Goal: Task Accomplishment & Management: Manage account settings

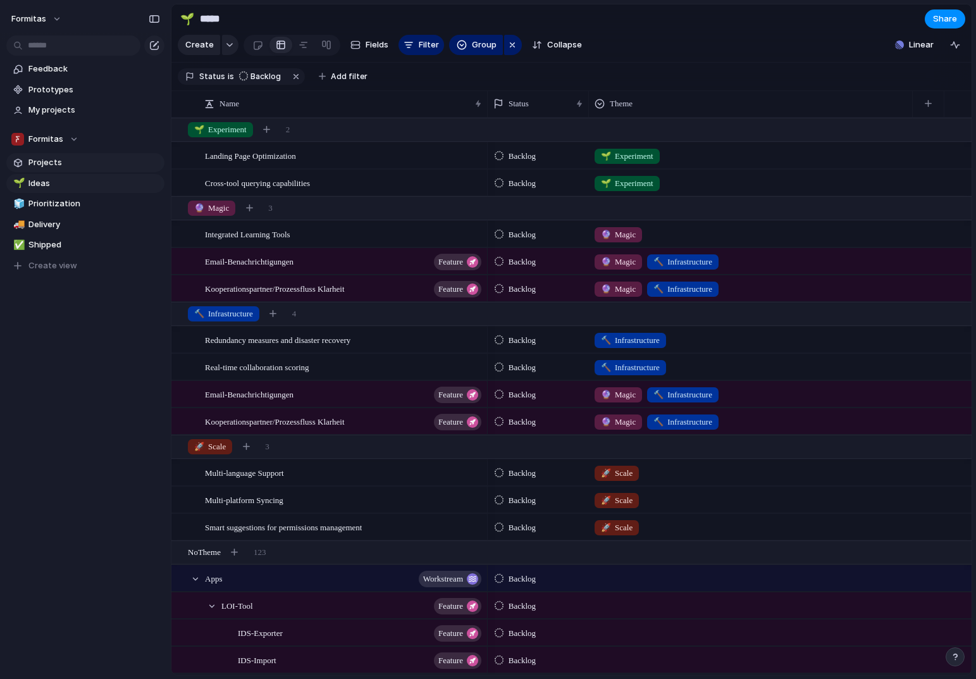
click at [53, 163] on span "Projects" at bounding box center [94, 162] width 132 height 13
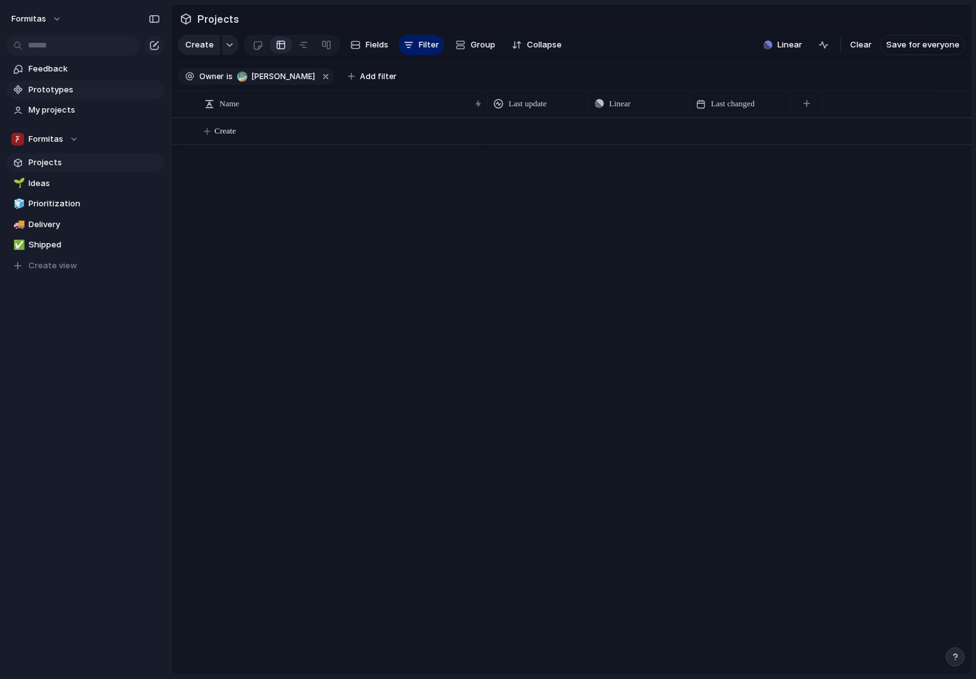
click at [47, 91] on span "Prototypes" at bounding box center [94, 90] width 132 height 13
click at [68, 108] on span "My projects" at bounding box center [94, 110] width 132 height 13
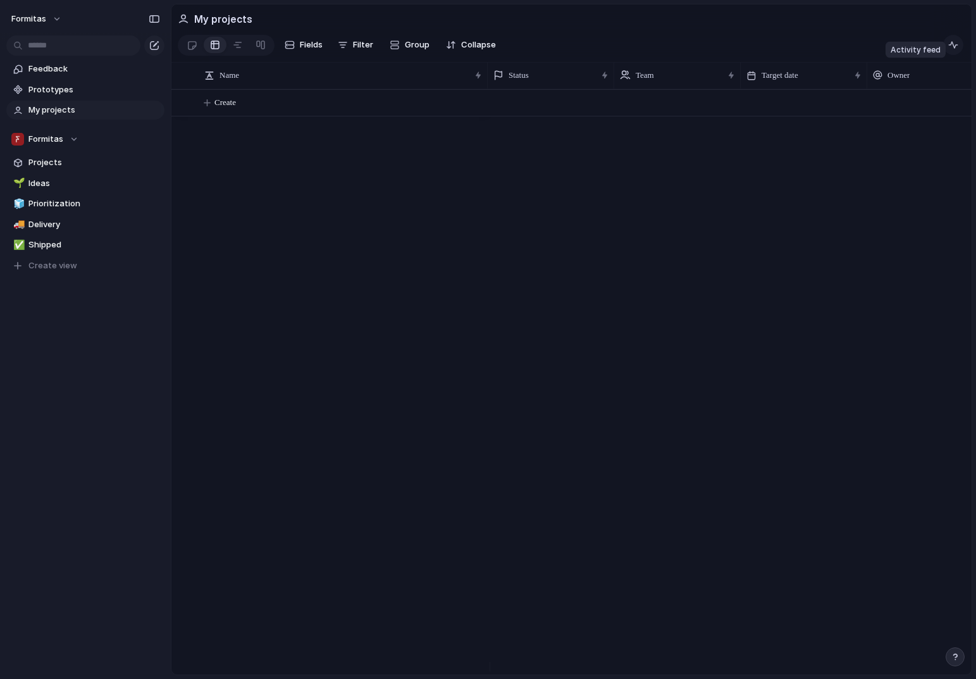
click at [956, 49] on div "button" at bounding box center [954, 45] width 10 height 10
click at [226, 107] on span "Create" at bounding box center [226, 102] width 22 height 13
click at [218, 109] on span "Create" at bounding box center [226, 102] width 22 height 13
click at [214, 20] on h2 "My projects" at bounding box center [223, 18] width 58 height 15
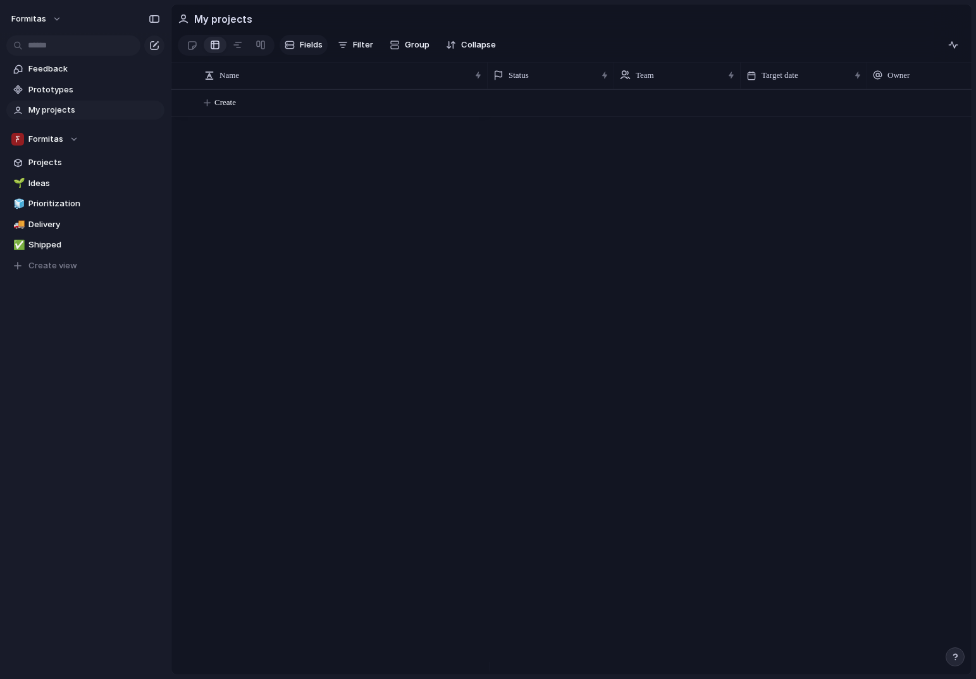
click at [315, 50] on span "Fields" at bounding box center [311, 45] width 23 height 13
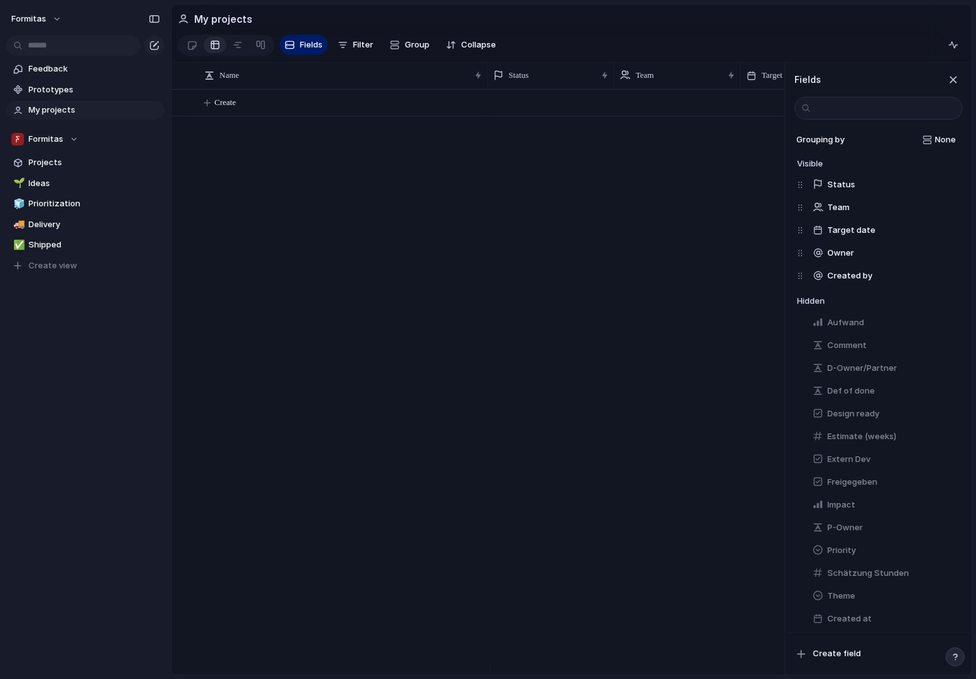
click at [492, 30] on section "My projects" at bounding box center [571, 18] width 800 height 28
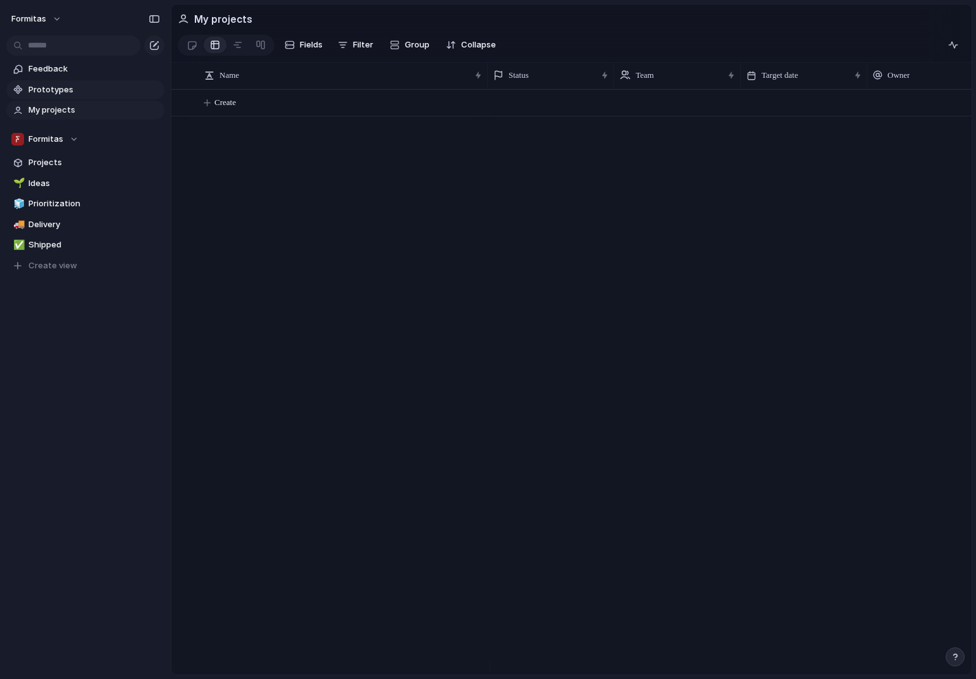
click at [63, 89] on span "Prototypes" at bounding box center [94, 90] width 132 height 13
click at [46, 162] on span "Projects" at bounding box center [94, 162] width 132 height 13
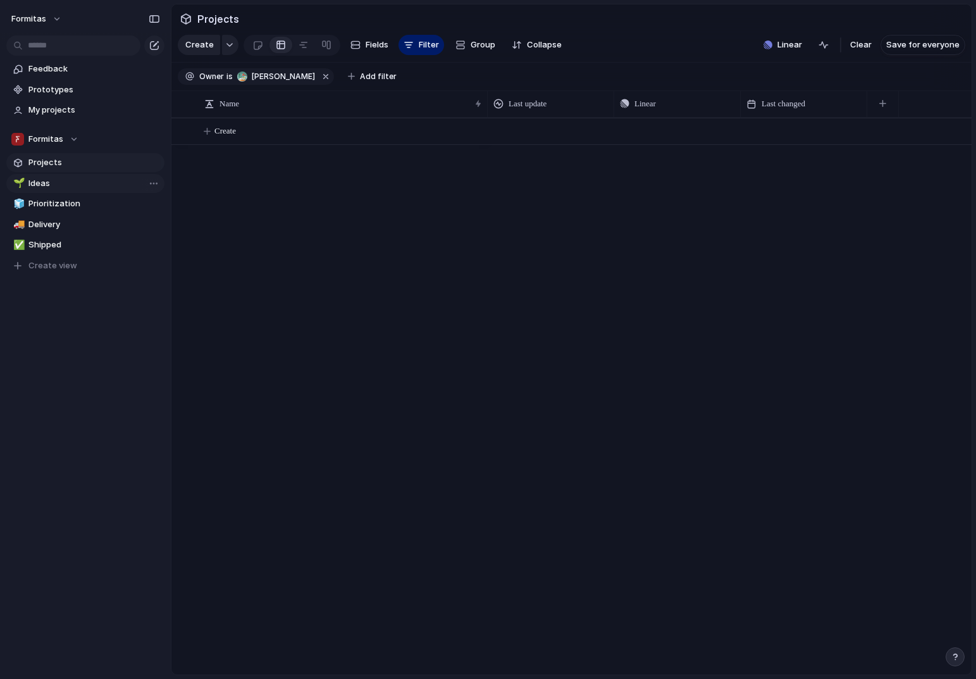
click at [54, 182] on span "Ideas" at bounding box center [94, 183] width 132 height 13
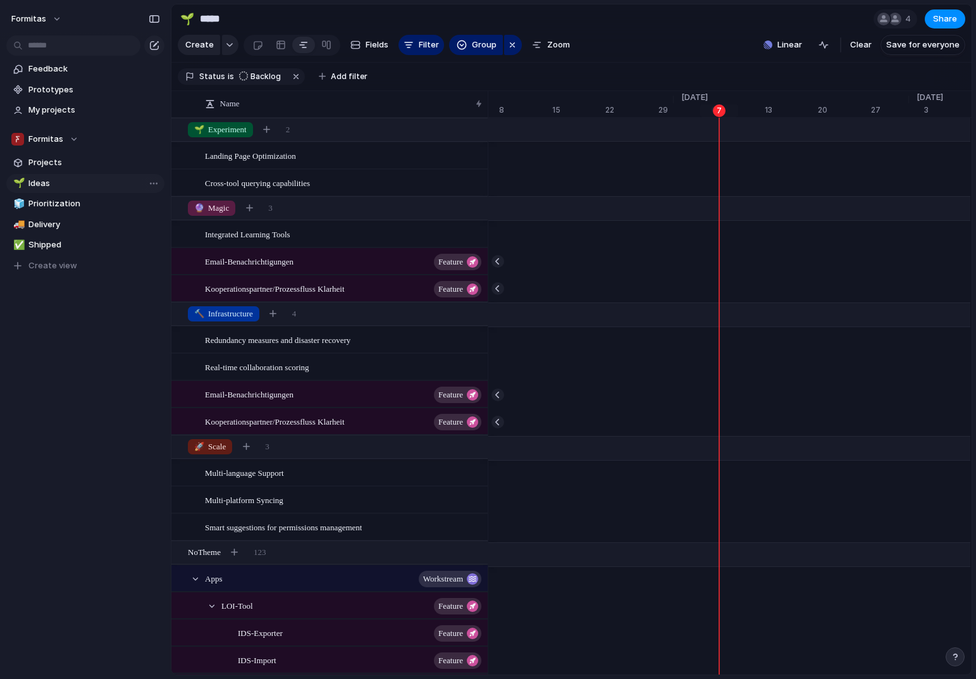
scroll to position [0, 8137]
click at [51, 196] on link "🧊 Prioritization" at bounding box center [85, 203] width 158 height 19
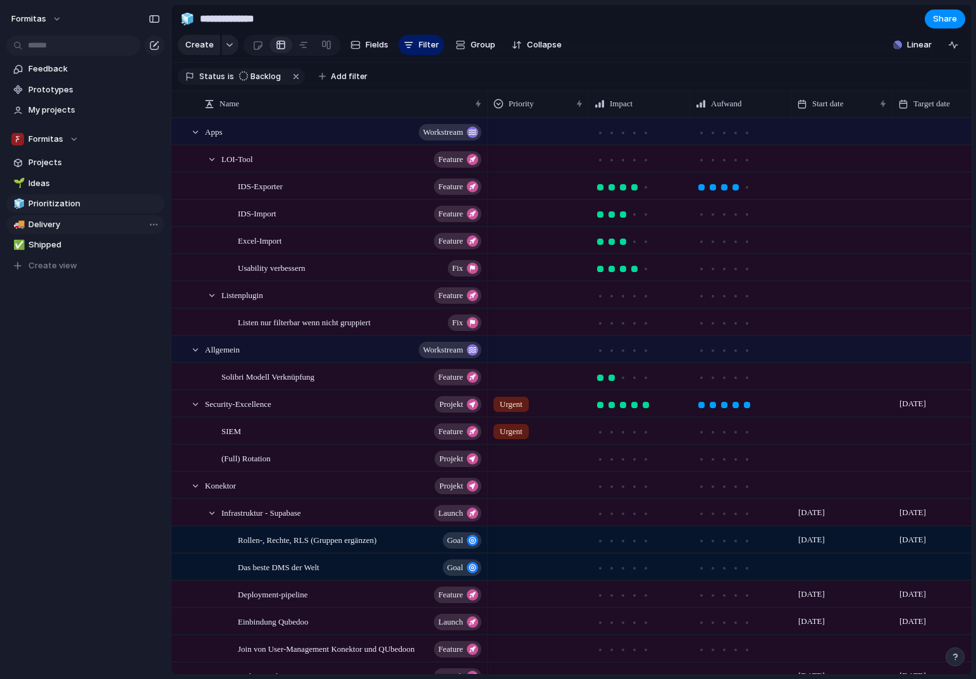
click at [55, 225] on span "Delivery" at bounding box center [94, 224] width 132 height 13
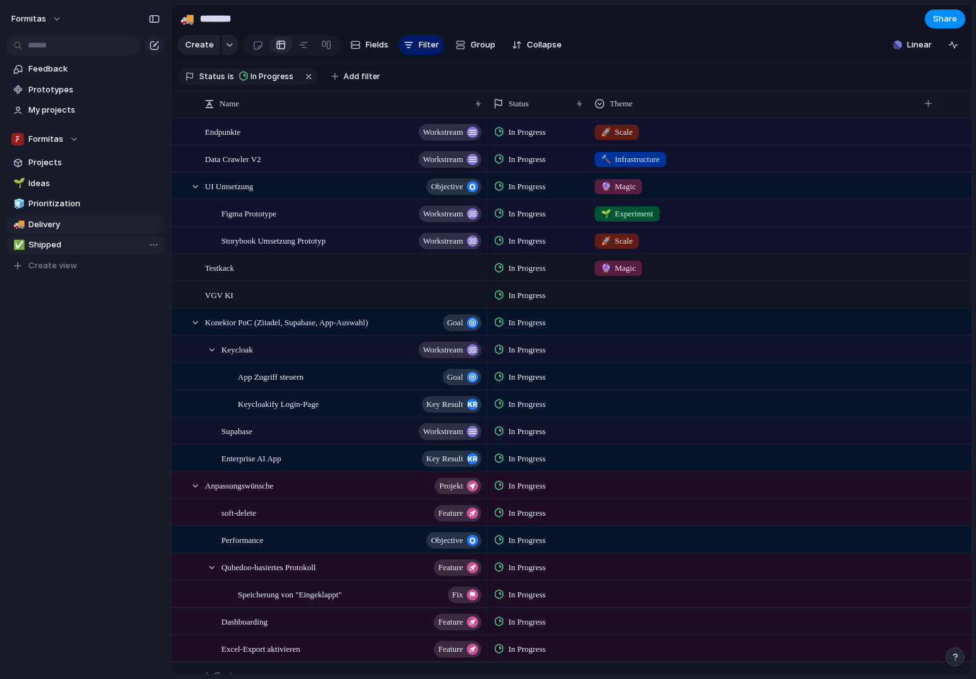
click at [42, 241] on span "Shipped" at bounding box center [94, 245] width 132 height 13
type input "*******"
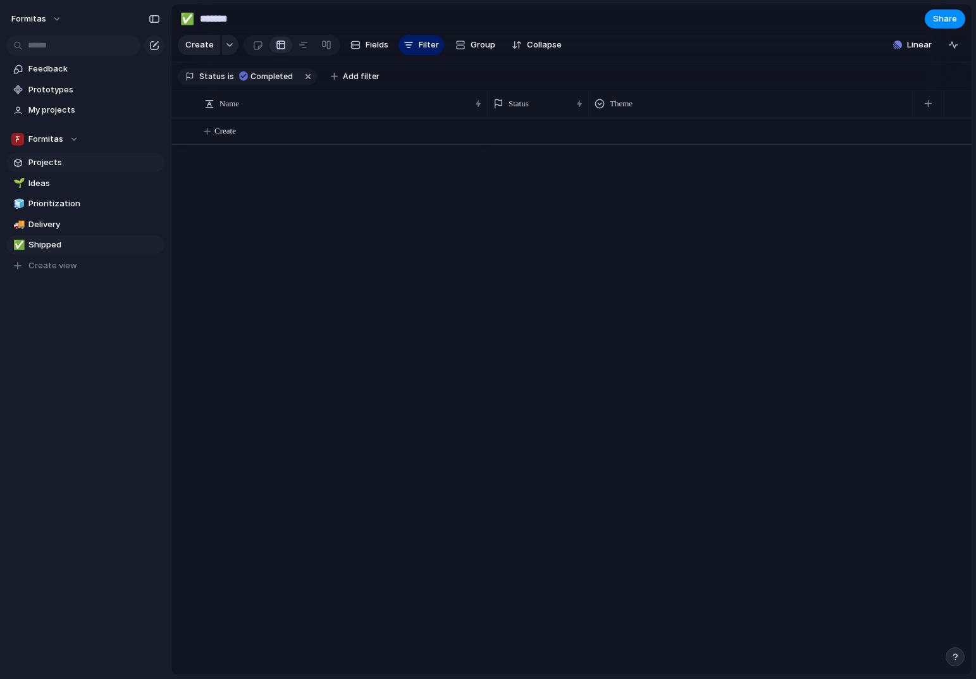
click at [41, 162] on span "Projects" at bounding box center [94, 162] width 132 height 13
click at [225, 47] on div "button" at bounding box center [229, 44] width 9 height 5
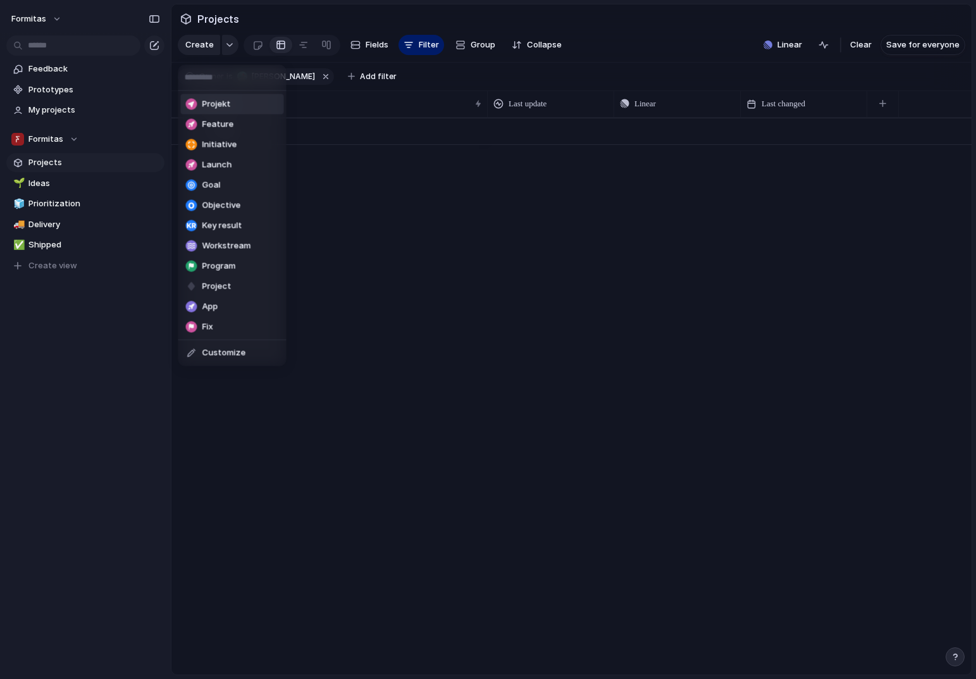
click at [679, 33] on div "Projekt Feature Initiative Launch Goal Objective Key result Workstream Program …" at bounding box center [488, 339] width 976 height 679
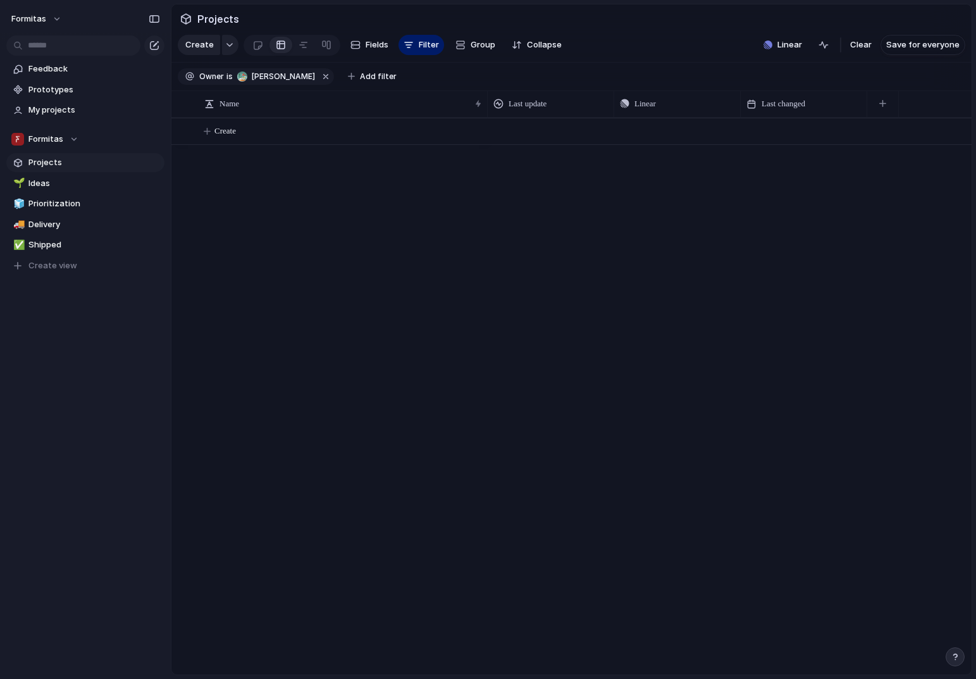
click at [792, 55] on div "Linear Clear Save for everyone" at bounding box center [862, 45] width 207 height 20
click at [791, 51] on span "Linear" at bounding box center [790, 45] width 25 height 13
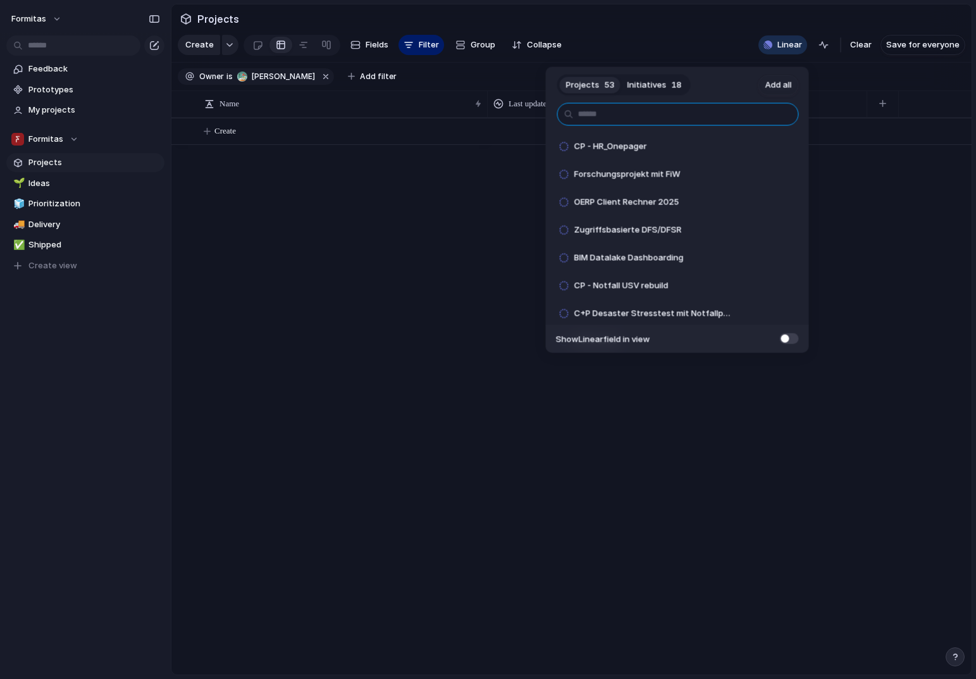
click at [659, 115] on input "text" at bounding box center [678, 114] width 242 height 23
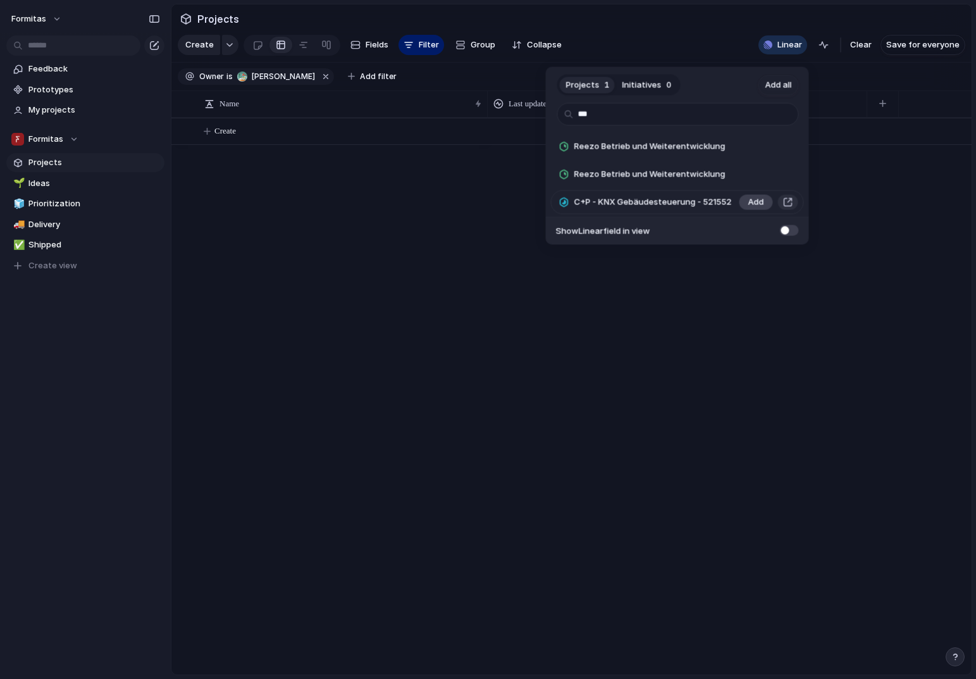
click at [741, 205] on button "Add" at bounding box center [757, 202] width 34 height 15
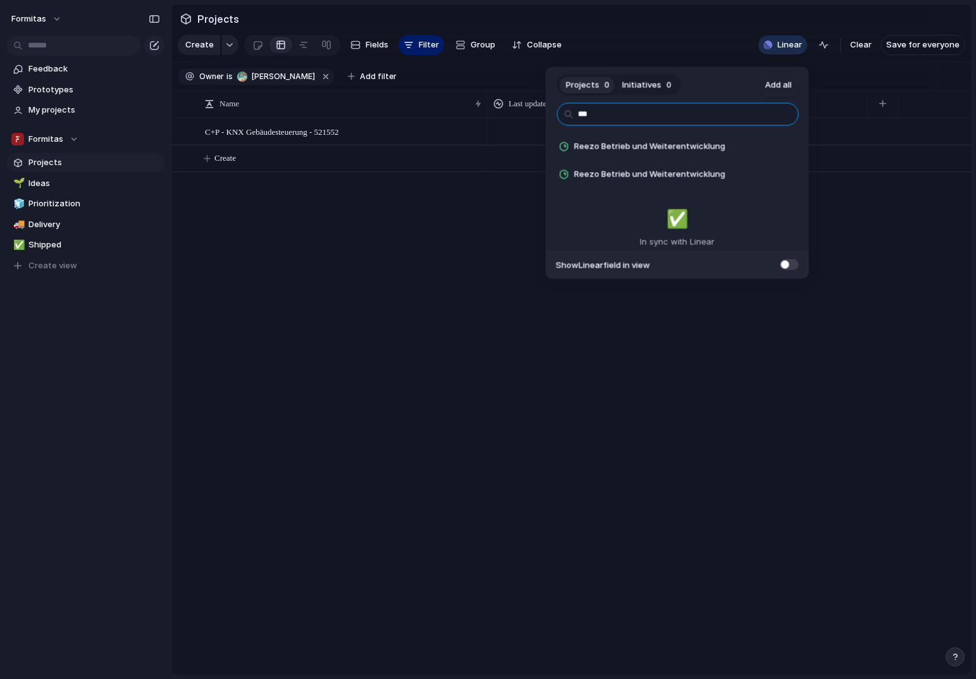
click at [642, 119] on input "***" at bounding box center [678, 114] width 242 height 23
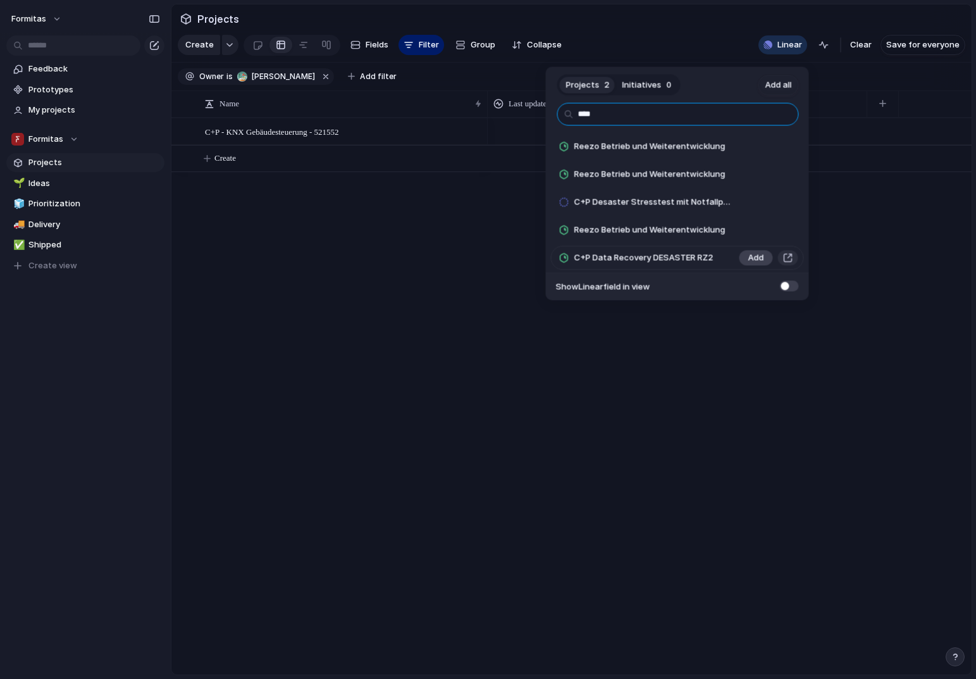
type input "****"
click at [749, 258] on span "Add" at bounding box center [757, 258] width 16 height 13
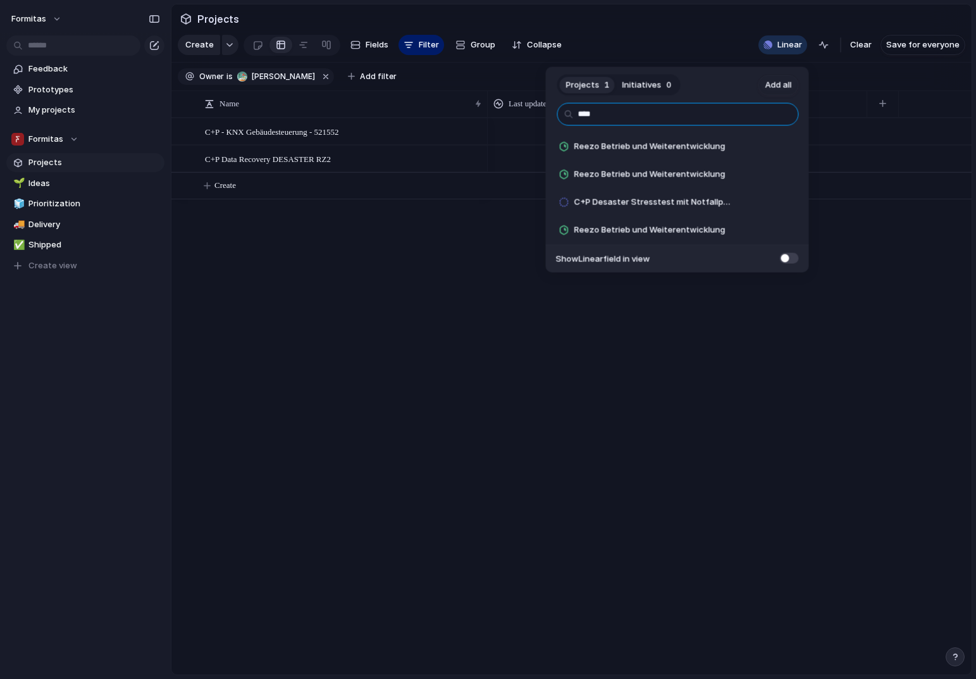
click at [626, 116] on input "****" at bounding box center [678, 114] width 242 height 23
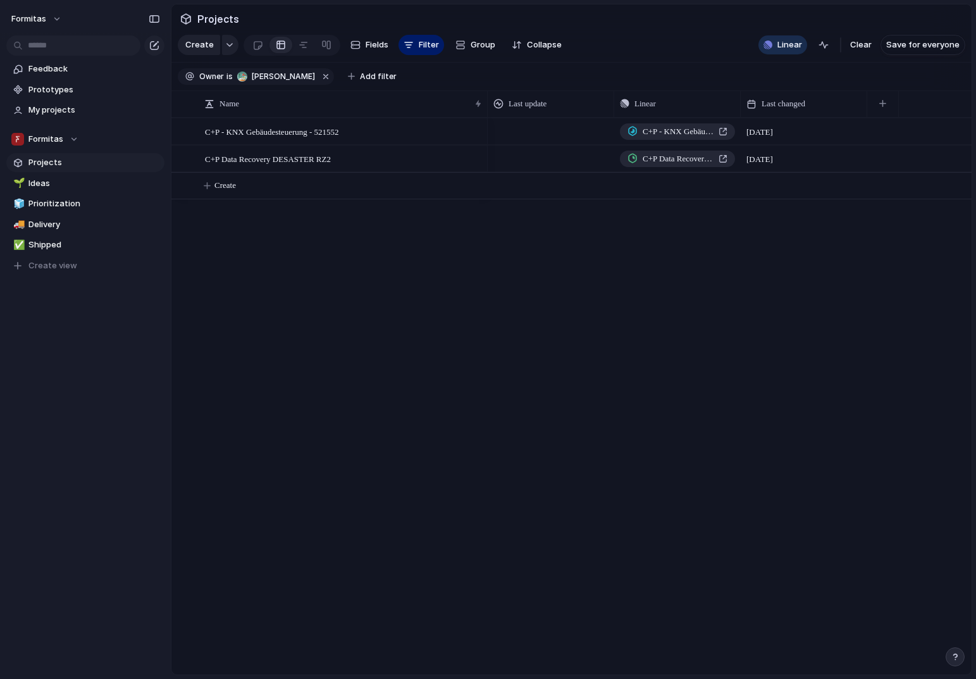
click at [452, 239] on div "Projects 1 Initiatives 0 Add all **** Reezo Betrieb und Weiterentwicklung Add R…" at bounding box center [488, 339] width 976 height 679
click at [557, 142] on div at bounding box center [551, 131] width 127 height 26
click at [544, 134] on div at bounding box center [551, 131] width 127 height 26
click at [536, 137] on div at bounding box center [551, 131] width 127 height 26
click at [339, 139] on span "C+P - KNX Gebäudesteuerung - 521552" at bounding box center [272, 131] width 134 height 15
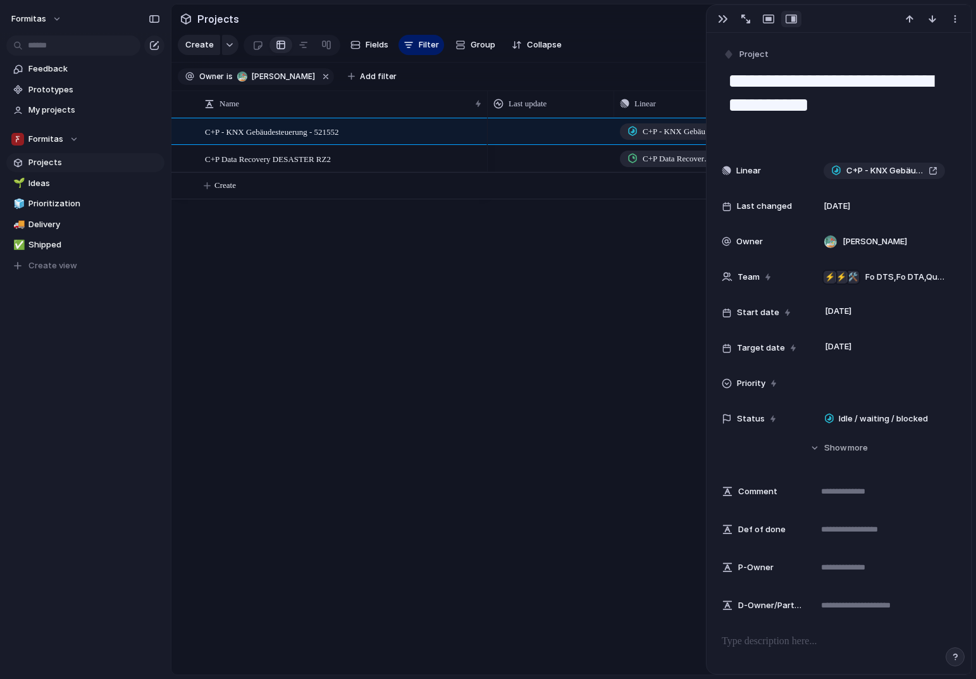
click at [572, 406] on div "C+P - KNX Gebäudesteuerung - 521552 7 October C+P Data Recovery DESASTER RZ2 7 …" at bounding box center [730, 396] width 484 height 557
click at [410, 101] on div "Name" at bounding box center [342, 103] width 283 height 27
click at [368, 49] on span "Fields" at bounding box center [377, 45] width 23 height 13
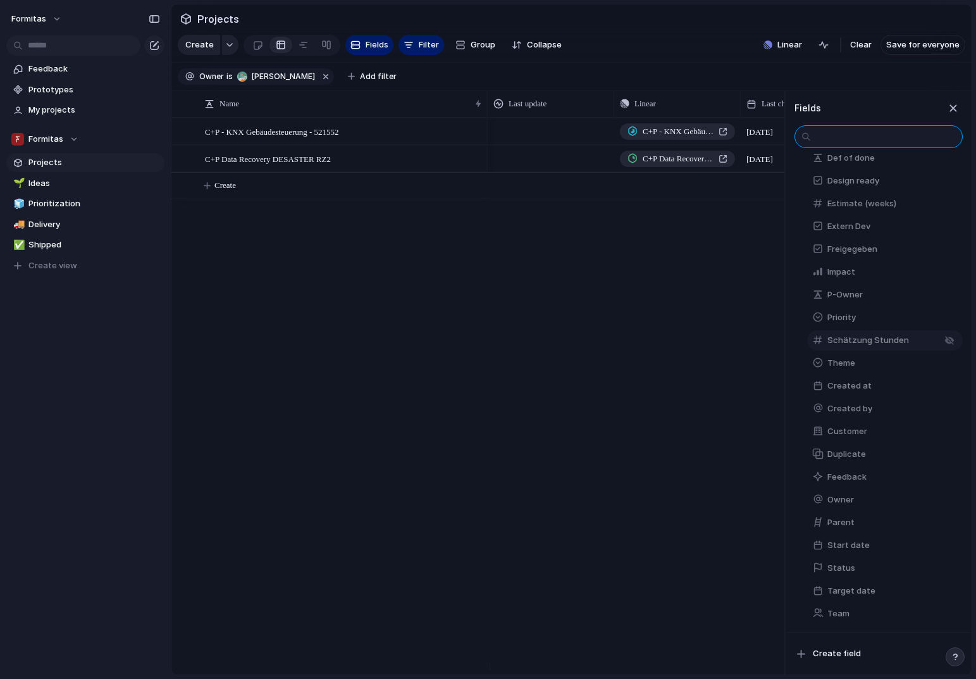
scroll to position [226, 0]
click at [866, 433] on span "Customer" at bounding box center [848, 431] width 40 height 13
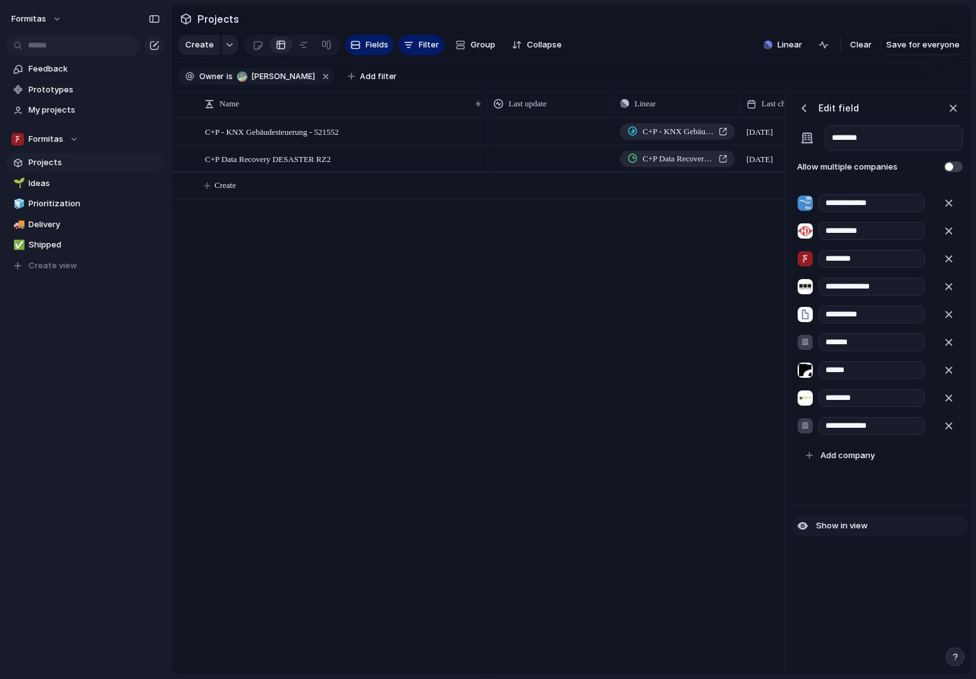
click at [842, 537] on button "Show in view" at bounding box center [880, 526] width 176 height 22
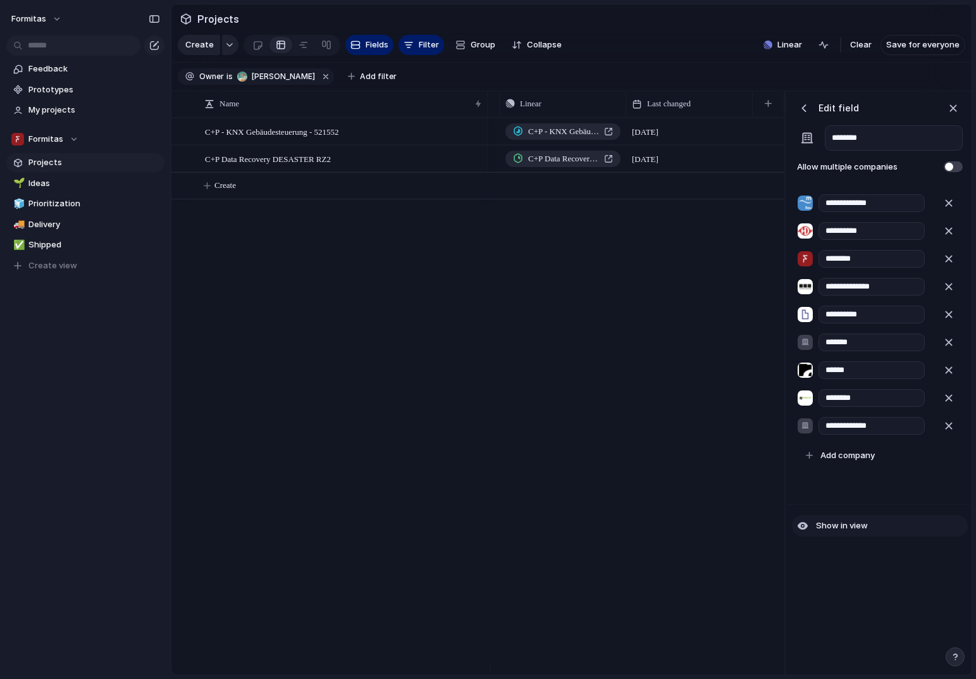
scroll to position [0, 115]
click at [841, 532] on span "Show in view" at bounding box center [842, 526] width 52 height 13
click at [841, 532] on span "Hide in view" at bounding box center [839, 526] width 47 height 13
click at [954, 172] on span at bounding box center [953, 166] width 19 height 11
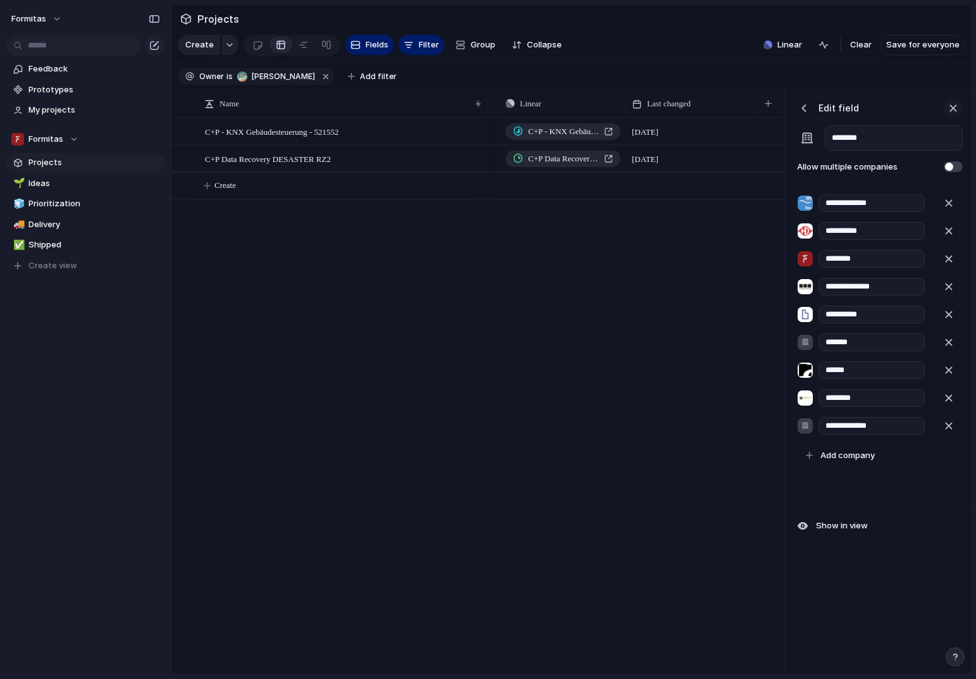
click at [954, 115] on div "button" at bounding box center [954, 108] width 14 height 14
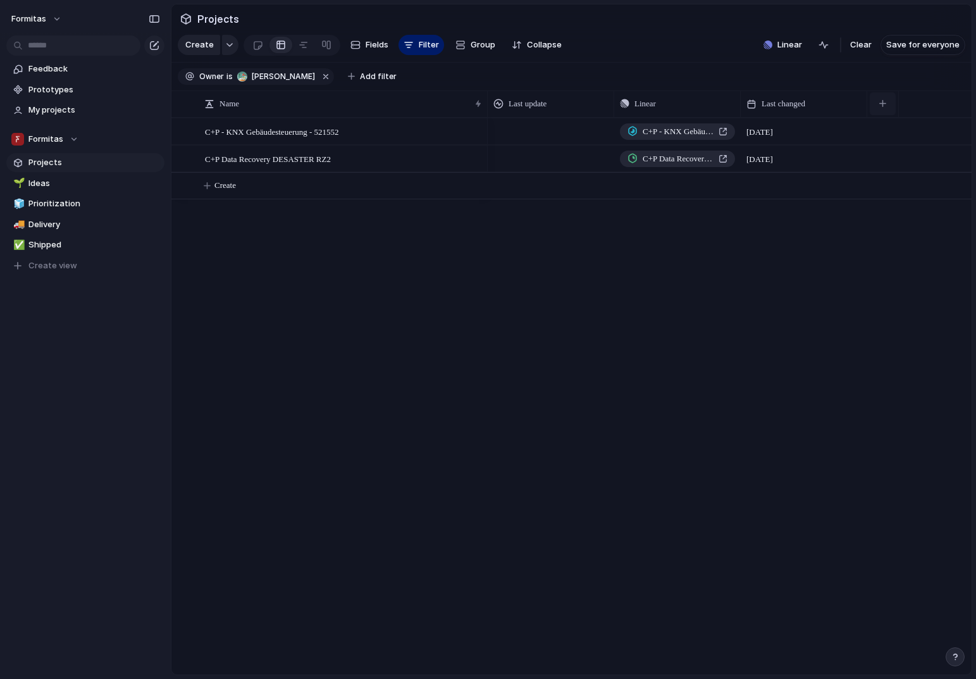
click at [890, 115] on button "button" at bounding box center [883, 103] width 26 height 23
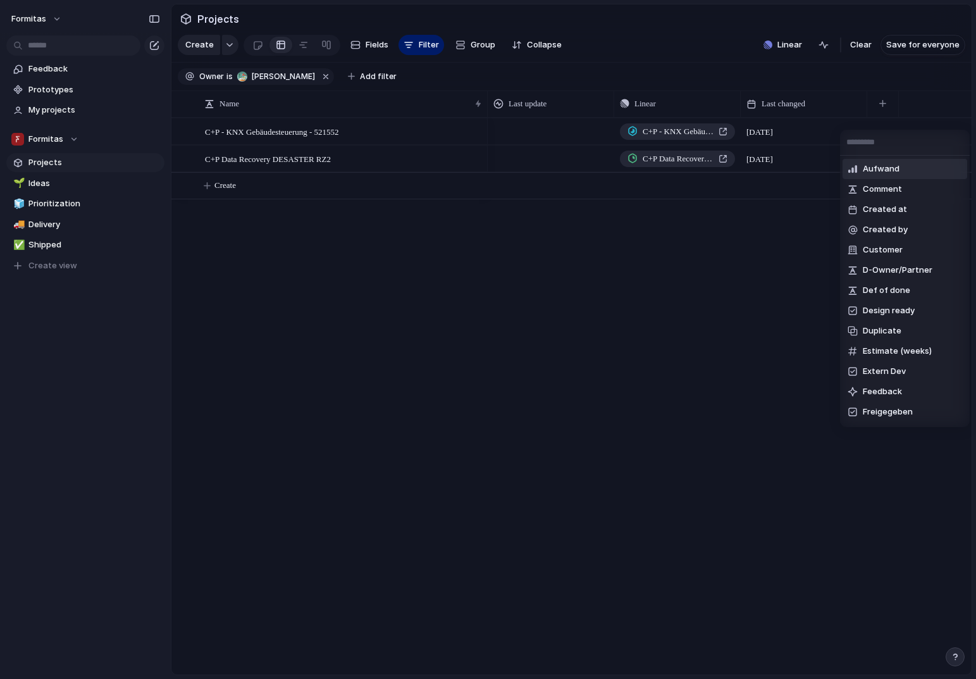
click at [885, 94] on div "Aufwand Comment Created at Created by Customer D-Owner/Partner Def of done Desi…" at bounding box center [488, 339] width 976 height 679
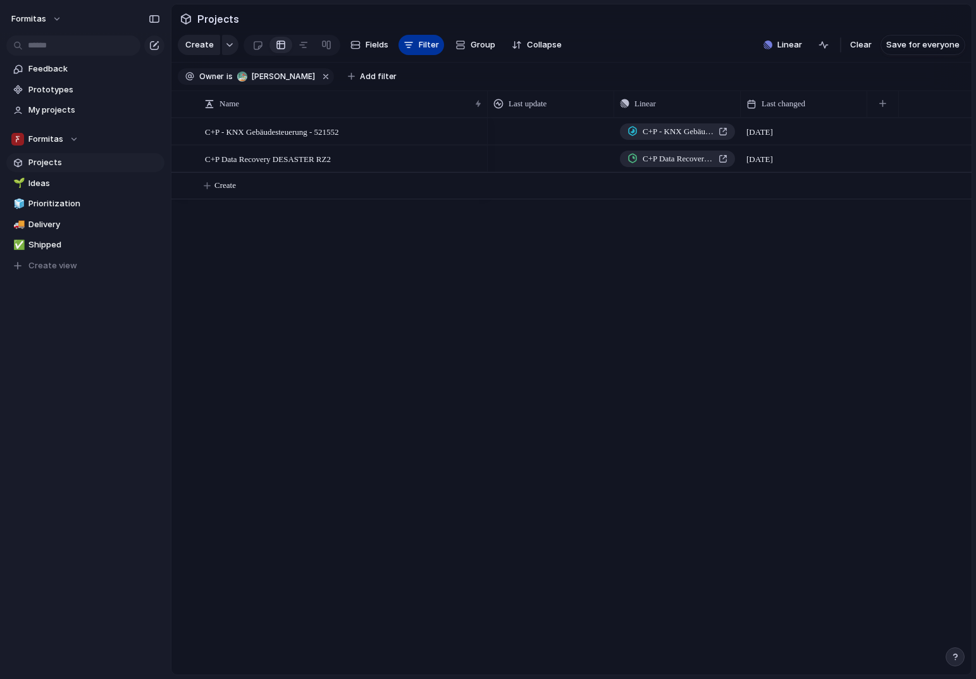
click at [420, 44] on span "Filter" at bounding box center [429, 45] width 20 height 13
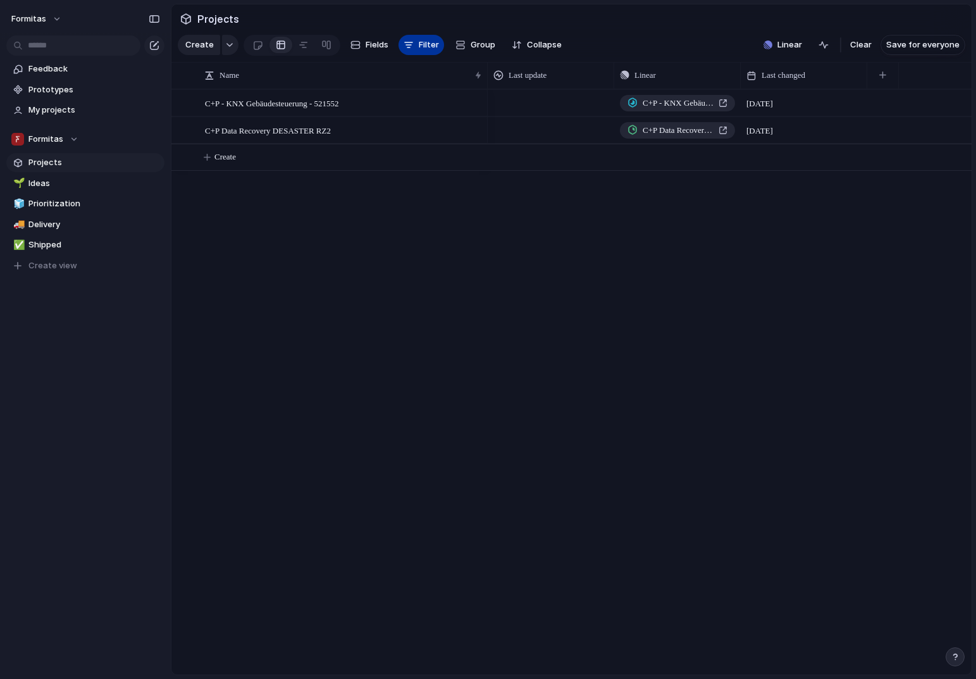
click at [420, 45] on span "Filter" at bounding box center [429, 45] width 20 height 13
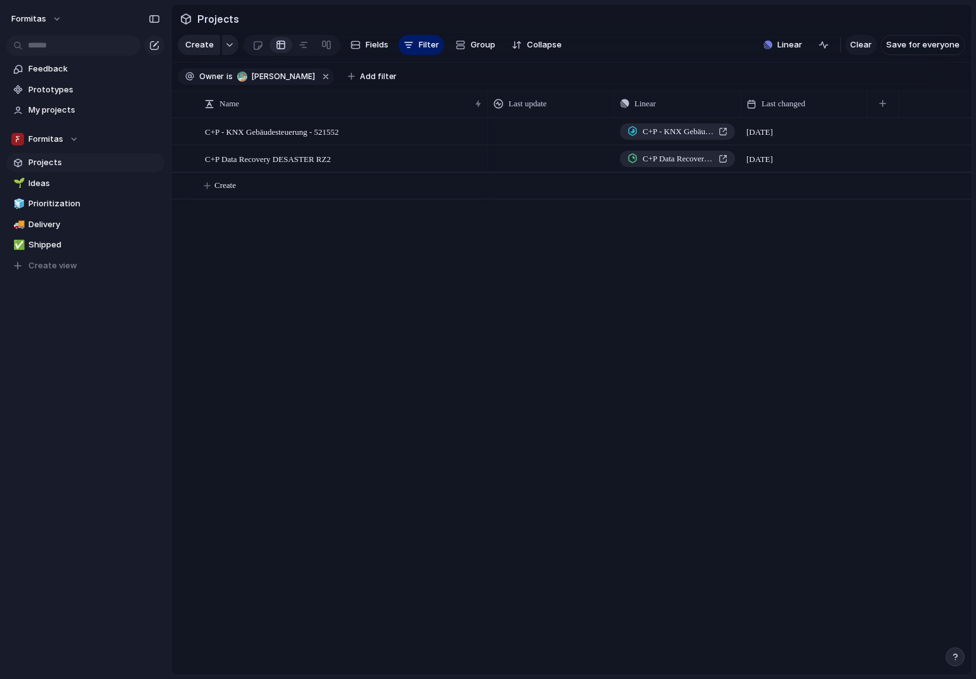
click at [873, 55] on button "Clear" at bounding box center [861, 45] width 32 height 20
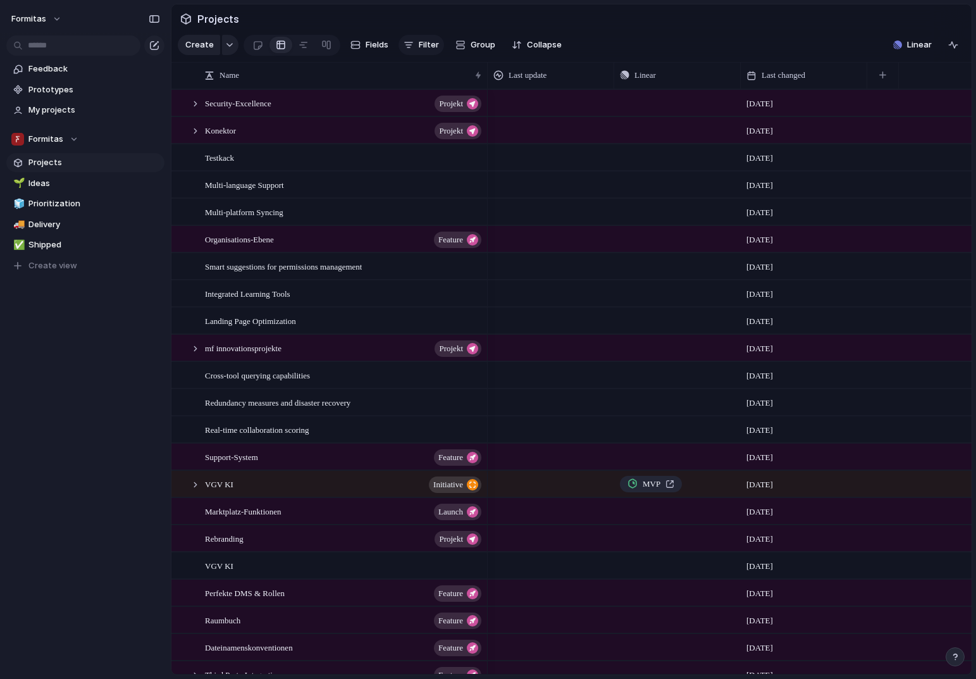
click at [415, 47] on button "Filter" at bounding box center [422, 45] width 46 height 20
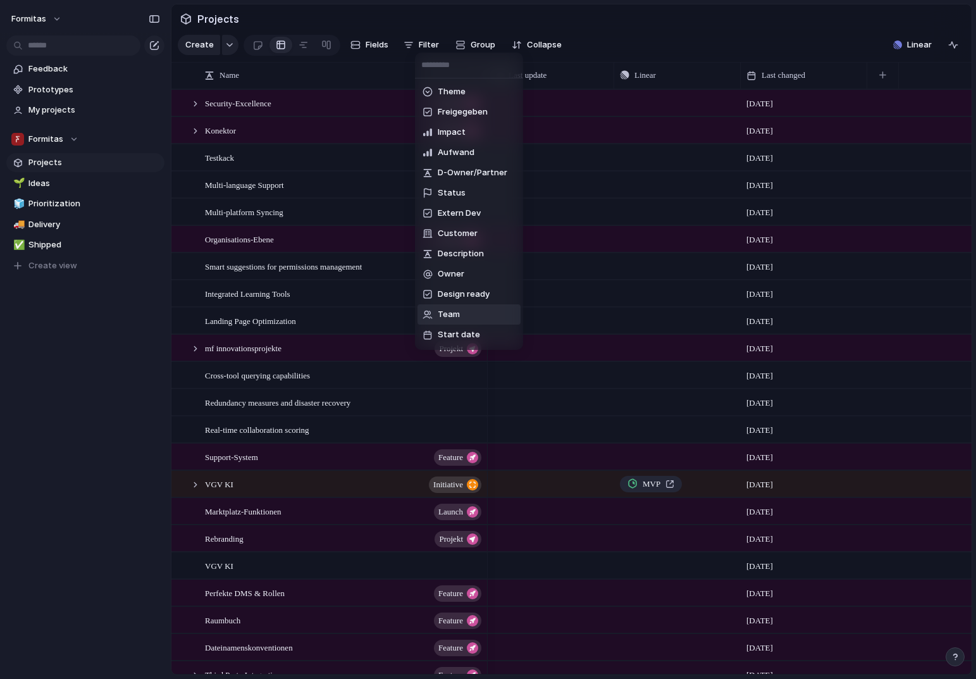
click at [464, 310] on li "Team" at bounding box center [469, 314] width 103 height 20
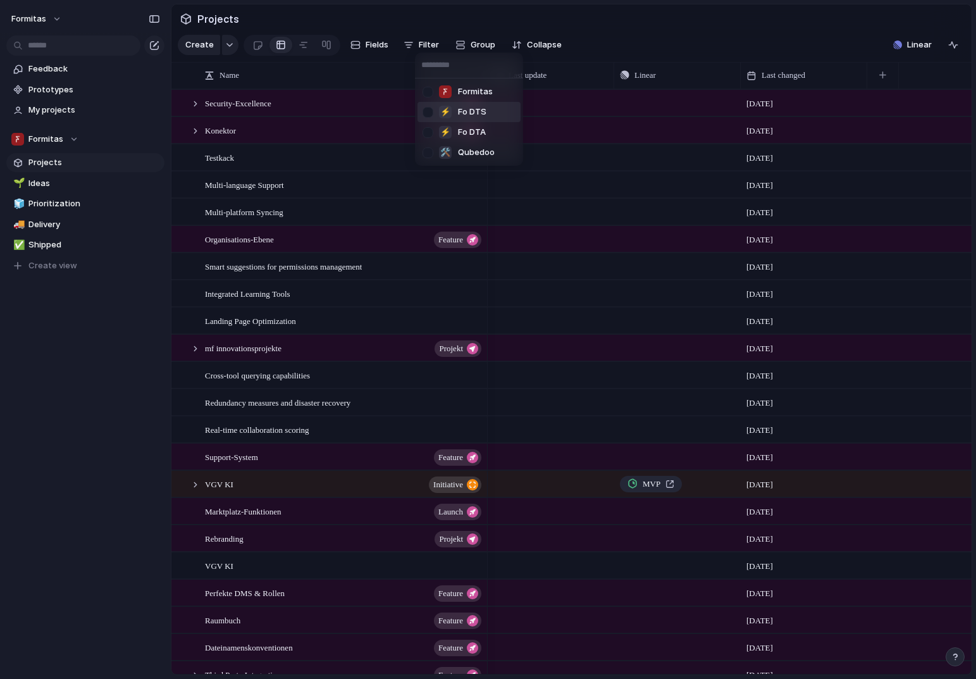
click at [428, 112] on div at bounding box center [428, 112] width 22 height 22
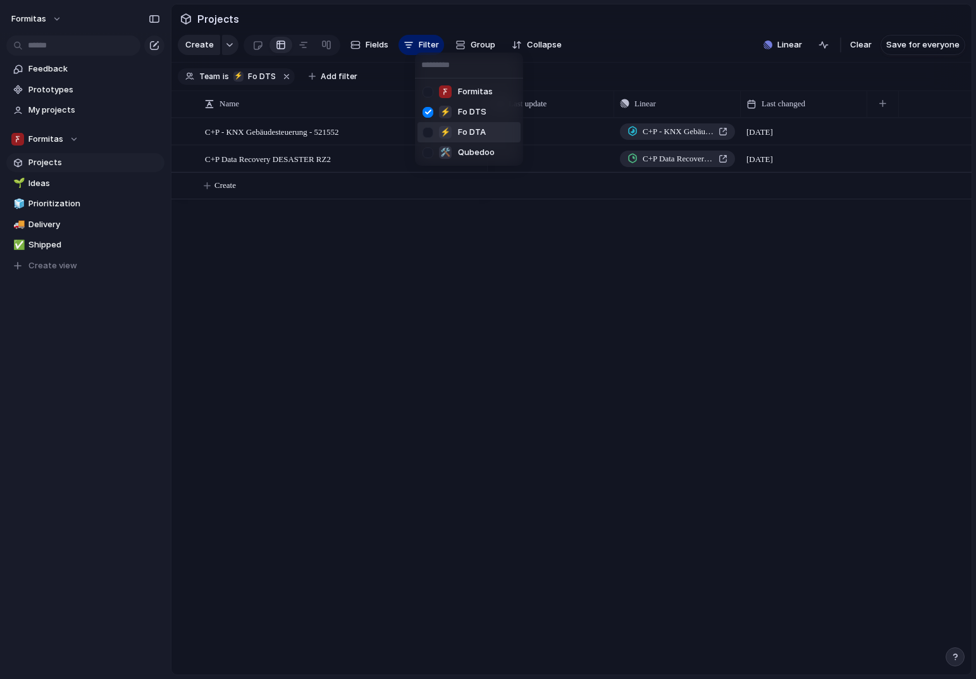
click at [423, 129] on div at bounding box center [428, 132] width 22 height 22
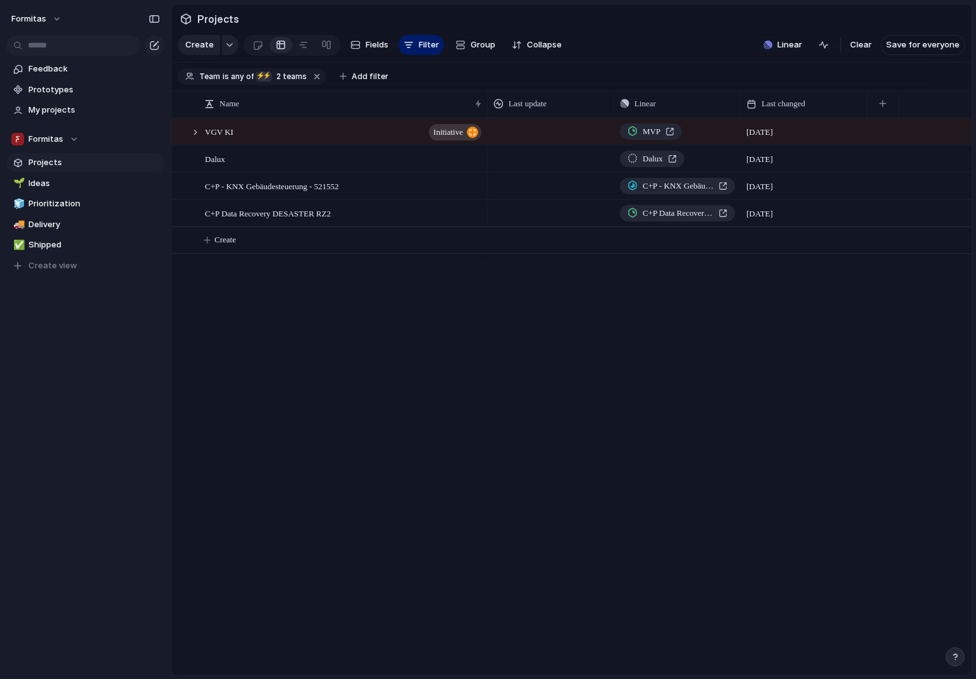
click at [621, 33] on div "Formitas ⚡ Fo DTS ⚡ Fo DTA 🛠️ Qubedoo" at bounding box center [488, 339] width 976 height 679
click at [880, 107] on div "button" at bounding box center [883, 103] width 7 height 7
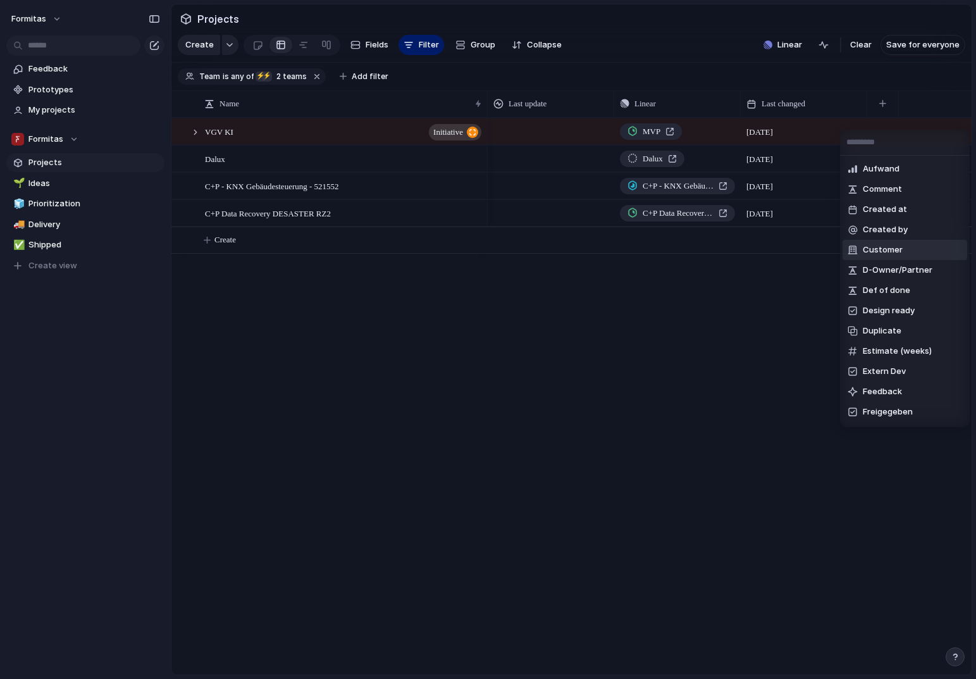
click at [902, 244] on li "Customer" at bounding box center [905, 250] width 125 height 20
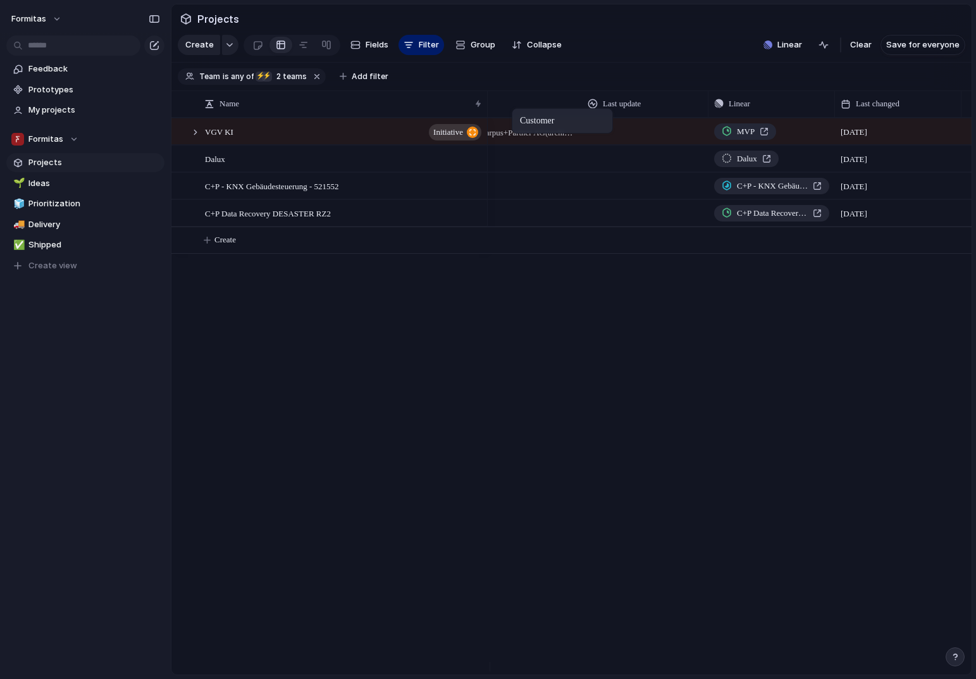
scroll to position [0, 23]
drag, startPoint x: 865, startPoint y: 113, endPoint x: 518, endPoint y: 111, distance: 346.8
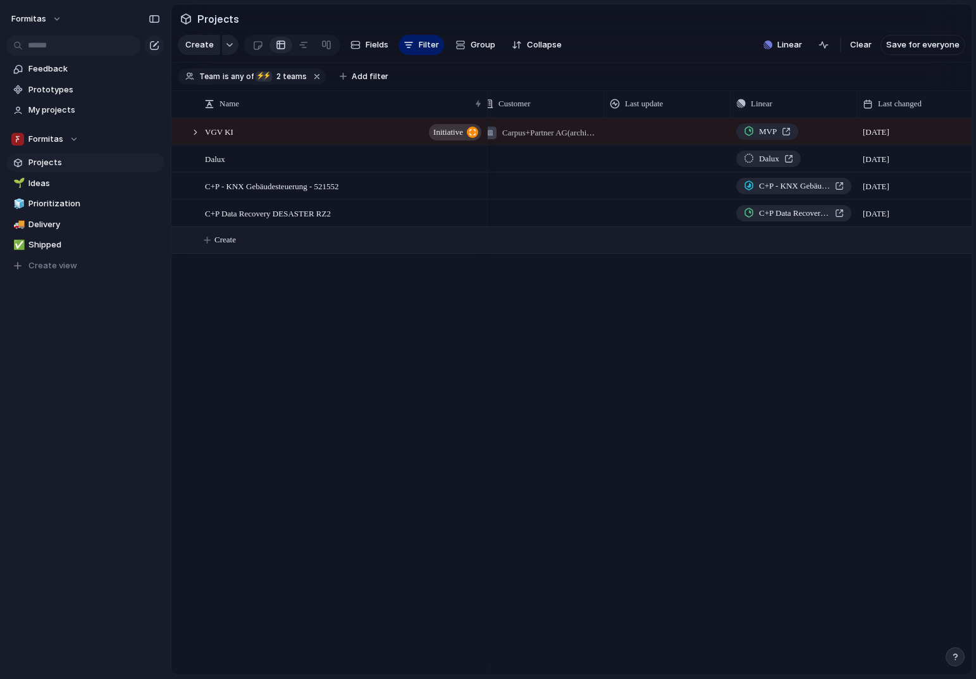
scroll to position [0, 0]
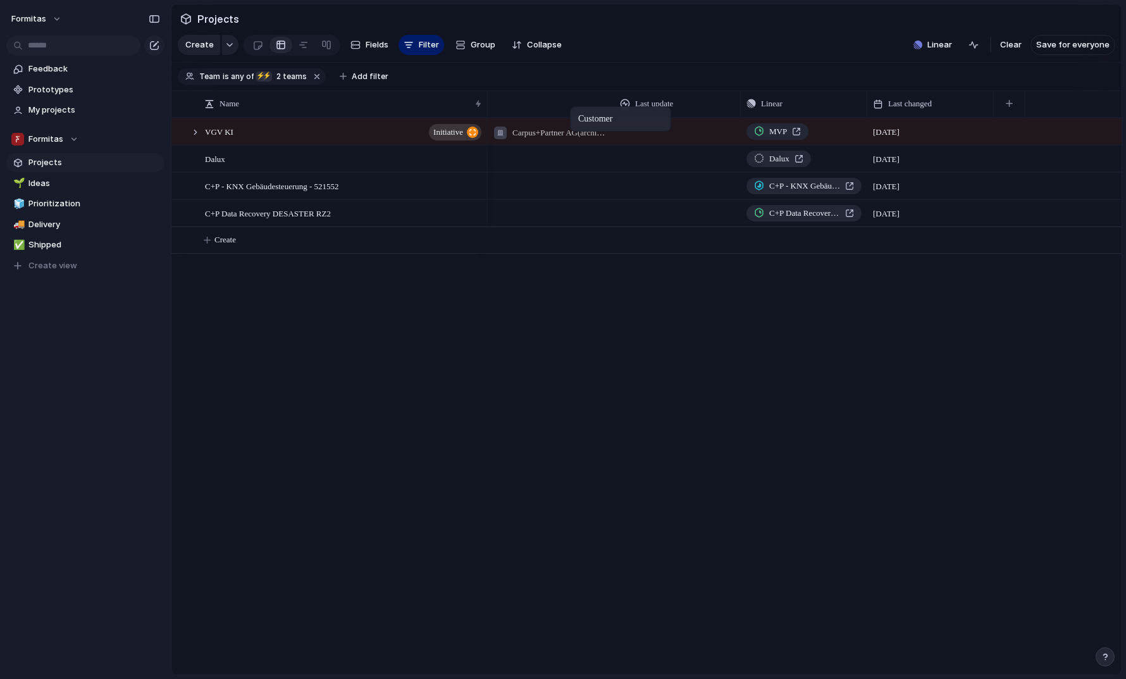
drag, startPoint x: 560, startPoint y: 108, endPoint x: 576, endPoint y: 109, distance: 16.5
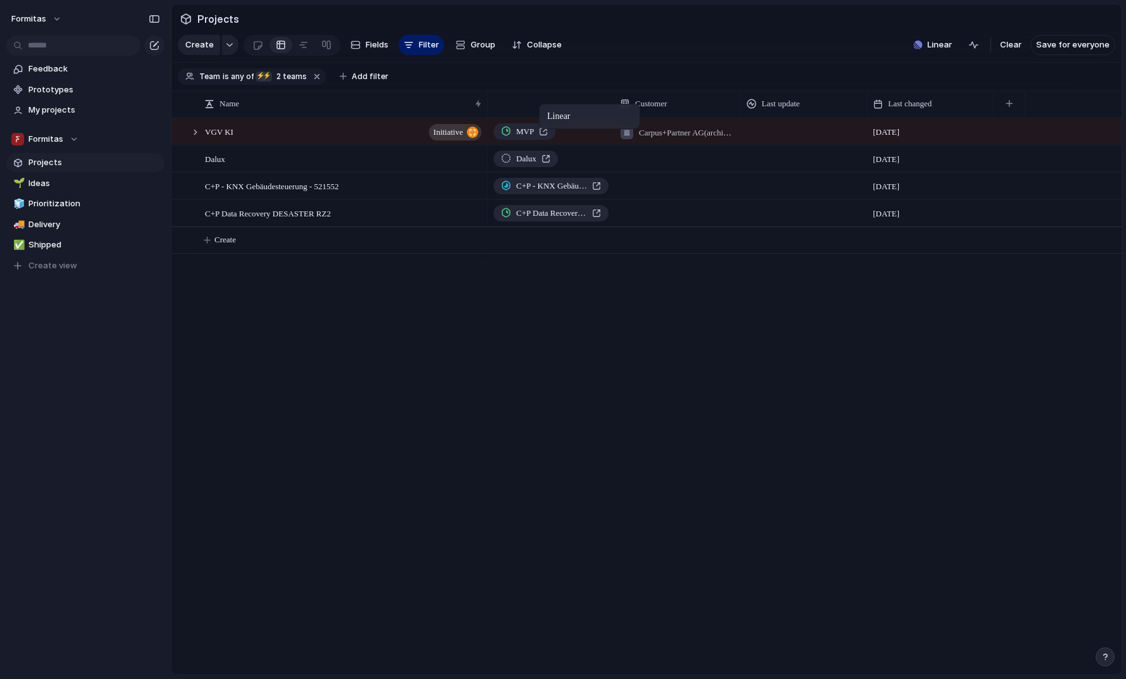
drag, startPoint x: 792, startPoint y: 108, endPoint x: 545, endPoint y: 106, distance: 246.2
click at [976, 115] on button "button" at bounding box center [1010, 103] width 26 height 23
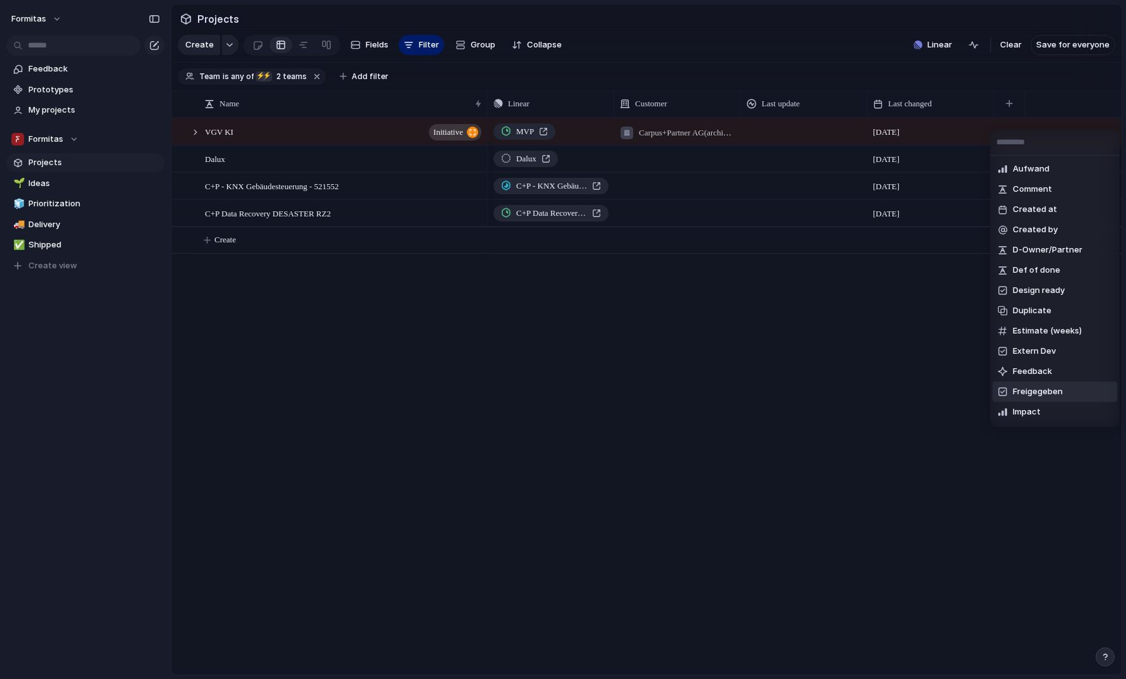
click at [976, 394] on span "Freigegeben" at bounding box center [1038, 391] width 50 height 13
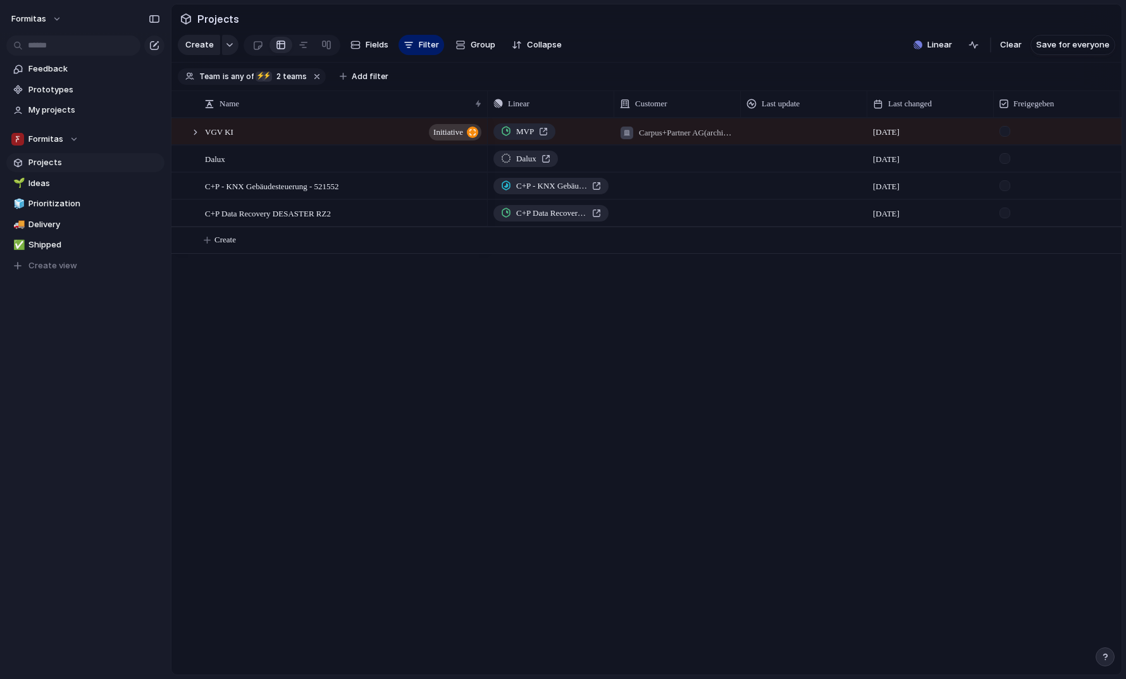
scroll to position [0, 31]
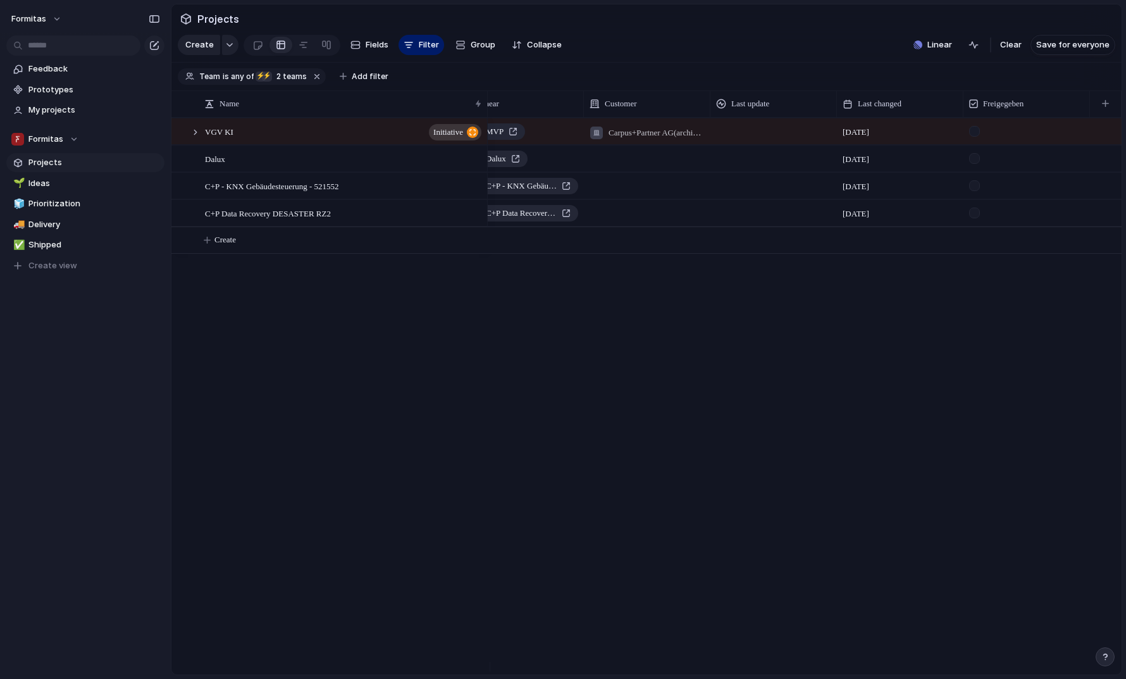
click at [974, 218] on div at bounding box center [974, 213] width 11 height 11
click at [976, 218] on div at bounding box center [974, 213] width 11 height 11
click at [976, 253] on button "Create" at bounding box center [662, 240] width 957 height 26
click at [366, 46] on span "Fields" at bounding box center [377, 45] width 23 height 13
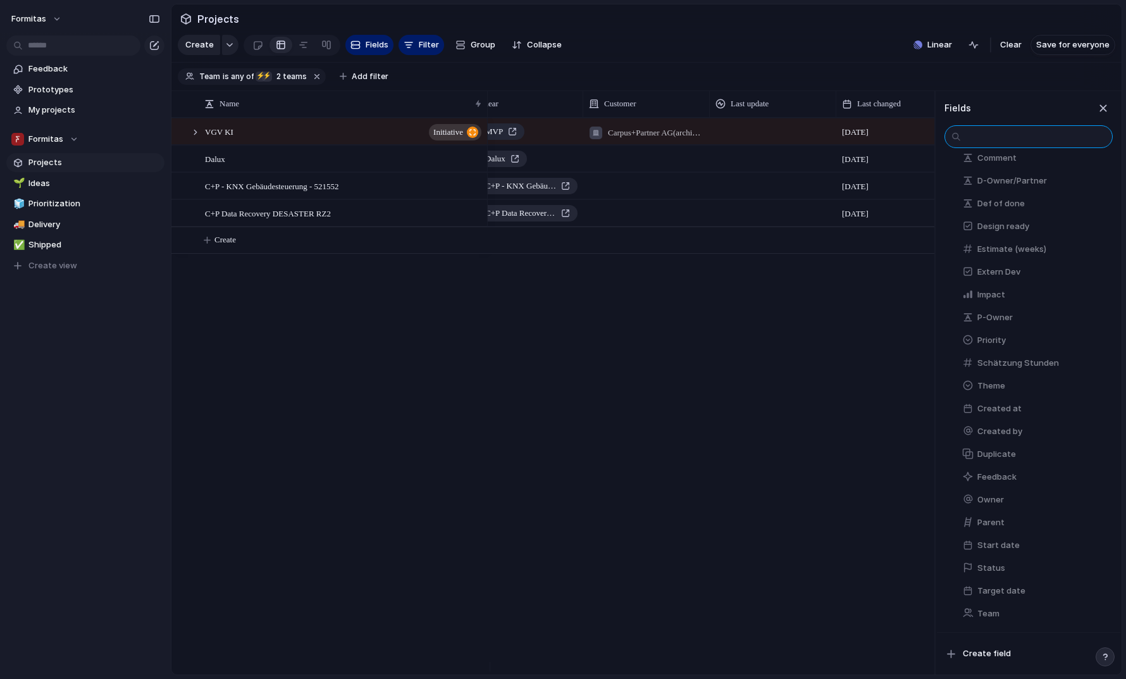
scroll to position [226, 0]
click at [976, 497] on span "Owner" at bounding box center [991, 500] width 27 height 13
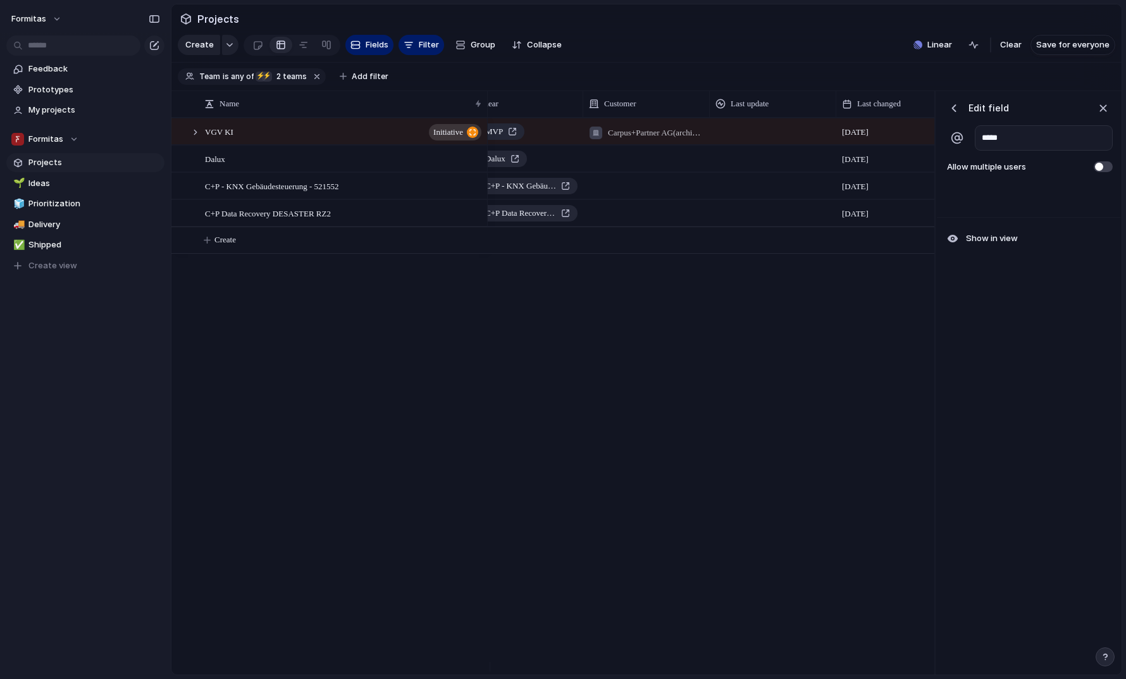
click at [950, 115] on div "button" at bounding box center [954, 108] width 13 height 13
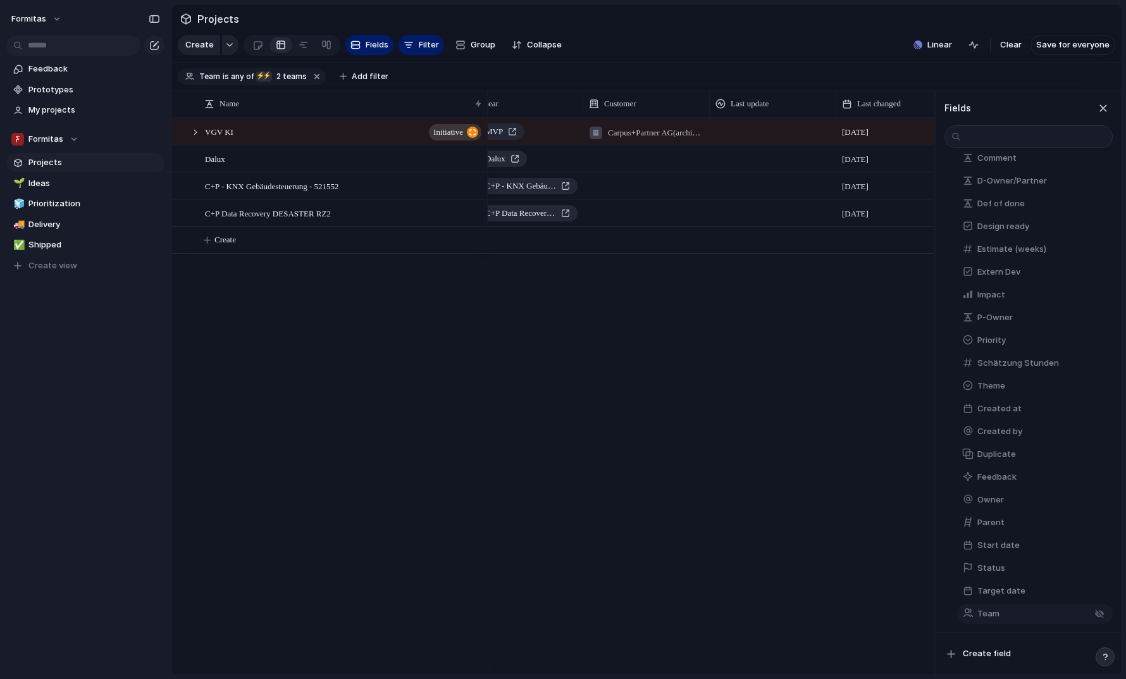
click at [976, 613] on button "Team" at bounding box center [1035, 614] width 156 height 20
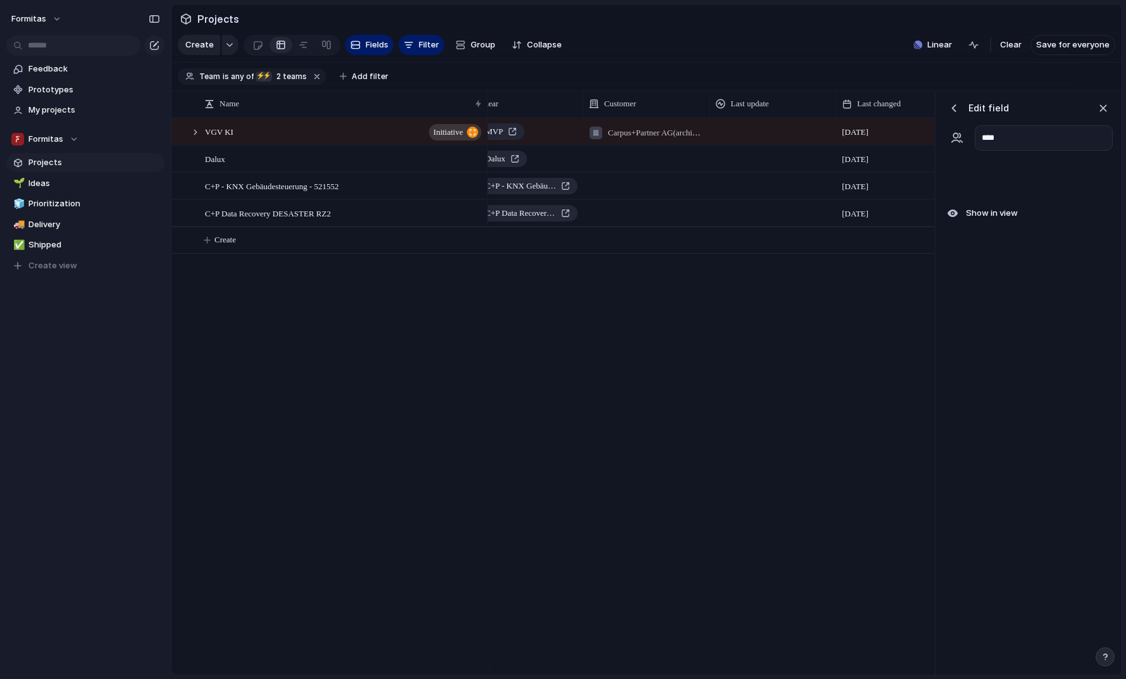
click at [976, 192] on div at bounding box center [1029, 175] width 184 height 34
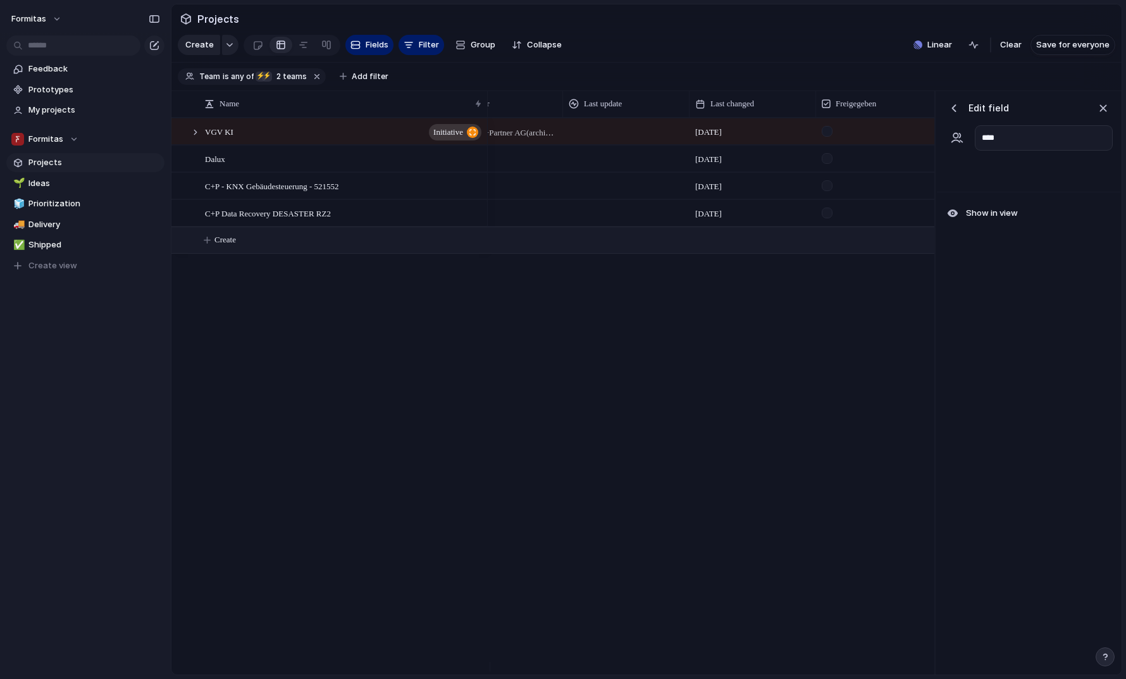
scroll to position [0, 218]
click at [957, 115] on div "button" at bounding box center [954, 108] width 13 height 13
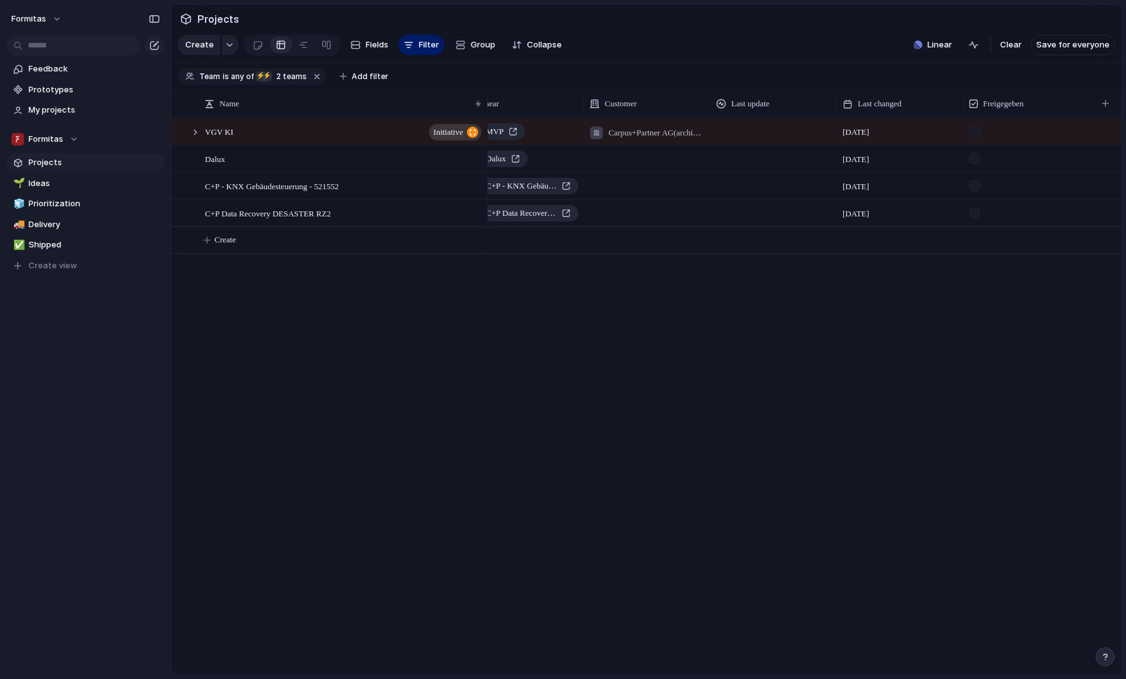
scroll to position [0, 31]
click at [976, 63] on section "Create Fields Filter Group Zoom Collapse Linear Clear Save for everyone" at bounding box center [646, 47] width 950 height 30
click at [976, 106] on button "button" at bounding box center [1106, 103] width 26 height 23
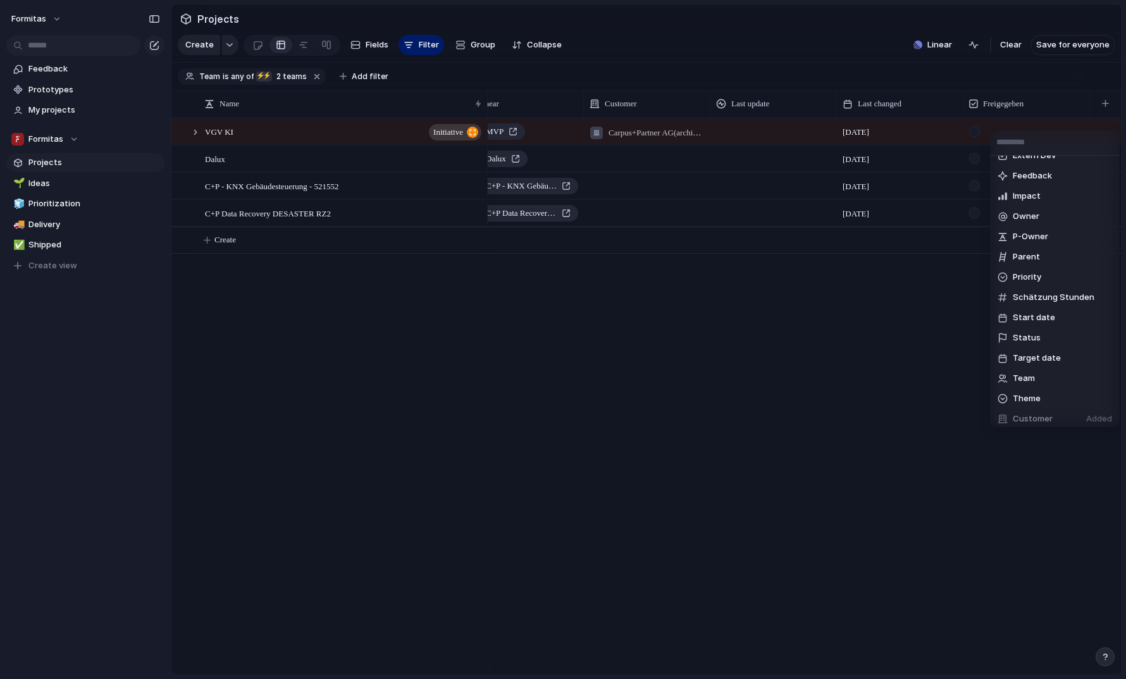
scroll to position [302, 0]
click at [976, 270] on li "Team" at bounding box center [1055, 272] width 125 height 20
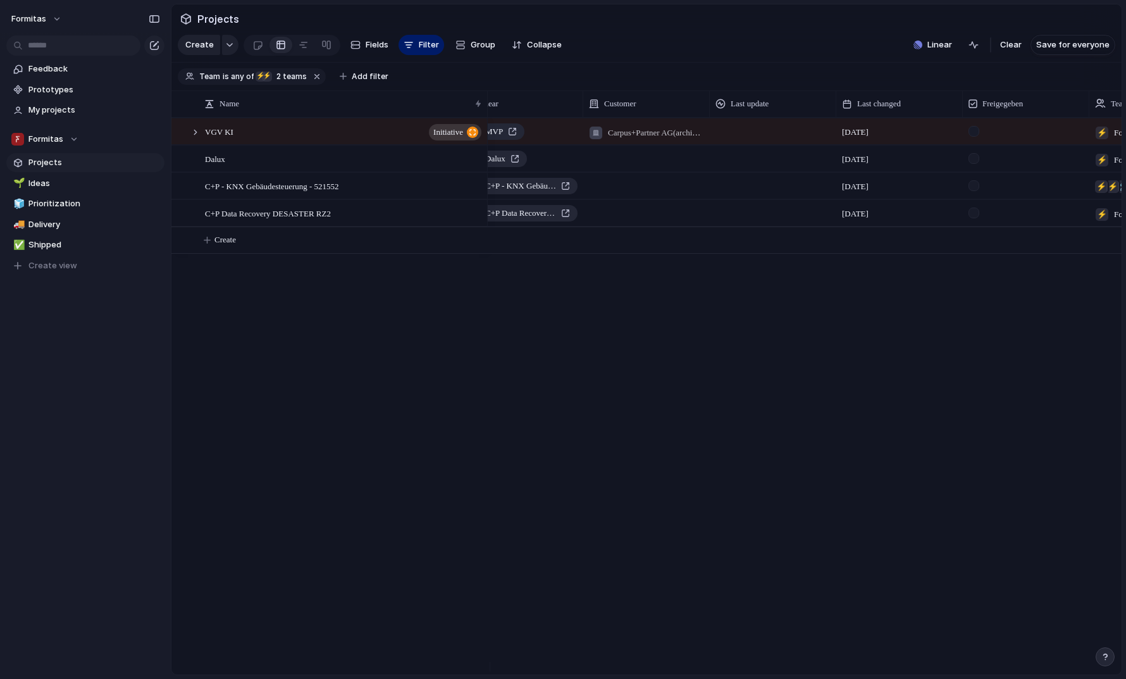
scroll to position [0, 158]
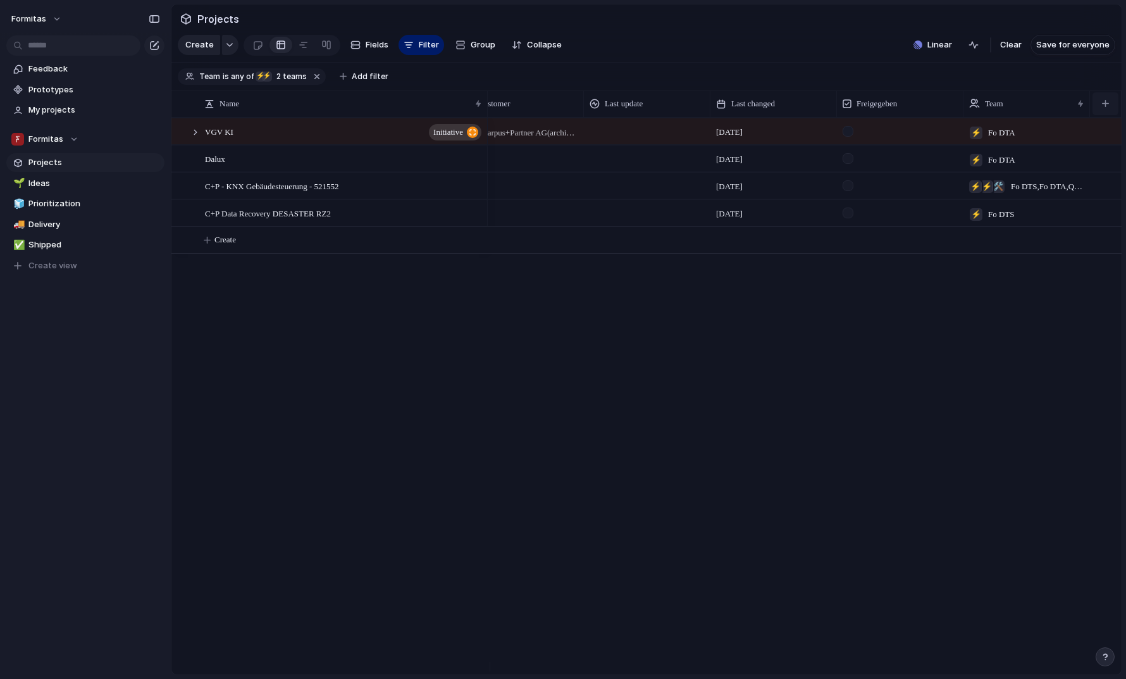
click at [976, 113] on button "button" at bounding box center [1106, 103] width 26 height 23
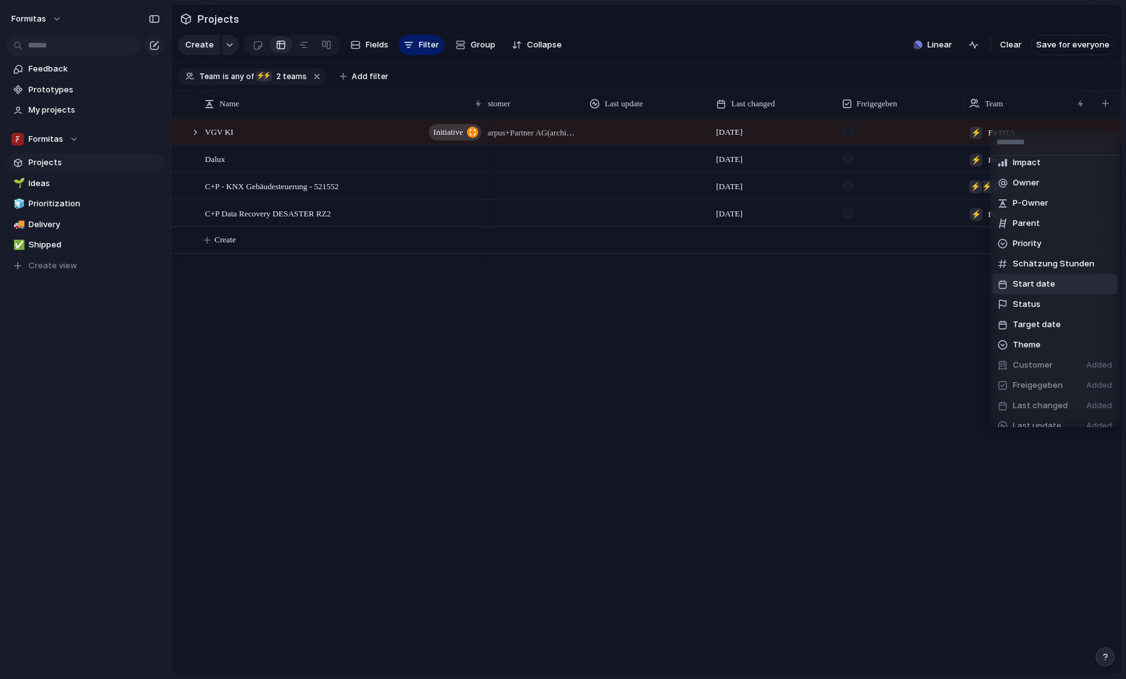
scroll to position [164, 0]
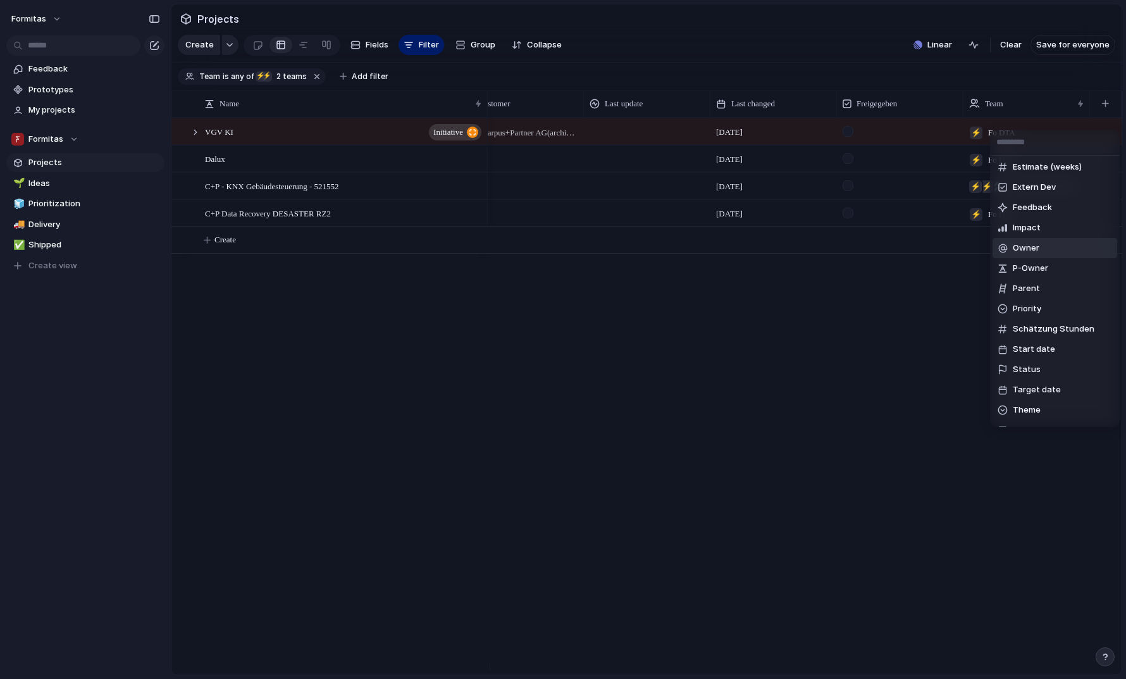
click at [976, 250] on li "Owner" at bounding box center [1055, 248] width 125 height 20
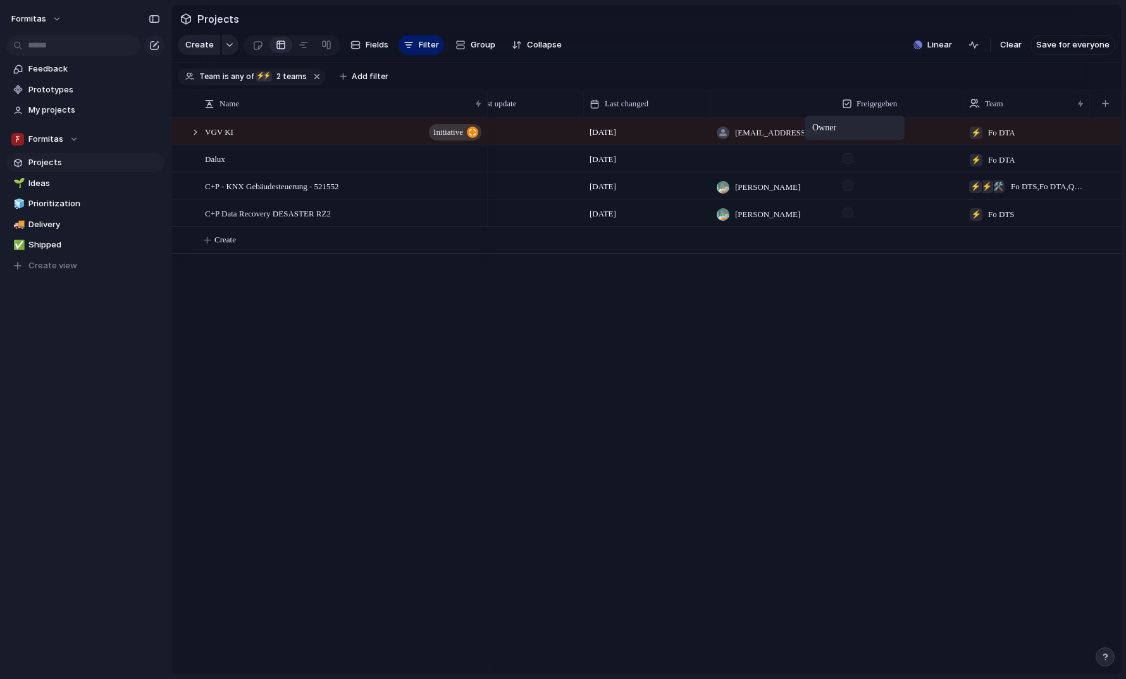
scroll to position [0, 158]
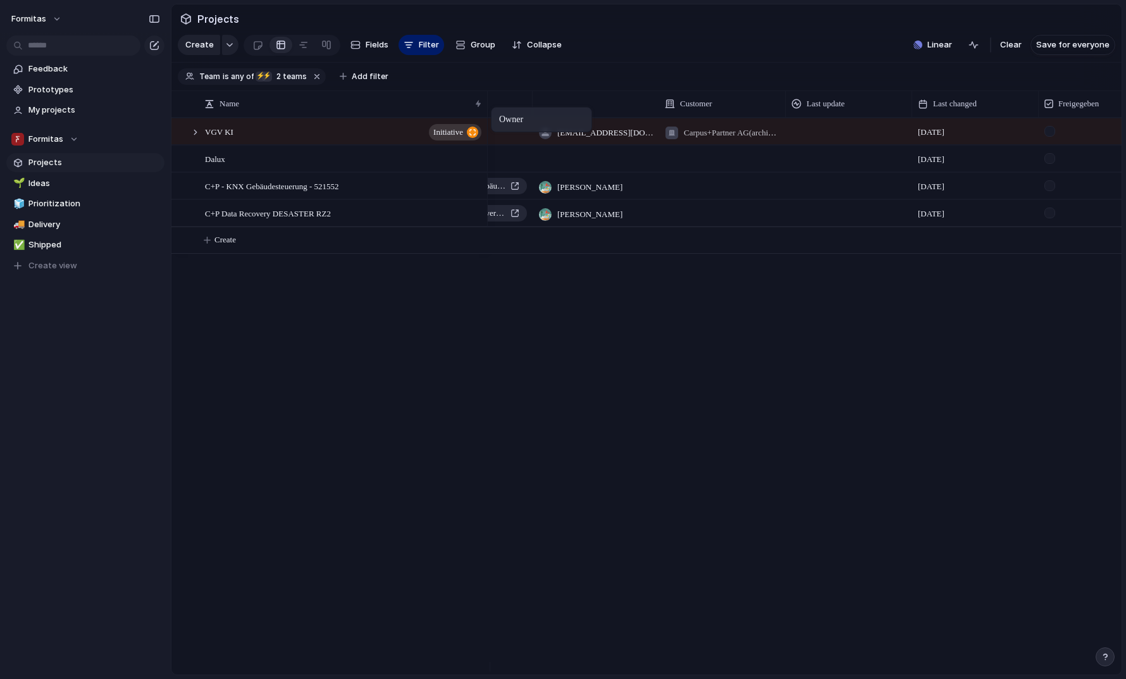
drag, startPoint x: 990, startPoint y: 118, endPoint x: 497, endPoint y: 109, distance: 493.0
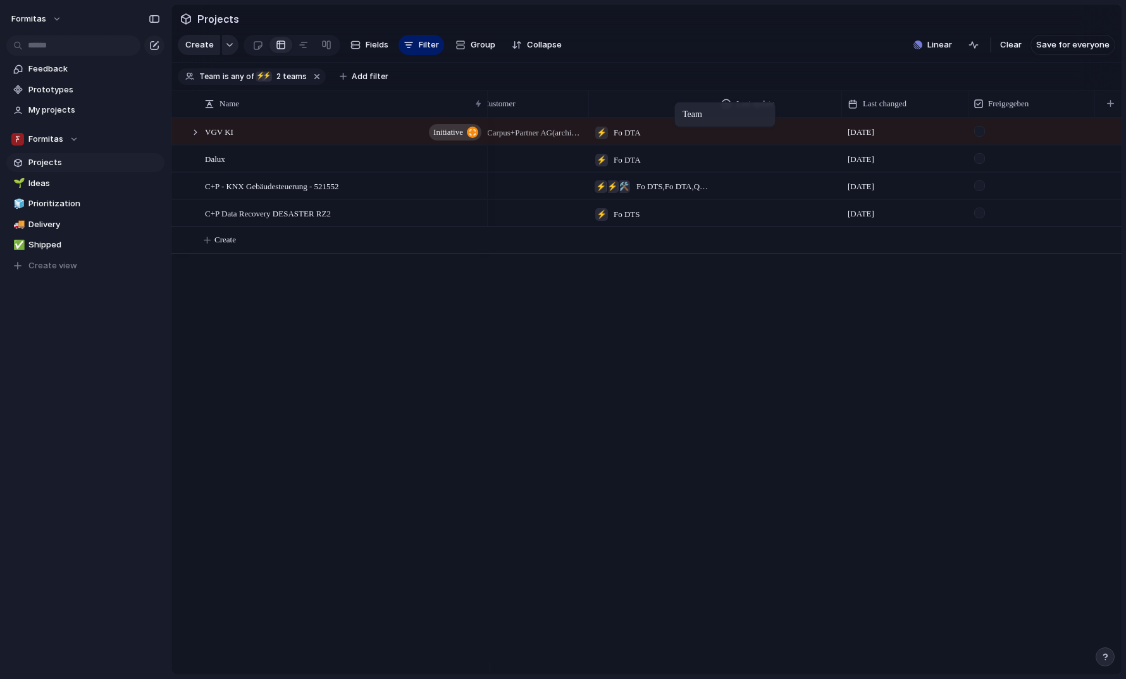
drag, startPoint x: 1033, startPoint y: 107, endPoint x: 676, endPoint y: 108, distance: 357.5
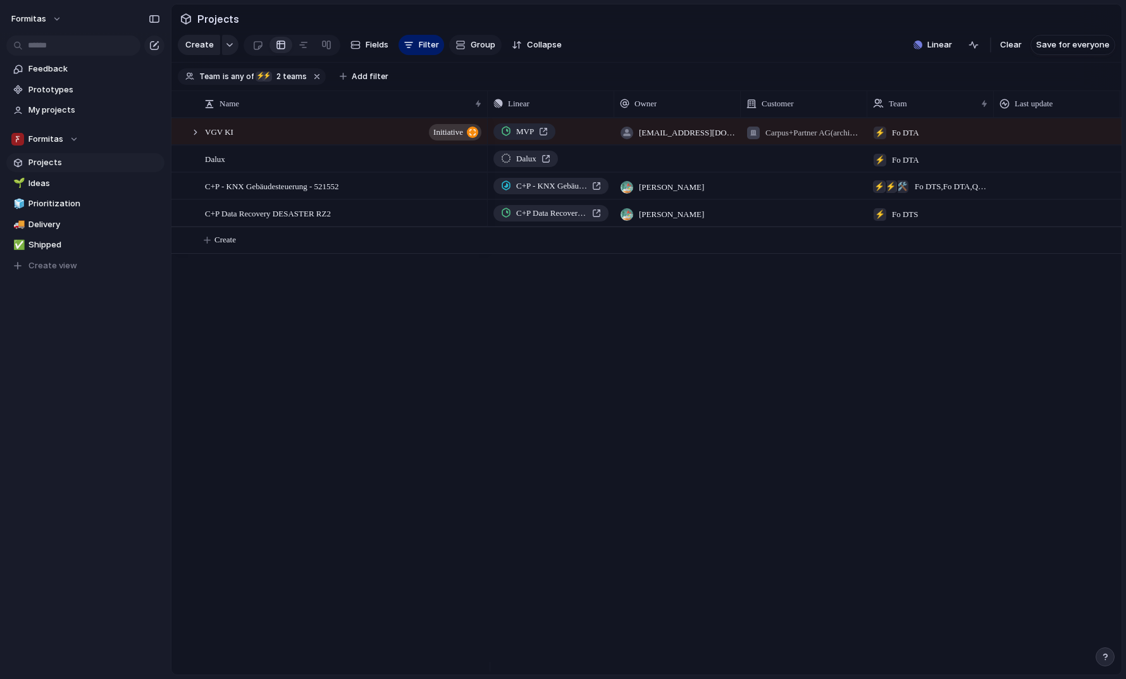
click at [476, 49] on span "Group" at bounding box center [483, 45] width 25 height 13
click at [676, 44] on div "Team Design ready Freigegeben Impact Priority Aufwand Status Extern Dev Custome…" at bounding box center [563, 339] width 1126 height 679
click at [304, 49] on div at bounding box center [304, 45] width 10 height 20
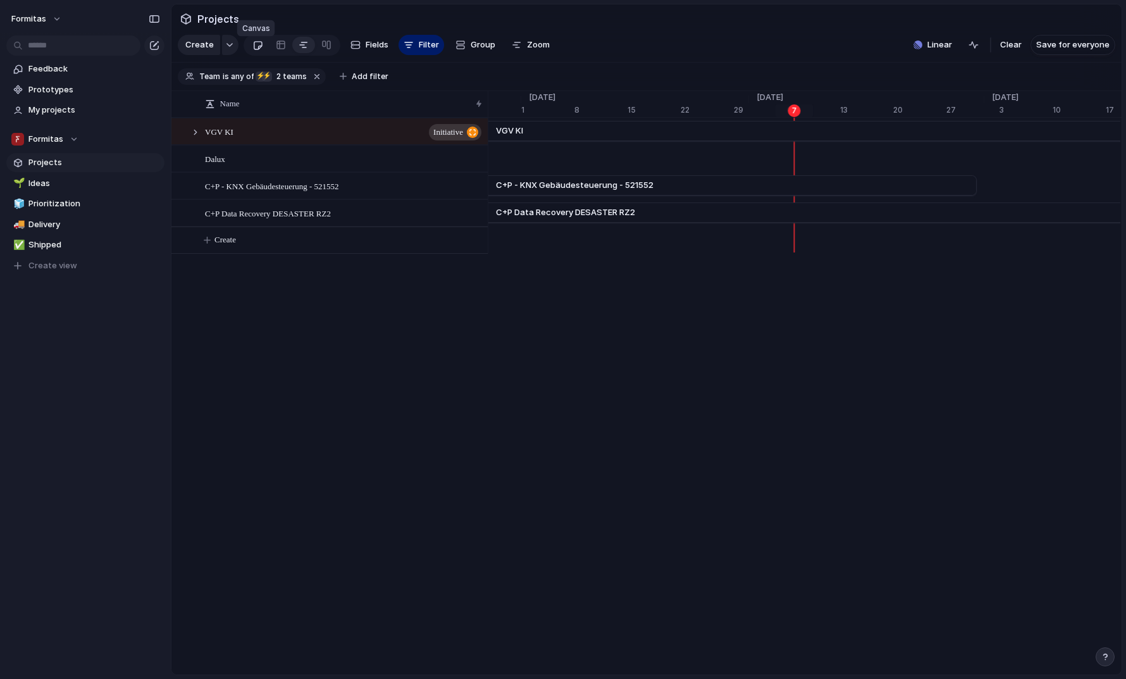
click at [252, 46] on div at bounding box center [257, 45] width 11 height 21
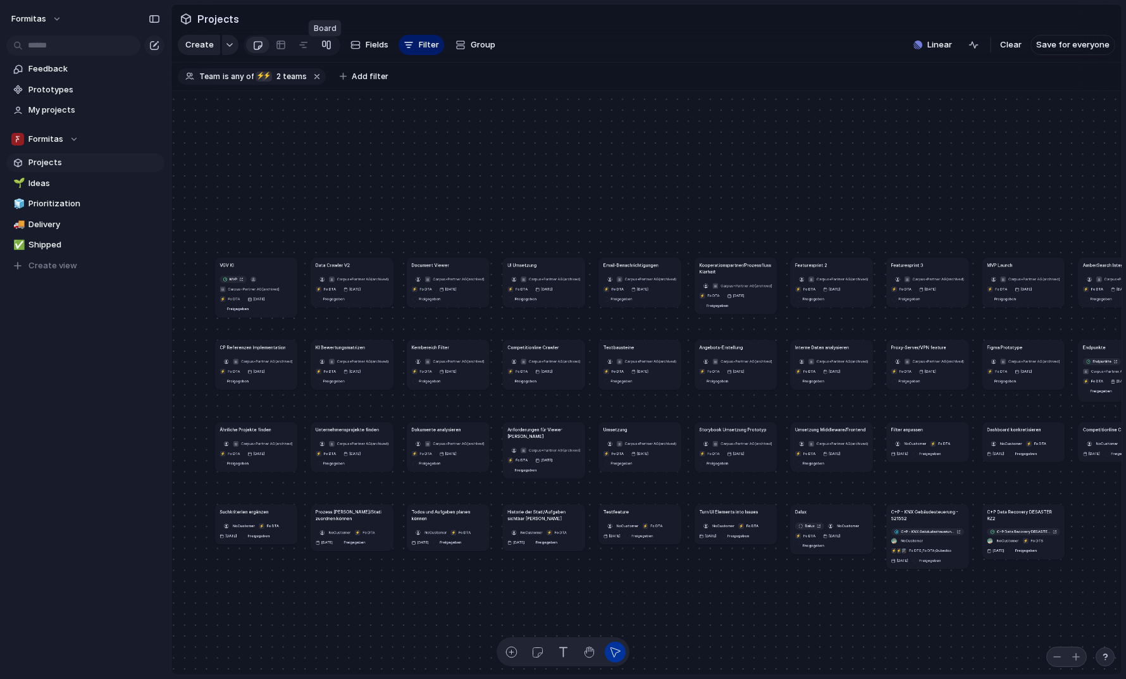
click at [321, 49] on div at bounding box center [326, 45] width 10 height 20
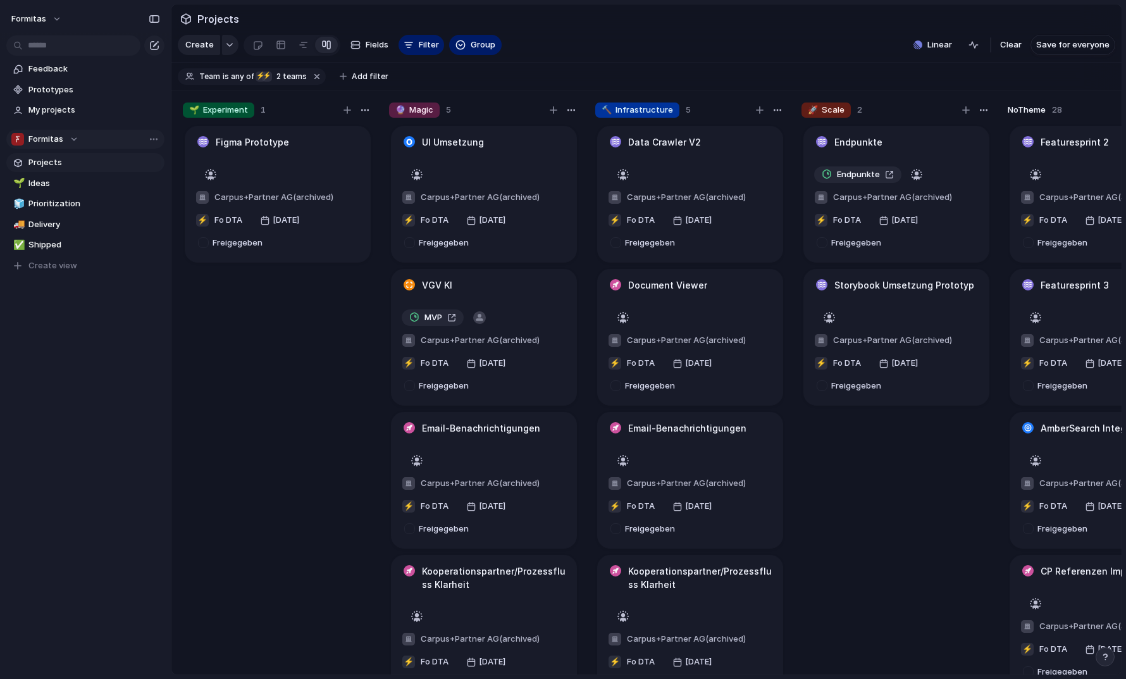
click at [197, 347] on div "Team settings Copy link Add members" at bounding box center [563, 339] width 1126 height 679
click at [311, 85] on button "button" at bounding box center [317, 76] width 16 height 16
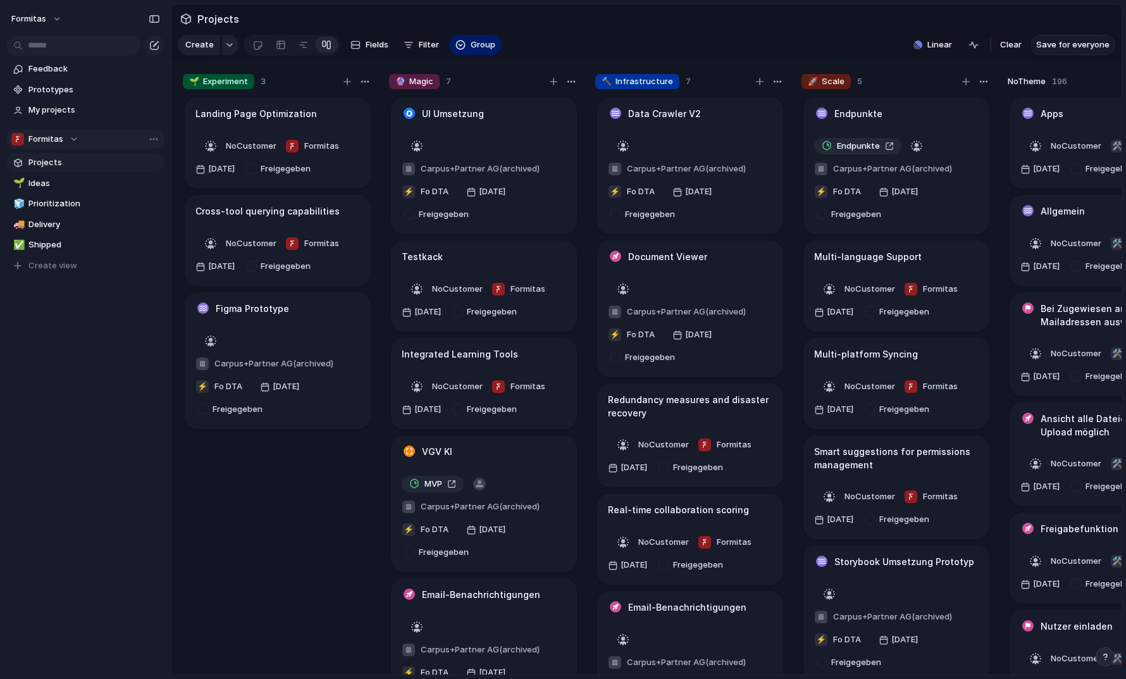
click at [976, 51] on span "Save for everyone" at bounding box center [1072, 45] width 73 height 13
click at [281, 48] on div at bounding box center [281, 45] width 10 height 20
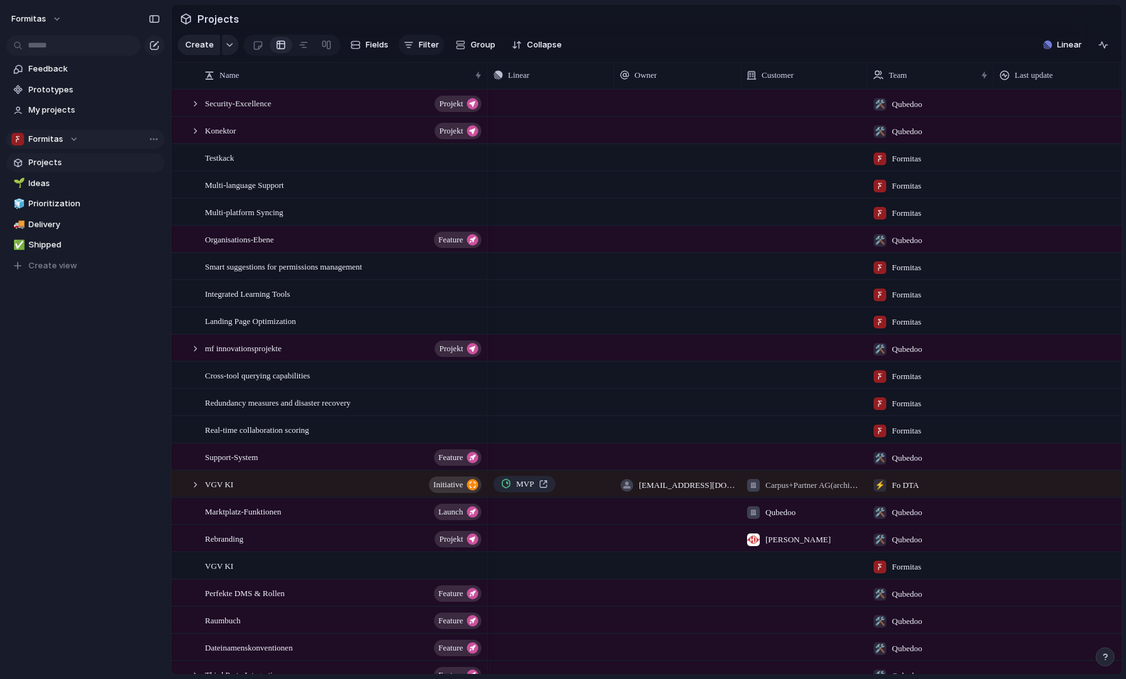
click at [420, 47] on span "Filter" at bounding box center [429, 45] width 20 height 13
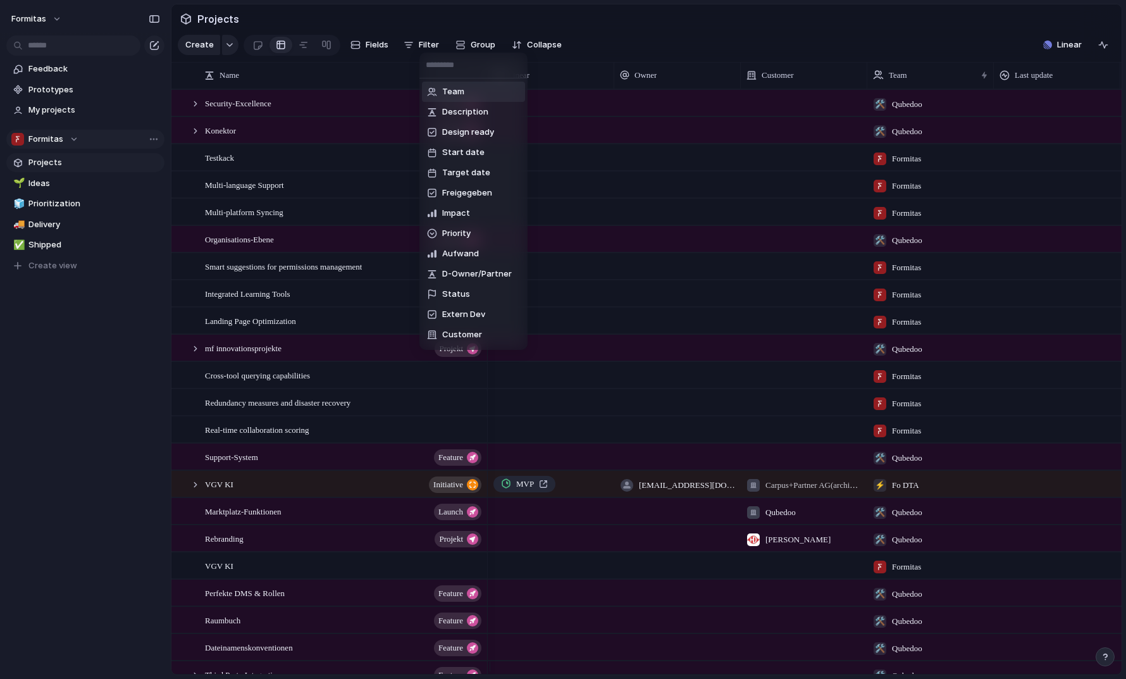
click at [459, 90] on span "Team" at bounding box center [453, 91] width 22 height 13
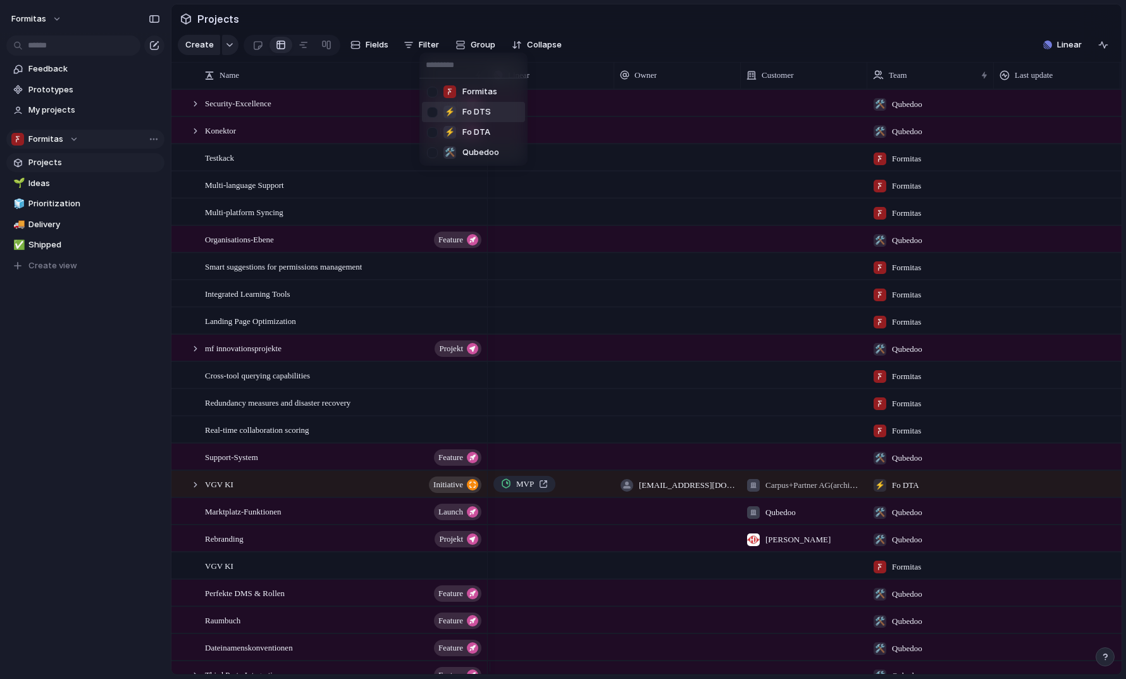
click at [430, 112] on div at bounding box center [432, 112] width 22 height 22
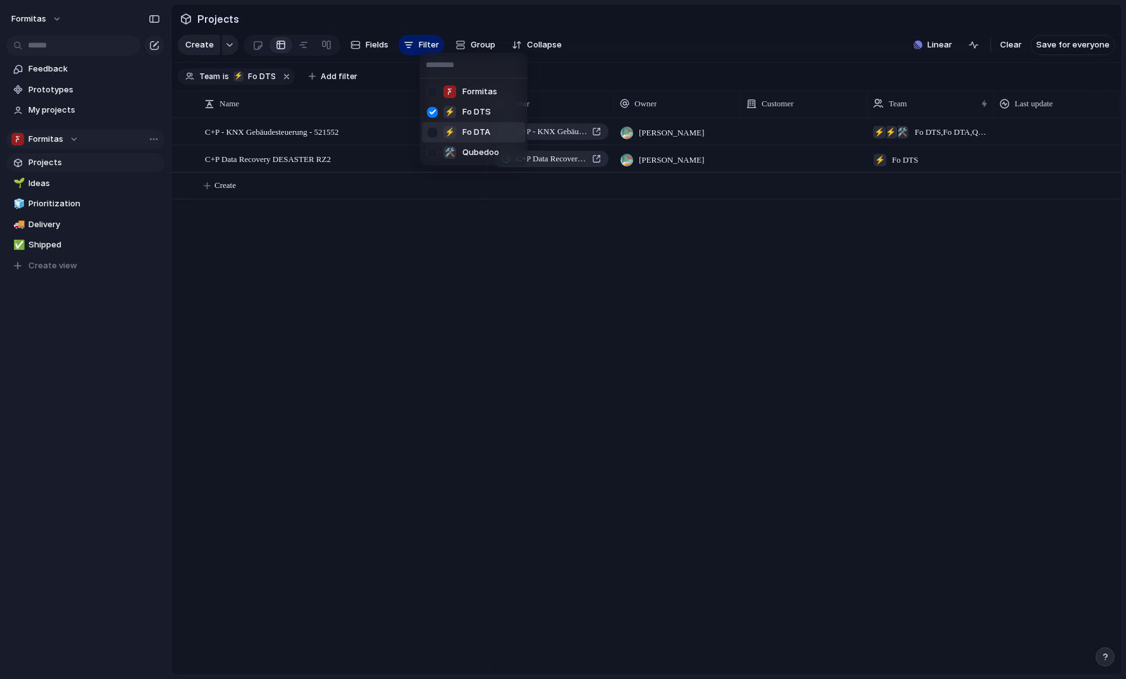
click at [434, 129] on div at bounding box center [432, 132] width 22 height 22
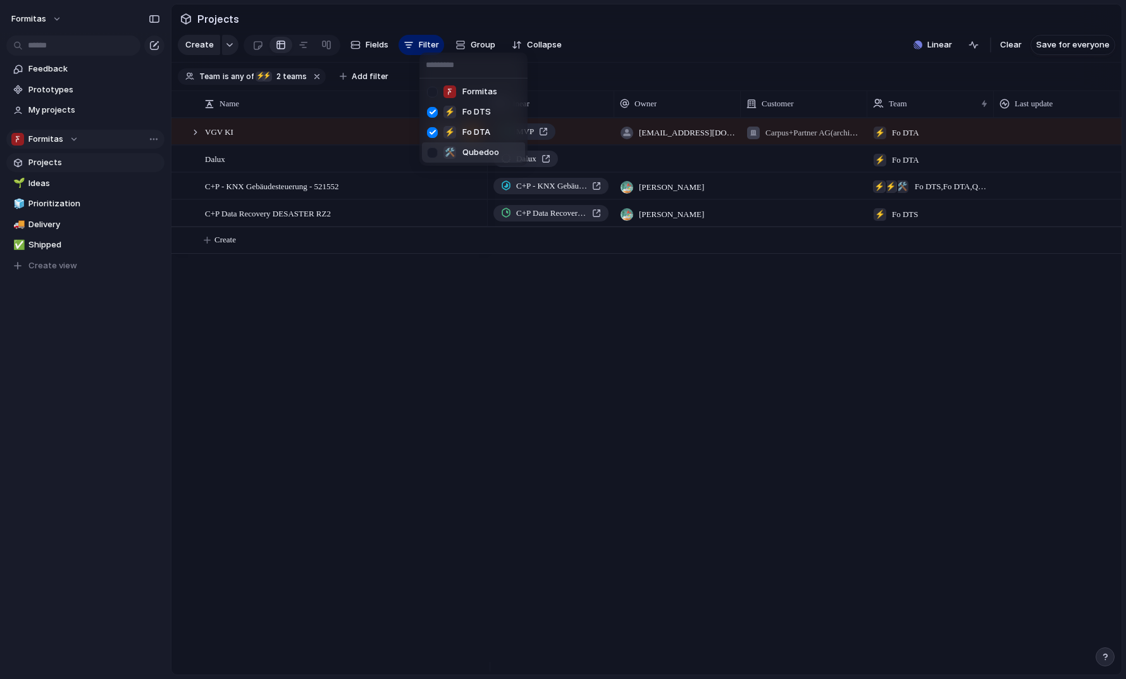
click at [721, 46] on div "Formitas ⚡ Fo DTS ⚡ Fo DTA 🛠️ Qubedoo" at bounding box center [563, 339] width 1126 height 679
click at [414, 51] on button "Filter" at bounding box center [422, 45] width 46 height 20
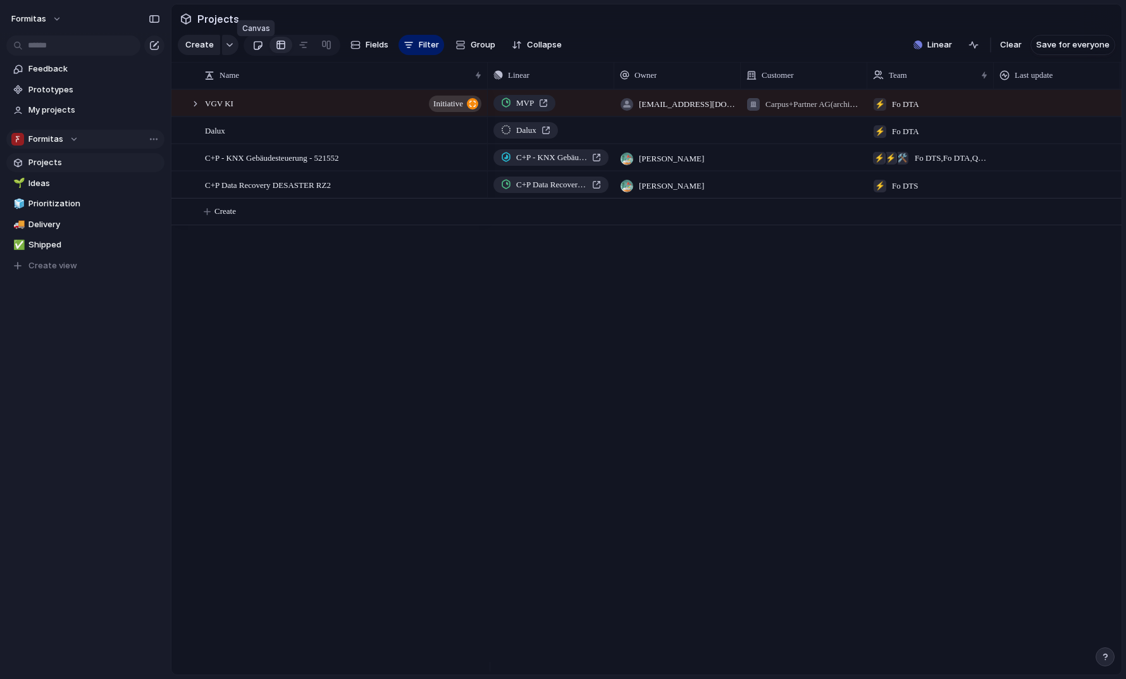
click at [258, 47] on div at bounding box center [257, 45] width 11 height 21
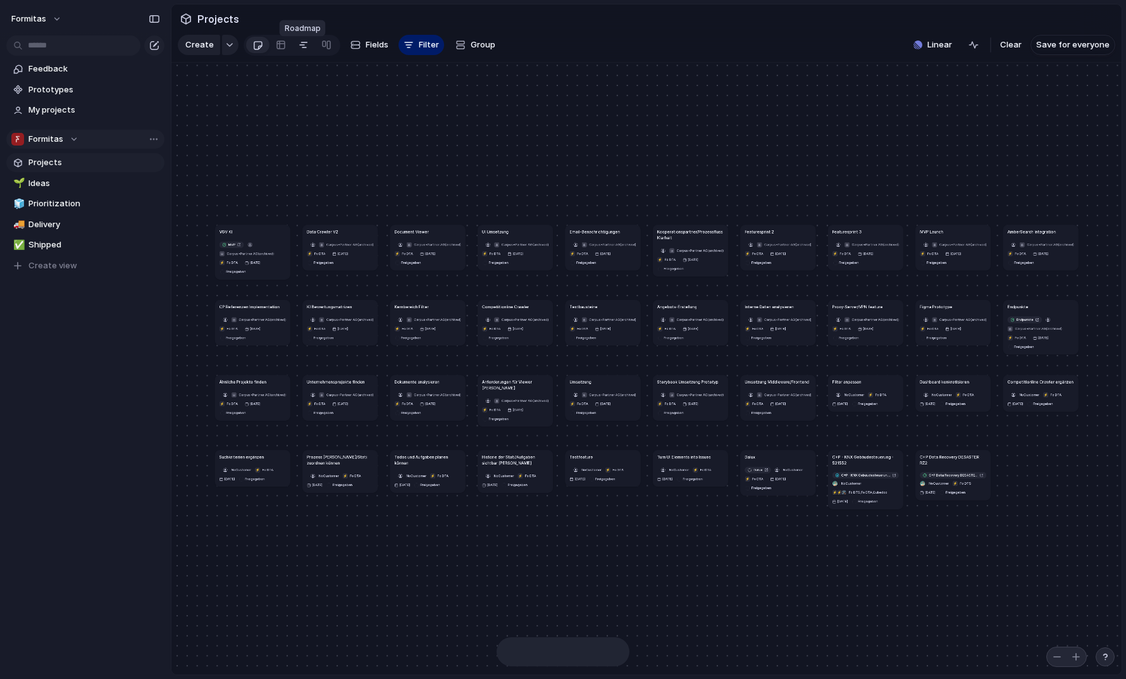
click at [302, 48] on div at bounding box center [304, 45] width 10 height 20
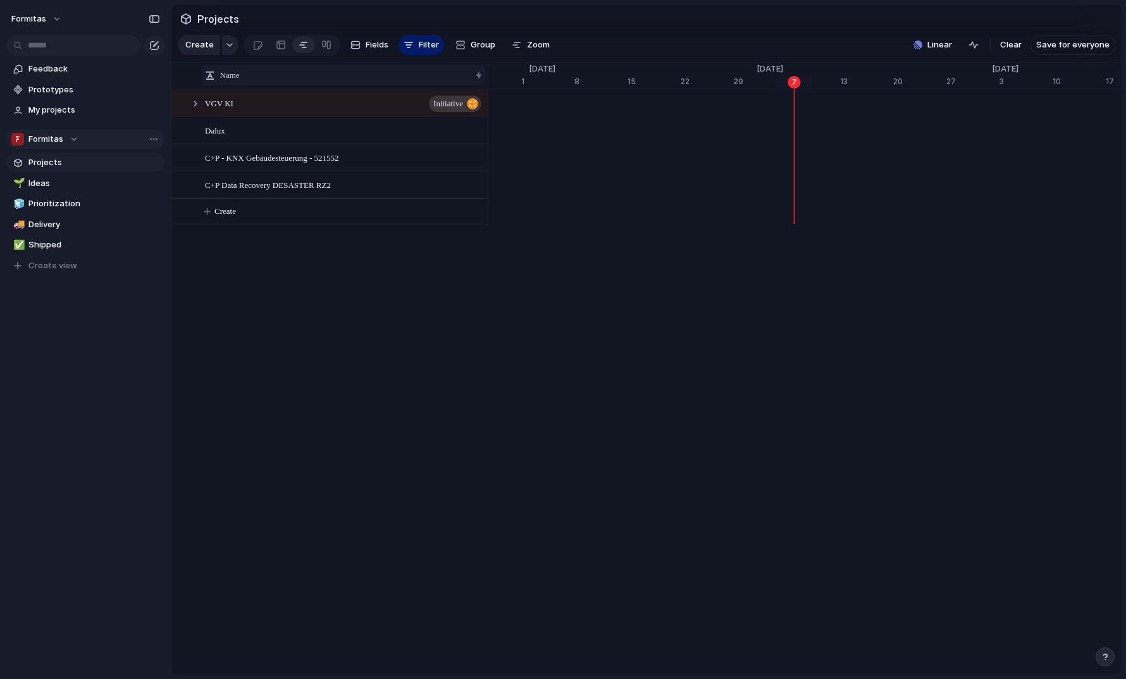
scroll to position [0, 8062]
click at [437, 49] on button "Filter" at bounding box center [422, 45] width 46 height 20
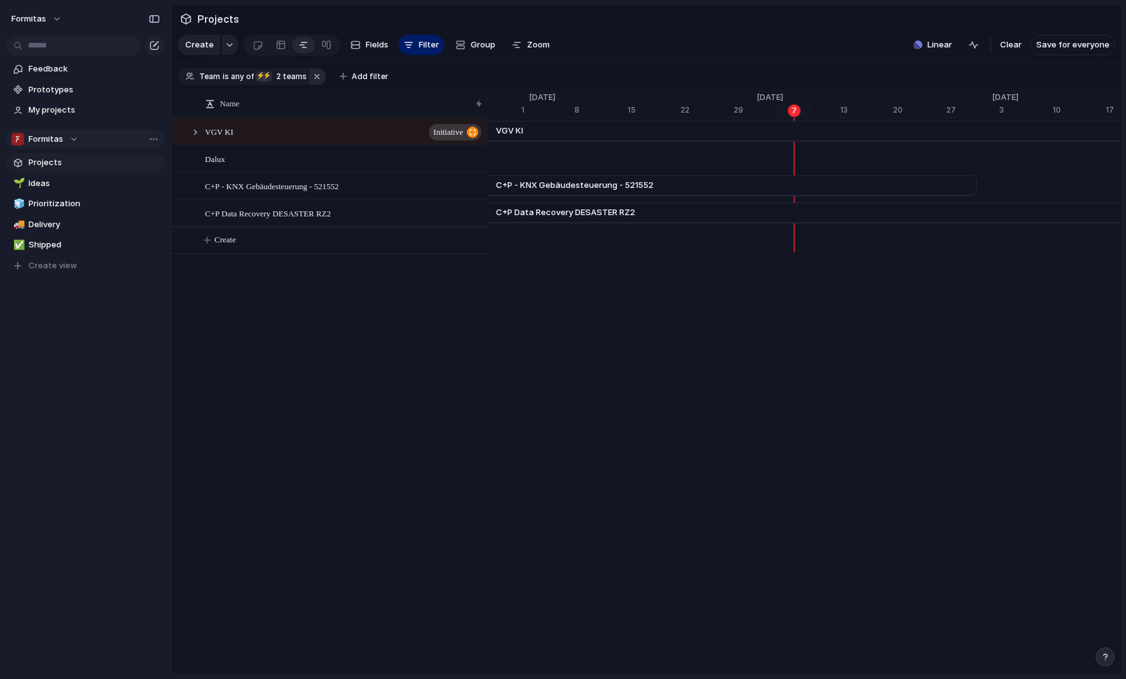
click at [312, 83] on button "button" at bounding box center [317, 76] width 16 height 16
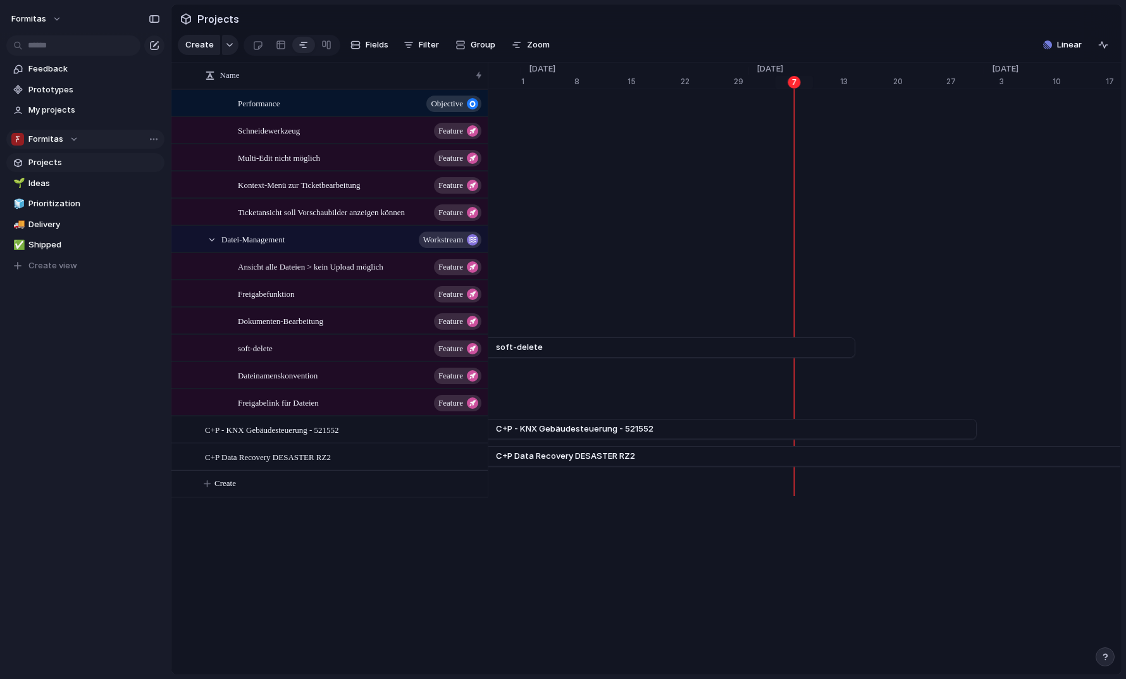
scroll to position [1988, 0]
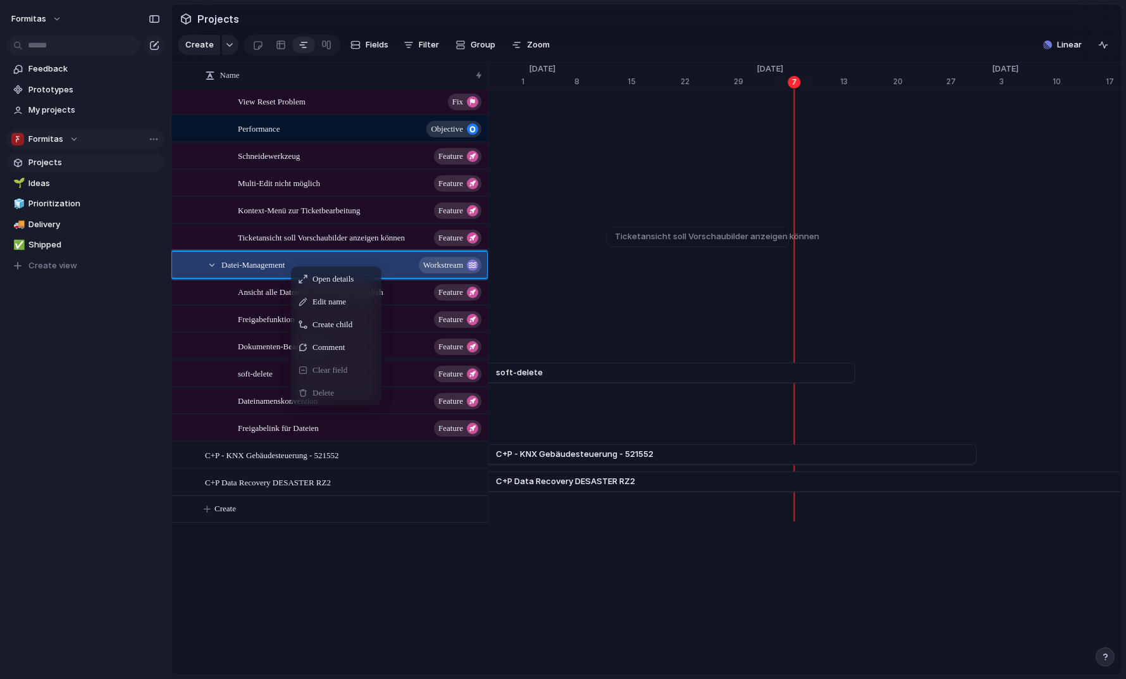
click at [606, 251] on div "Ticketansicht soll Vorschaubilder anzeigen können" at bounding box center [867, 236] width 16880 height 27
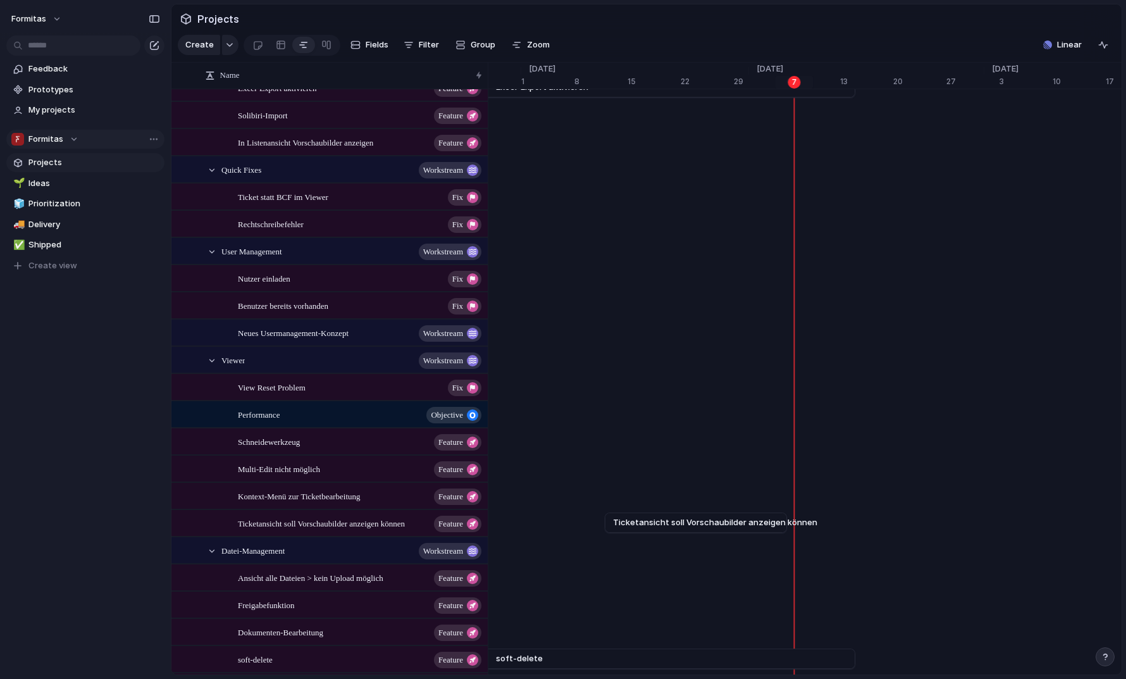
scroll to position [1756, 0]
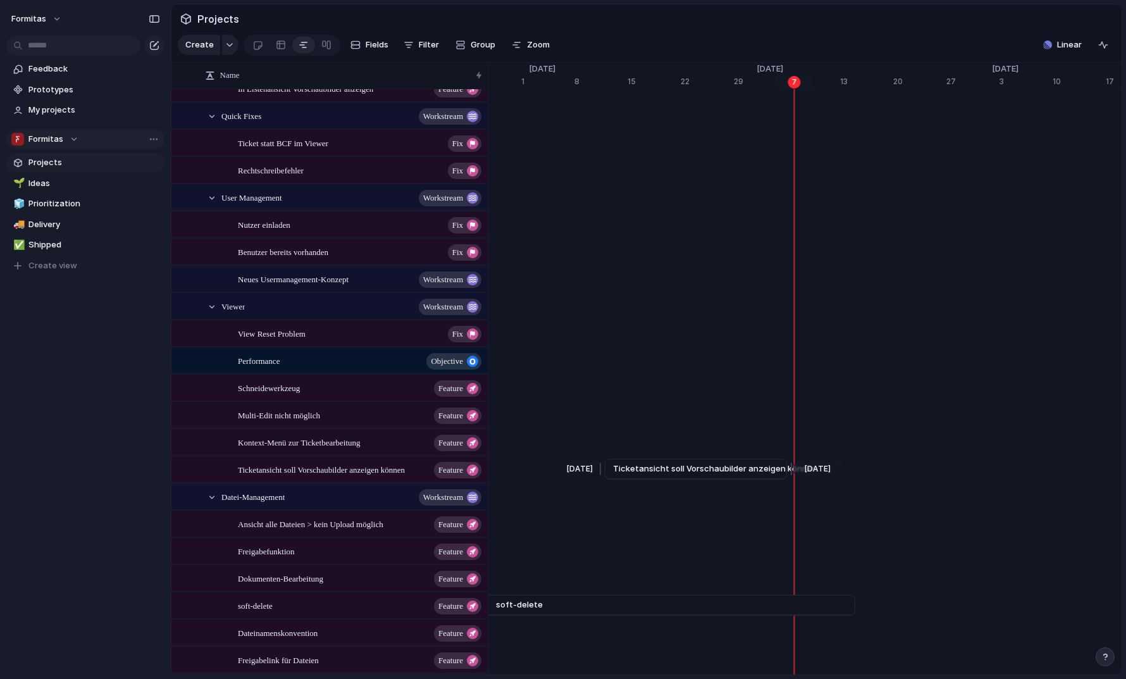
click at [658, 475] on span "Ticketansicht soll Vorschaubilder anzeigen können" at bounding box center [715, 469] width 204 height 13
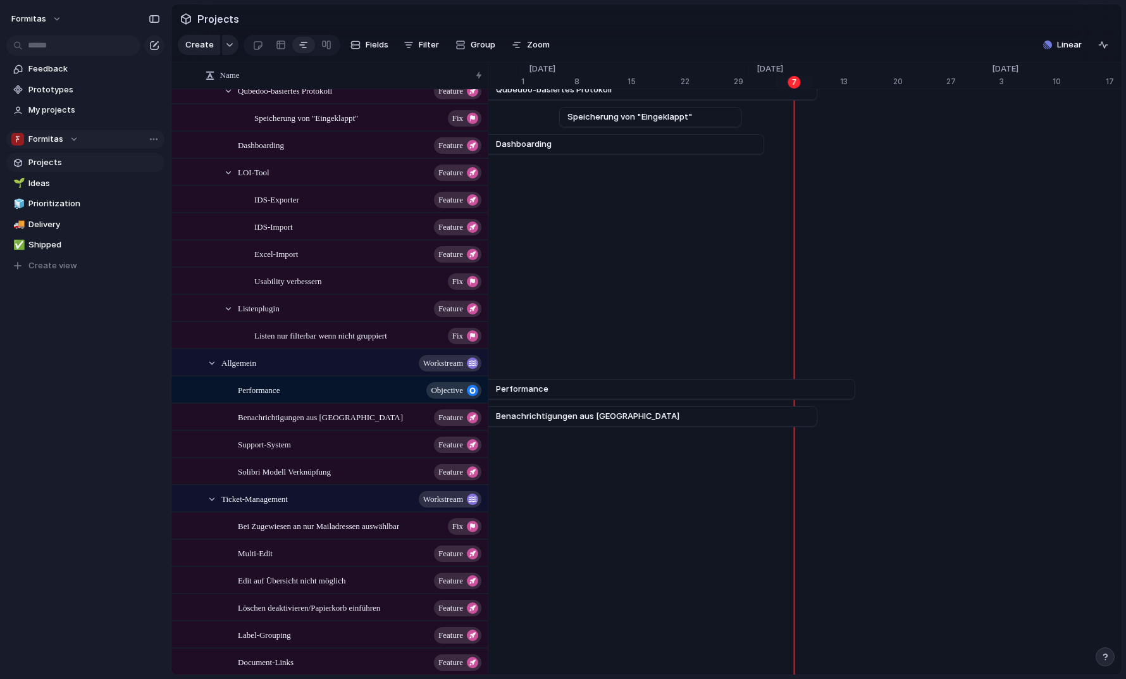
scroll to position [743, 0]
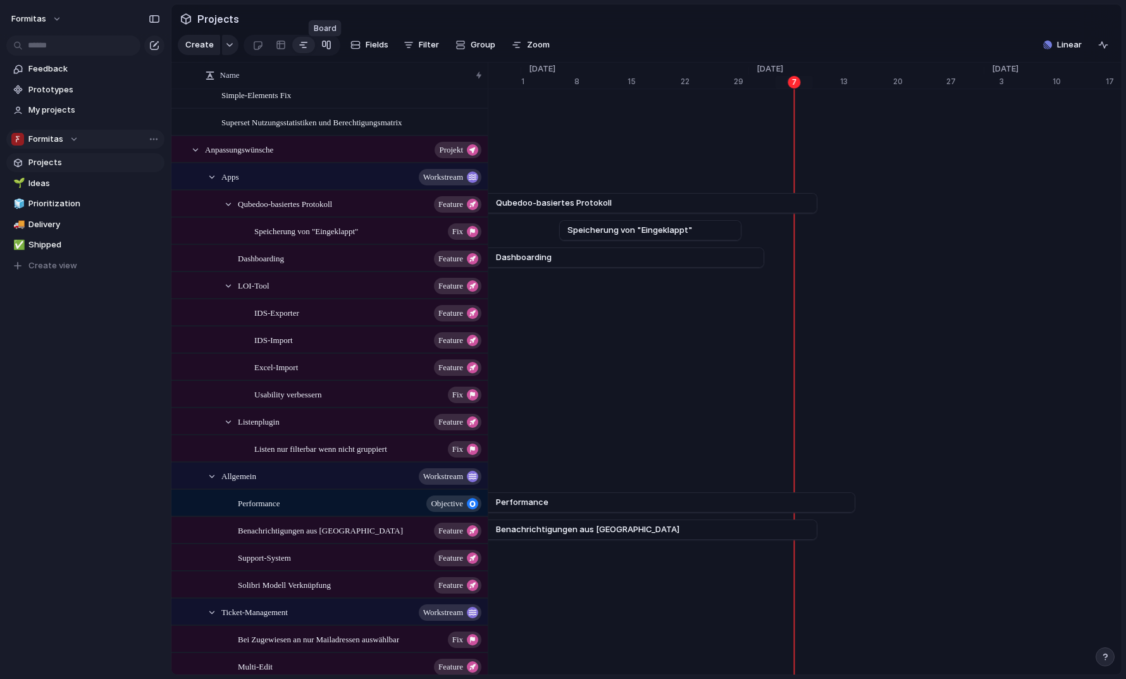
click at [323, 50] on div at bounding box center [326, 45] width 10 height 20
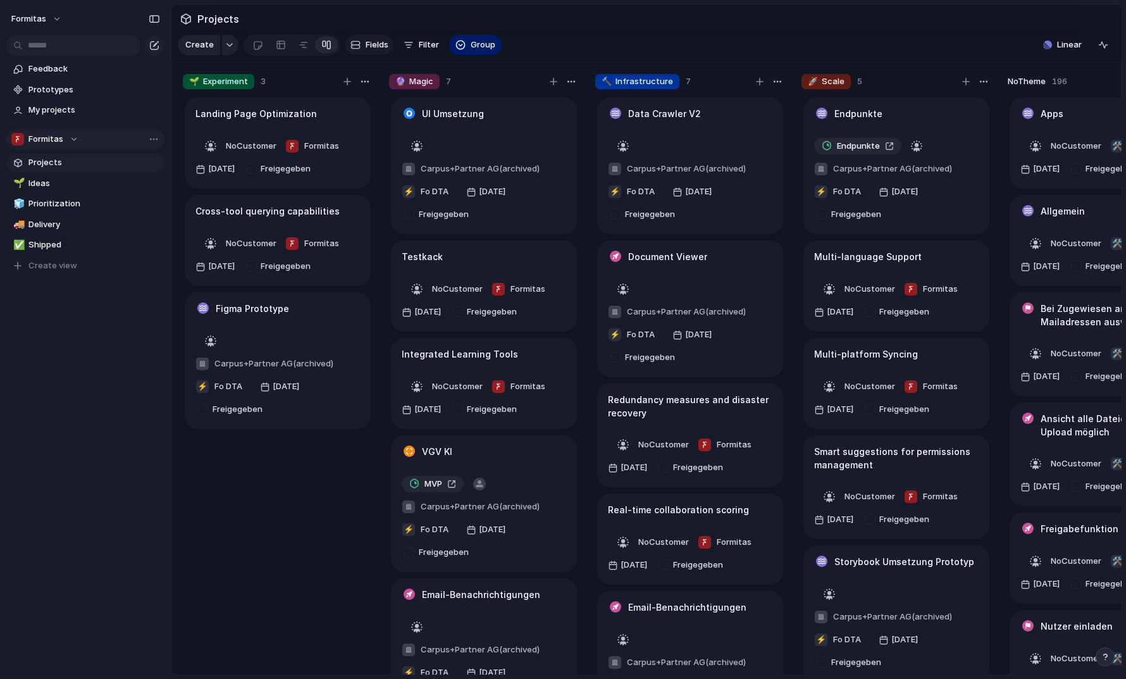
click at [372, 43] on button "Fields" at bounding box center [369, 45] width 48 height 20
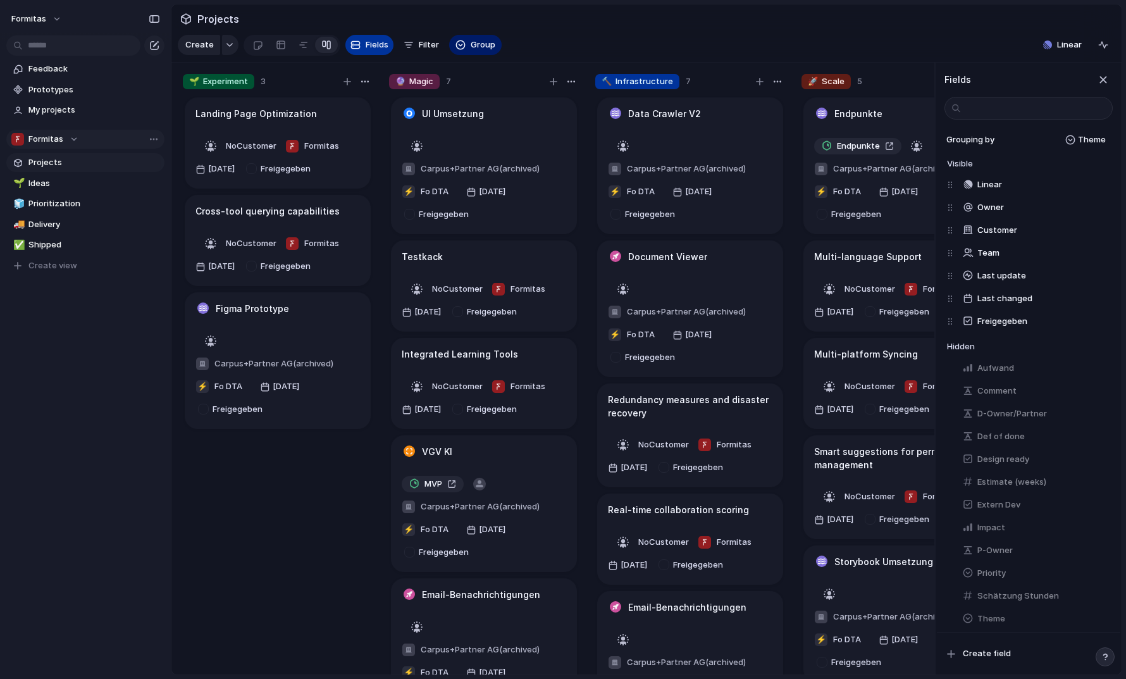
click at [382, 51] on span "Fields" at bounding box center [377, 45] width 23 height 13
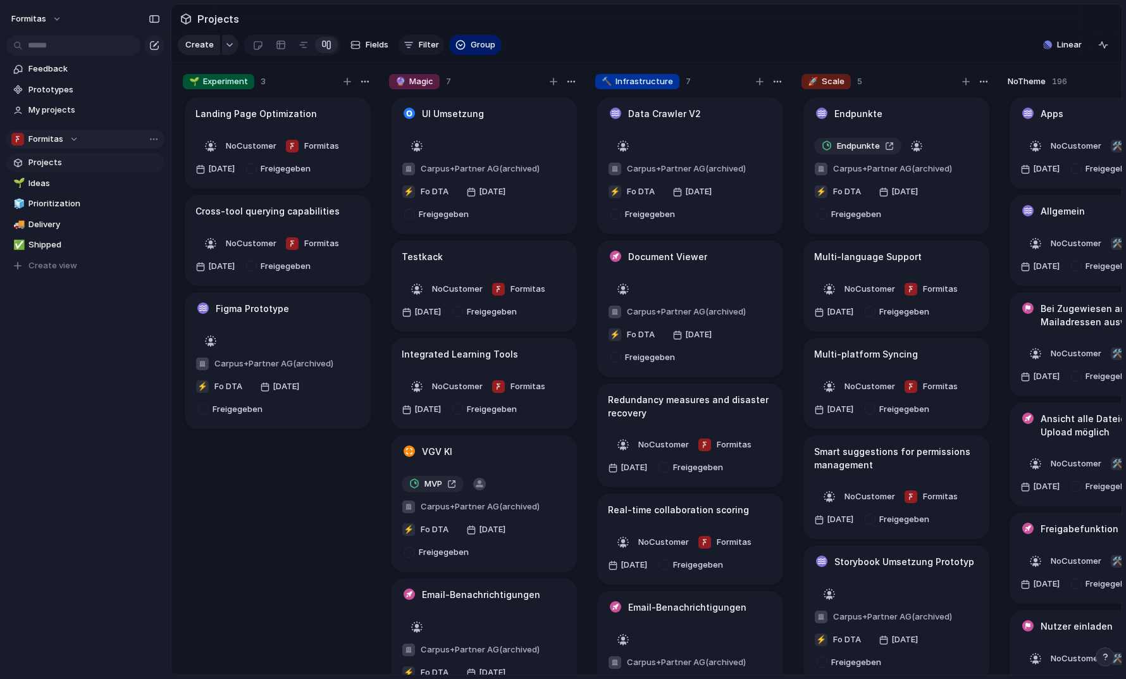
click at [414, 49] on button "Filter" at bounding box center [422, 45] width 46 height 20
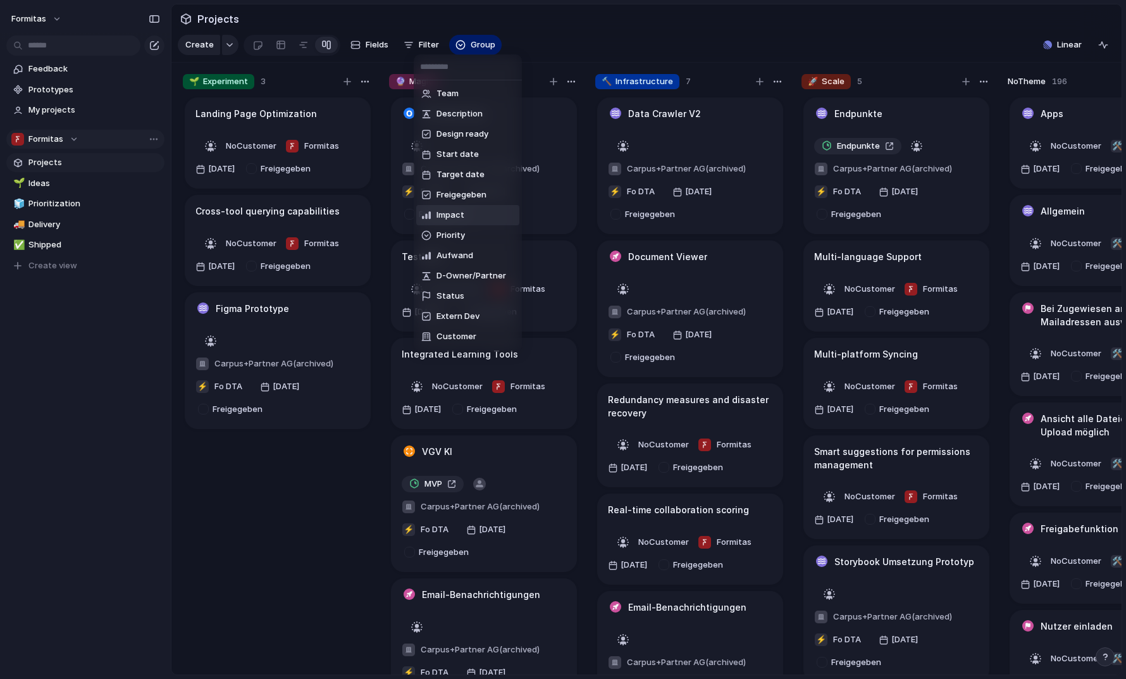
click at [859, 14] on div "Team Description Design ready Start date Target date Freigegeben Impact Priorit…" at bounding box center [563, 339] width 1126 height 679
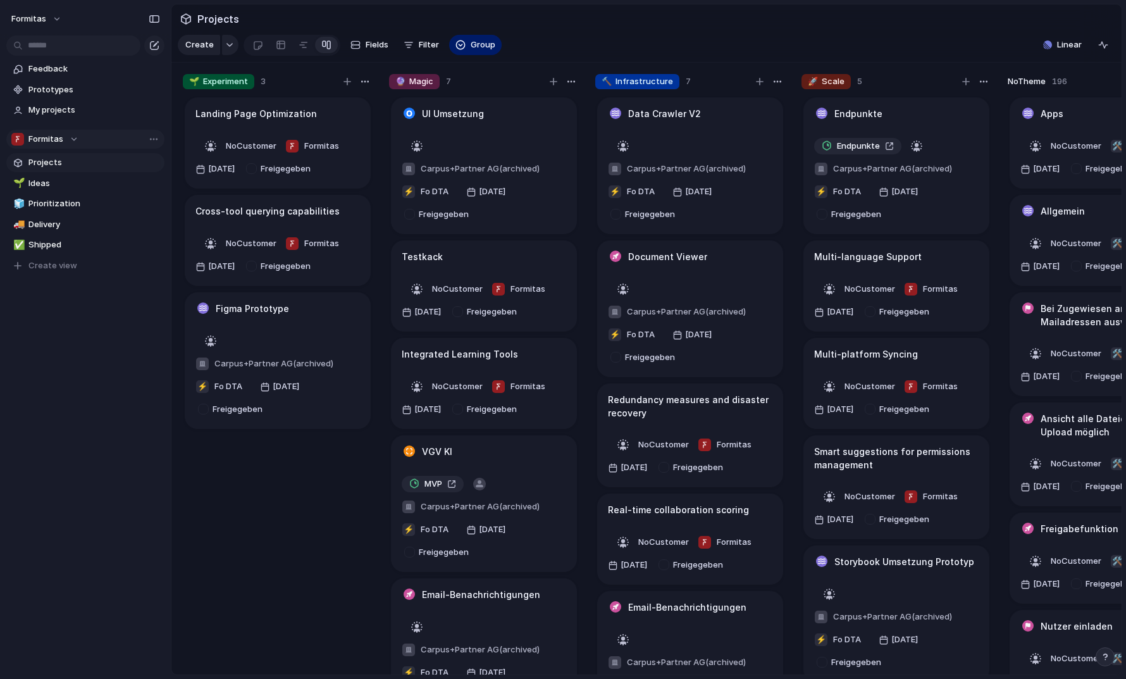
click at [828, 22] on section "Projects" at bounding box center [646, 18] width 950 height 28
click at [47, 266] on span "Create view" at bounding box center [52, 265] width 49 height 13
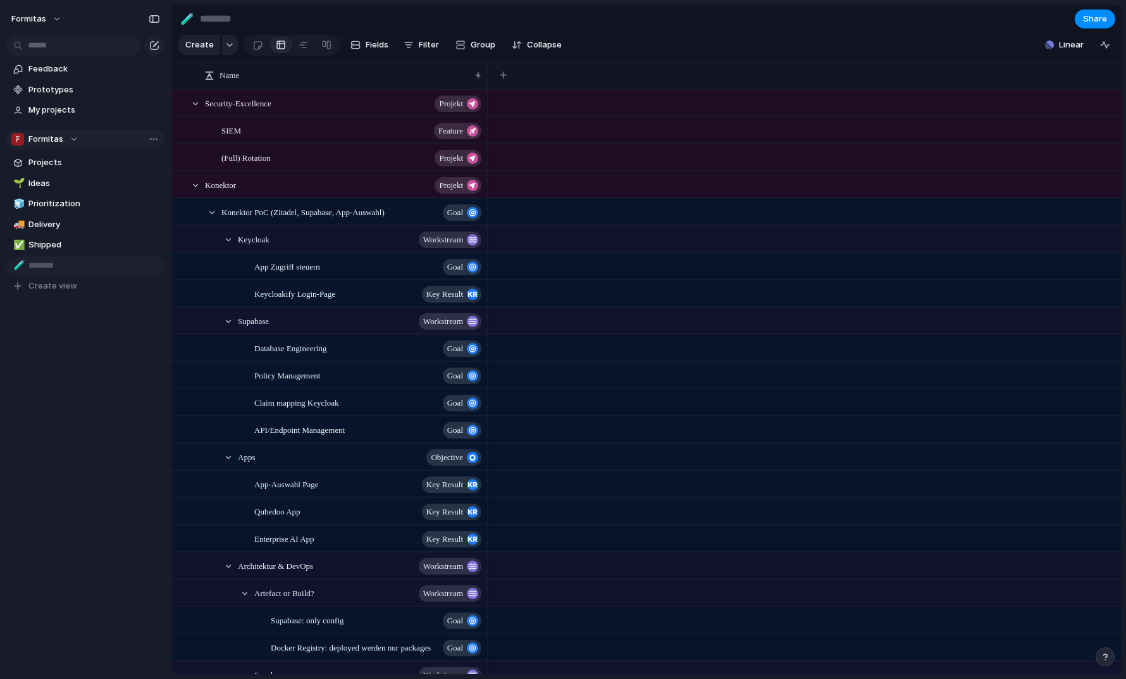
click at [81, 316] on div "Feedback Prototypes My projects Formitas Projects 🌱 Ideas 🧊 Prioritization 🚚 De…" at bounding box center [85, 199] width 171 height 398
click at [70, 268] on span "New view" at bounding box center [94, 265] width 132 height 13
click at [206, 363] on span "Delete view" at bounding box center [198, 362] width 47 height 13
type input "*******"
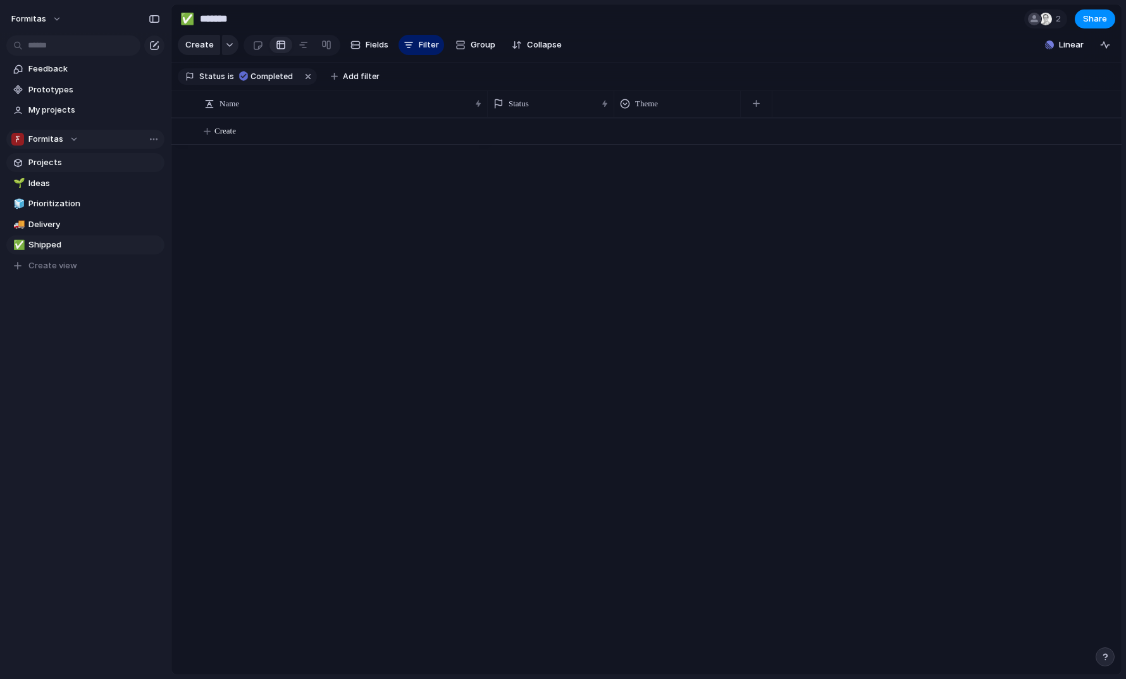
click at [68, 165] on span "Projects" at bounding box center [94, 162] width 132 height 13
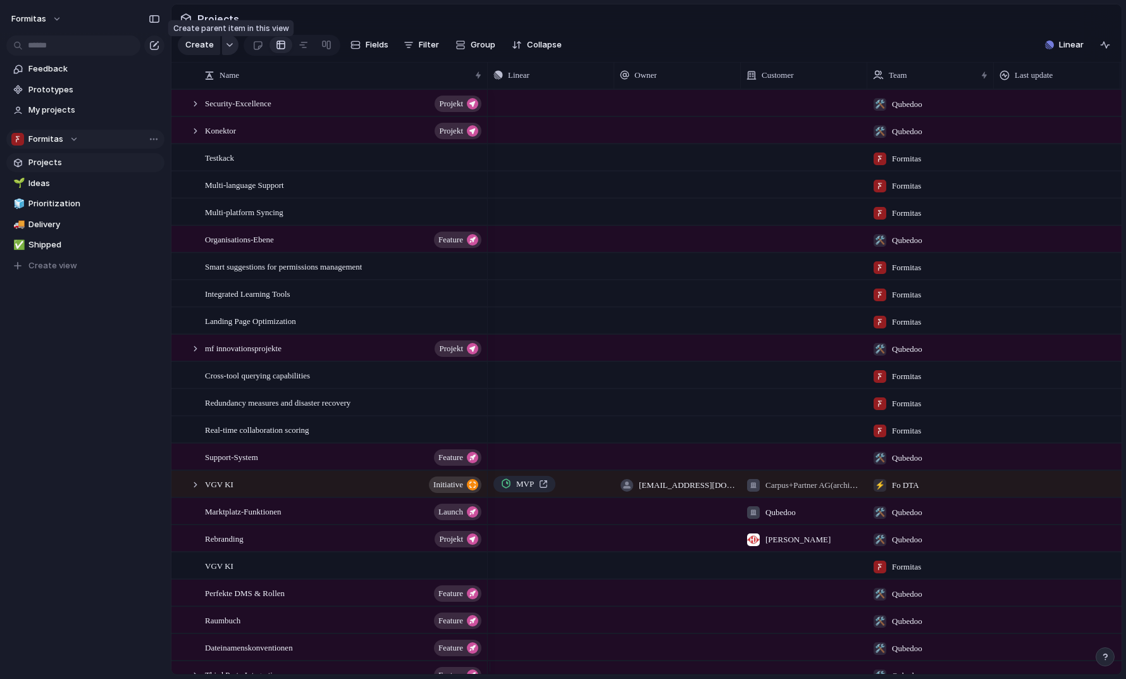
click at [227, 54] on button "button" at bounding box center [230, 45] width 16 height 20
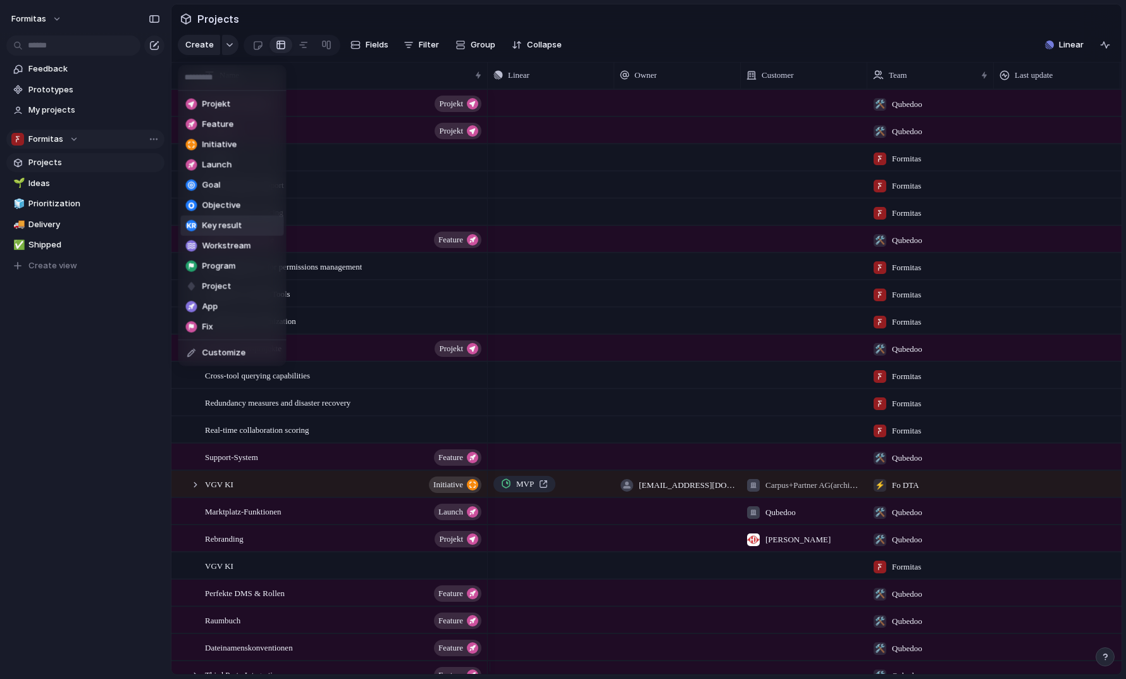
click at [233, 218] on li "Key result" at bounding box center [232, 226] width 103 height 20
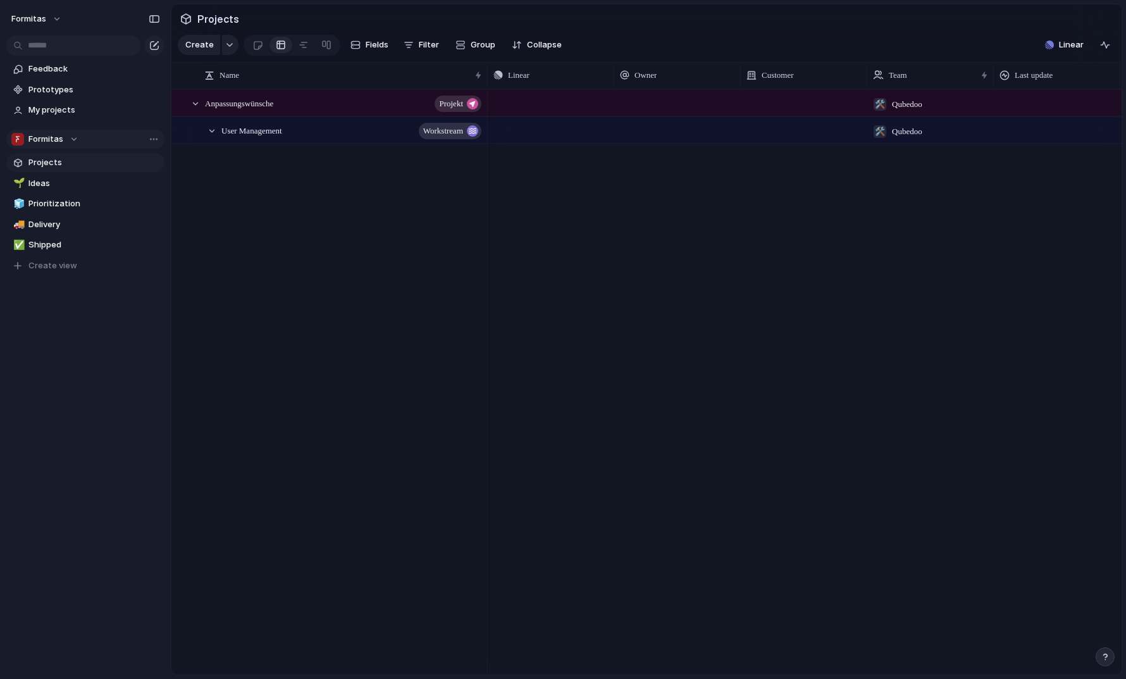
scroll to position [1846, 0]
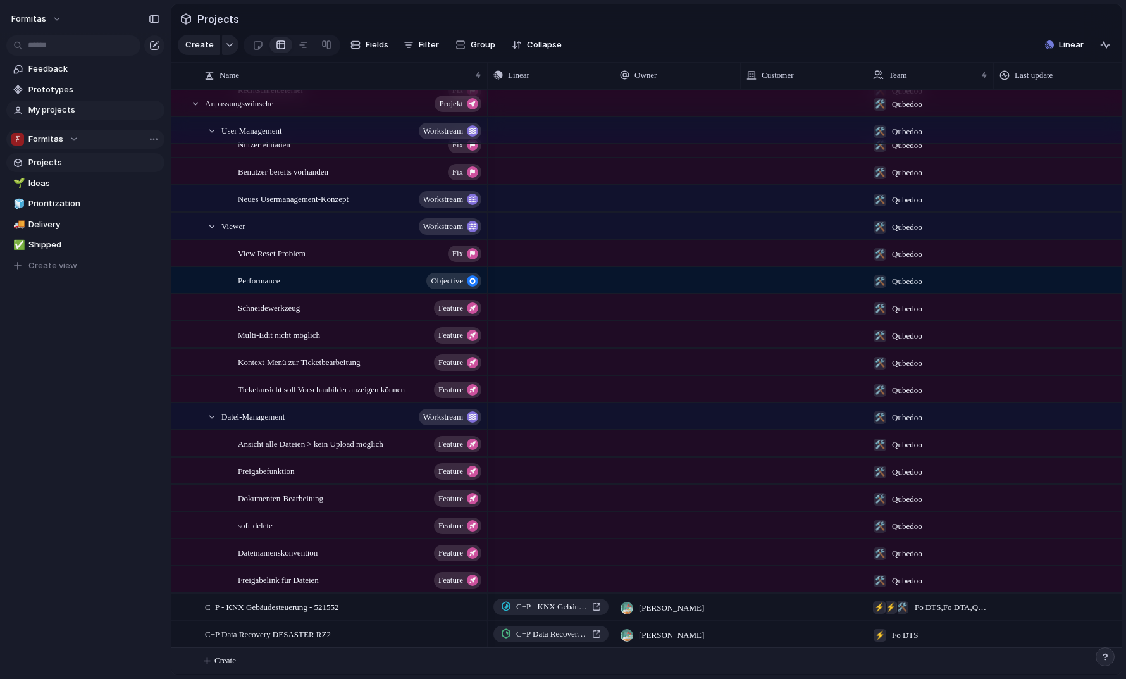
click at [94, 109] on span "My projects" at bounding box center [94, 110] width 132 height 13
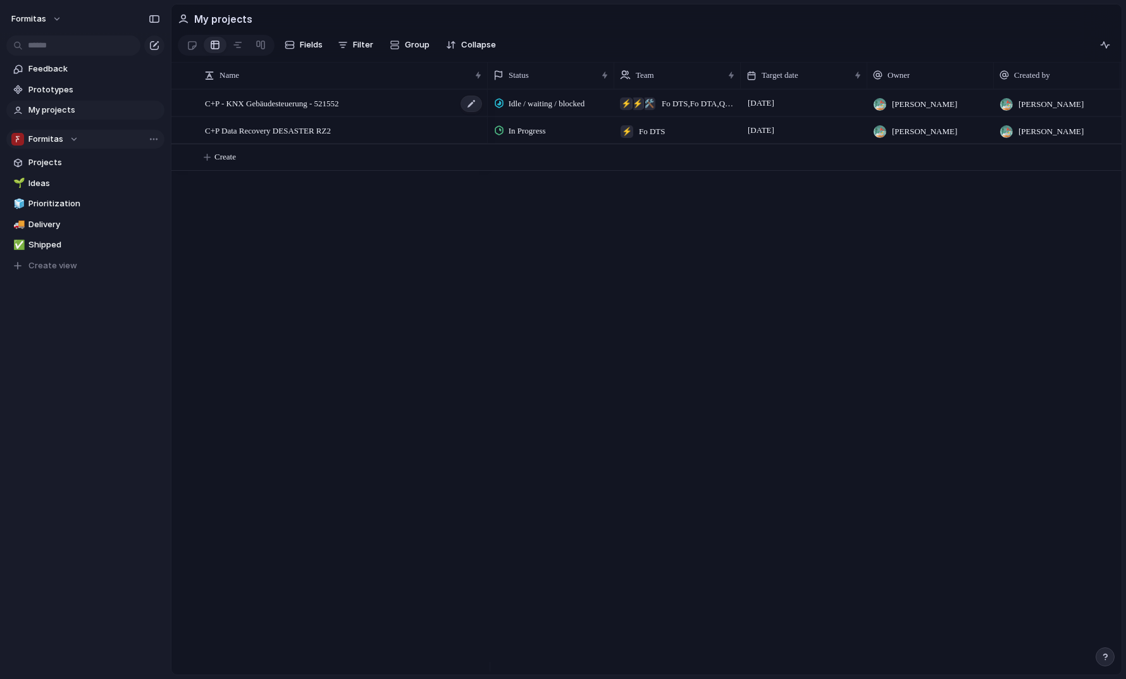
click at [402, 108] on div "C+P - KNX Gebäudesteuerung - 521552" at bounding box center [344, 103] width 278 height 26
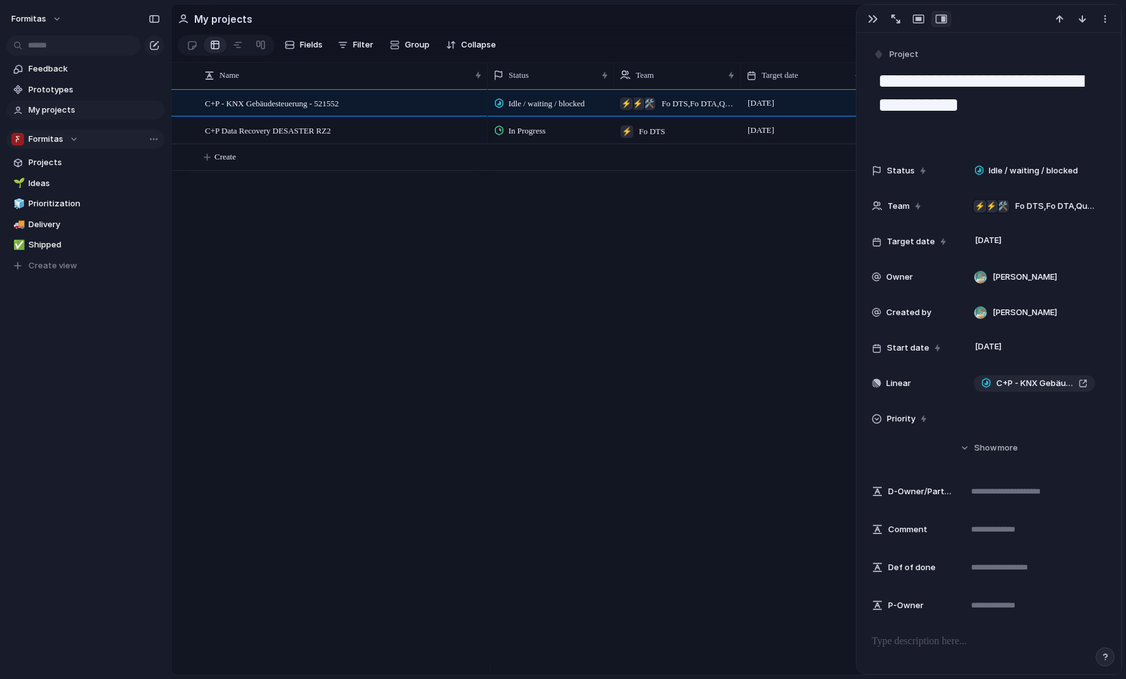
click at [520, 270] on div "Idle / waiting / blocked 🛠️ ⚡ ⚡ Fo DTS , Fo DTA , Qubedoo 31 October Falk Falk …" at bounding box center [805, 381] width 634 height 585
click at [527, 252] on div "Idle / waiting / blocked 🛠️ ⚡ ⚡ Fo DTS , Fo DTA , Qubedoo 31 October Falk Falk …" at bounding box center [805, 381] width 634 height 585
click at [802, 30] on section "My projects" at bounding box center [646, 18] width 950 height 28
click at [875, 20] on div "button" at bounding box center [873, 19] width 10 height 10
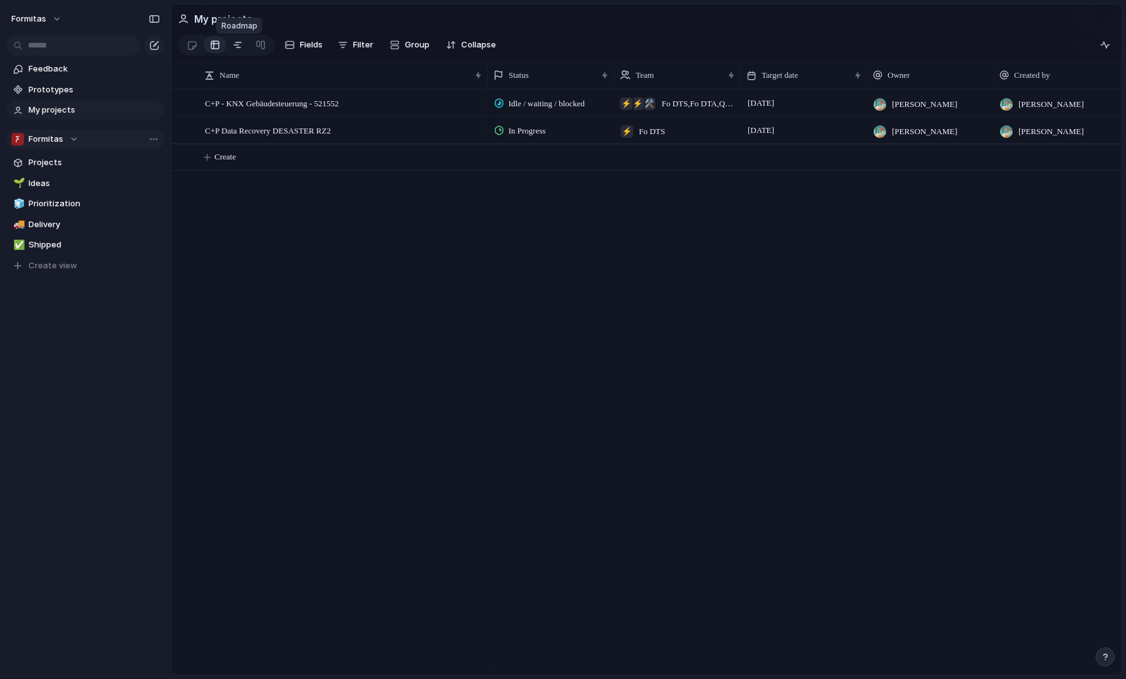
click at [237, 43] on div at bounding box center [238, 45] width 10 height 20
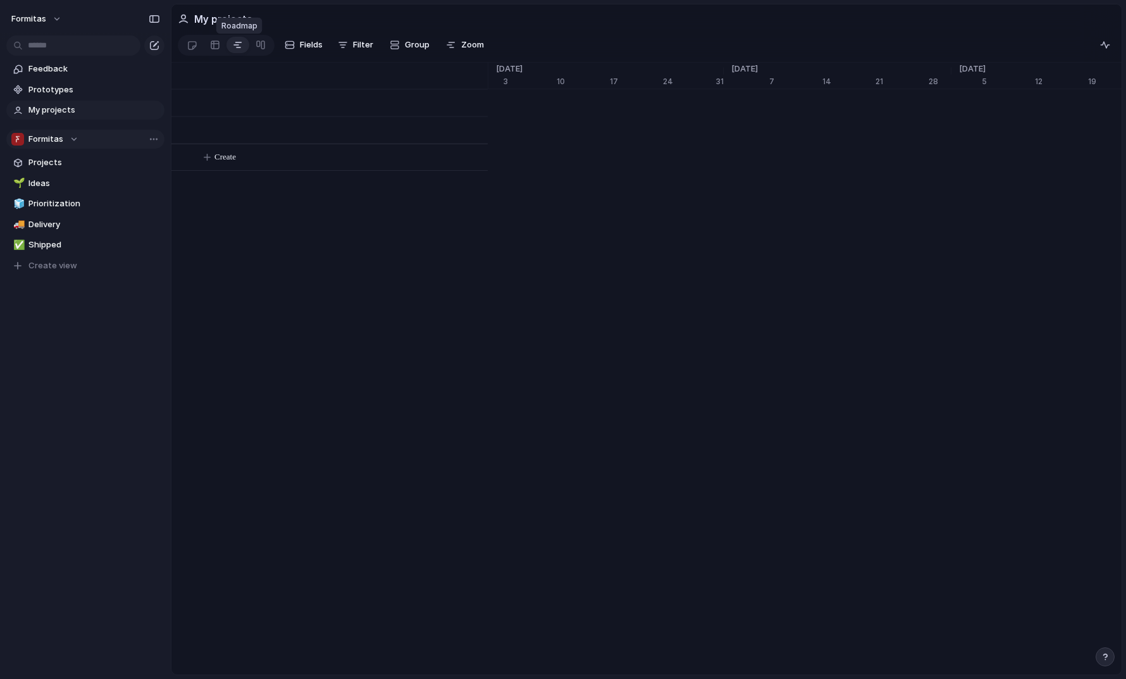
scroll to position [0, 8062]
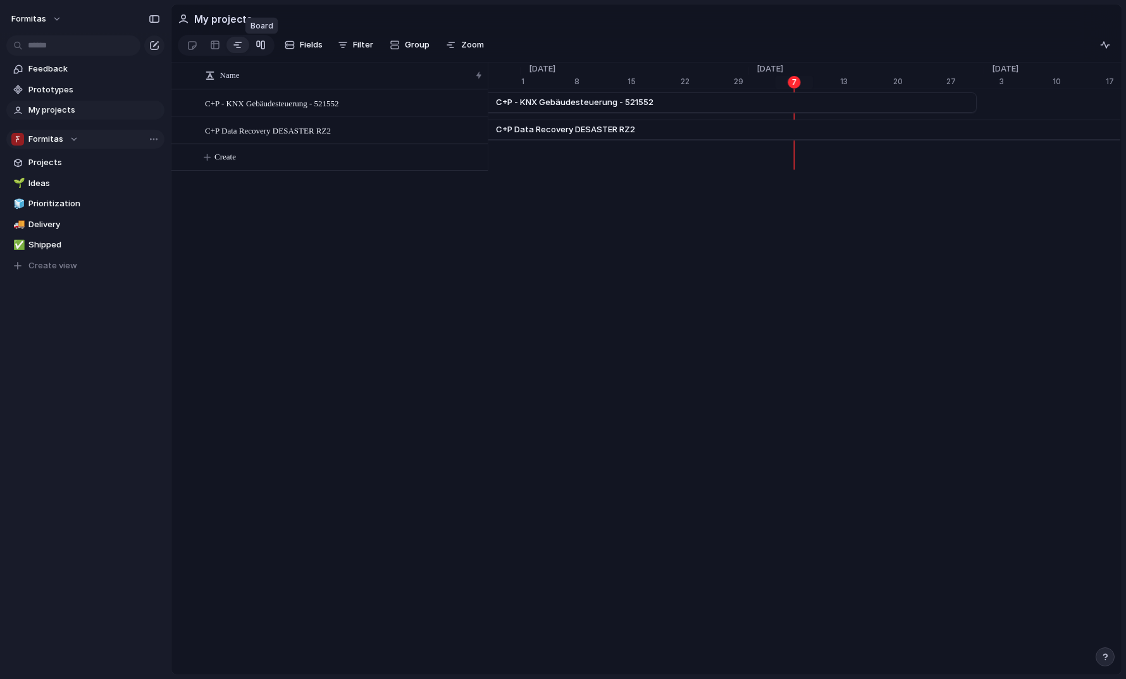
click at [260, 48] on div at bounding box center [261, 45] width 10 height 20
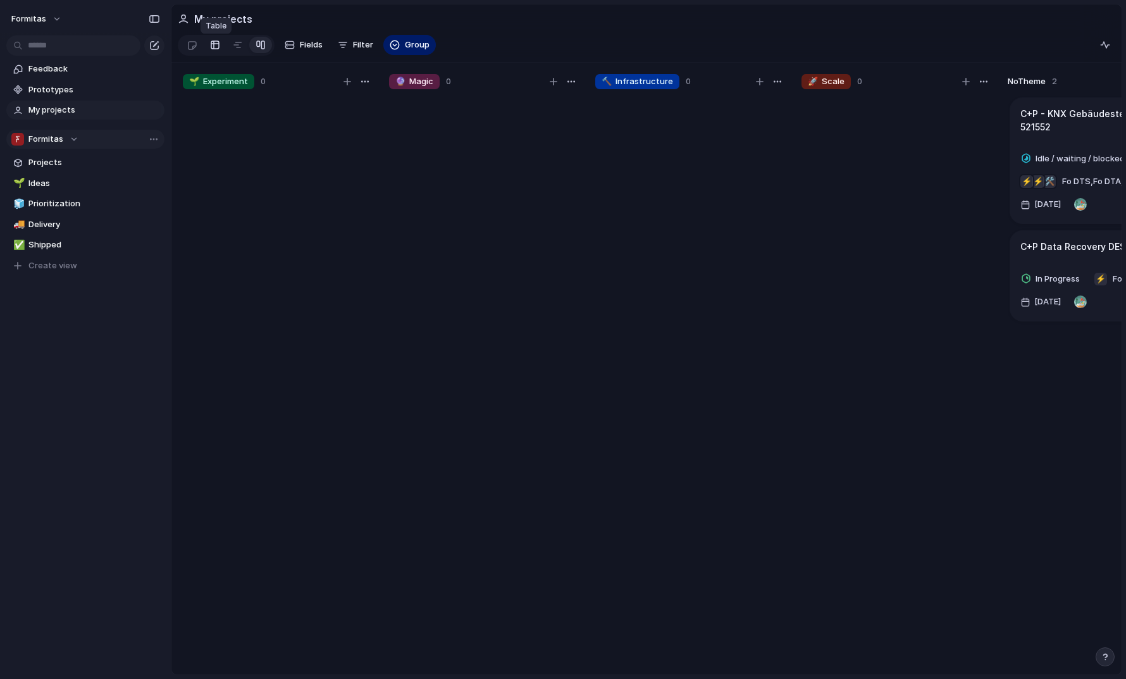
click at [209, 46] on link at bounding box center [215, 45] width 23 height 20
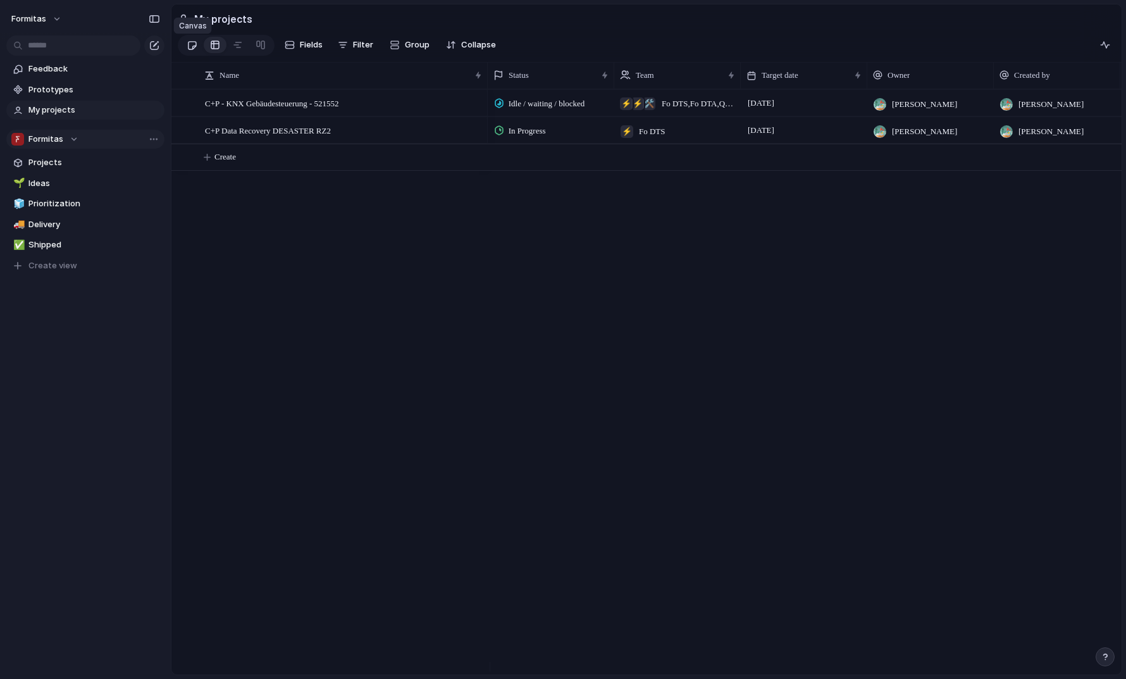
click at [185, 45] on link at bounding box center [191, 45] width 23 height 20
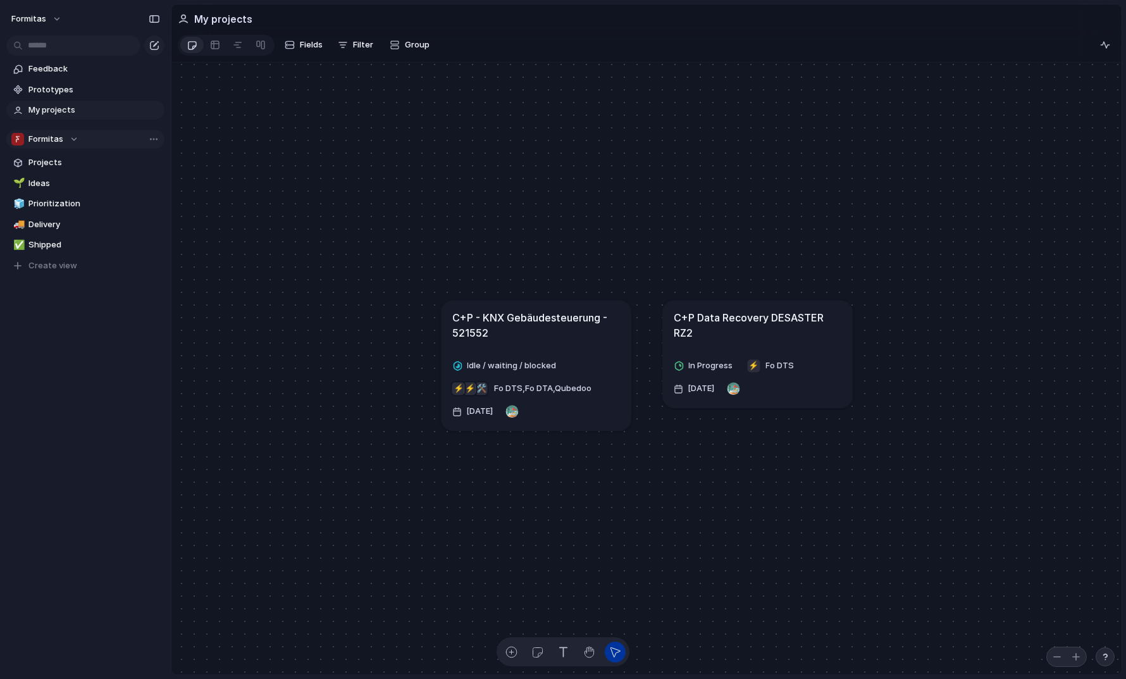
click at [535, 336] on h1 "C+P - KNX Gebäudesteuerung - 521552" at bounding box center [536, 325] width 168 height 30
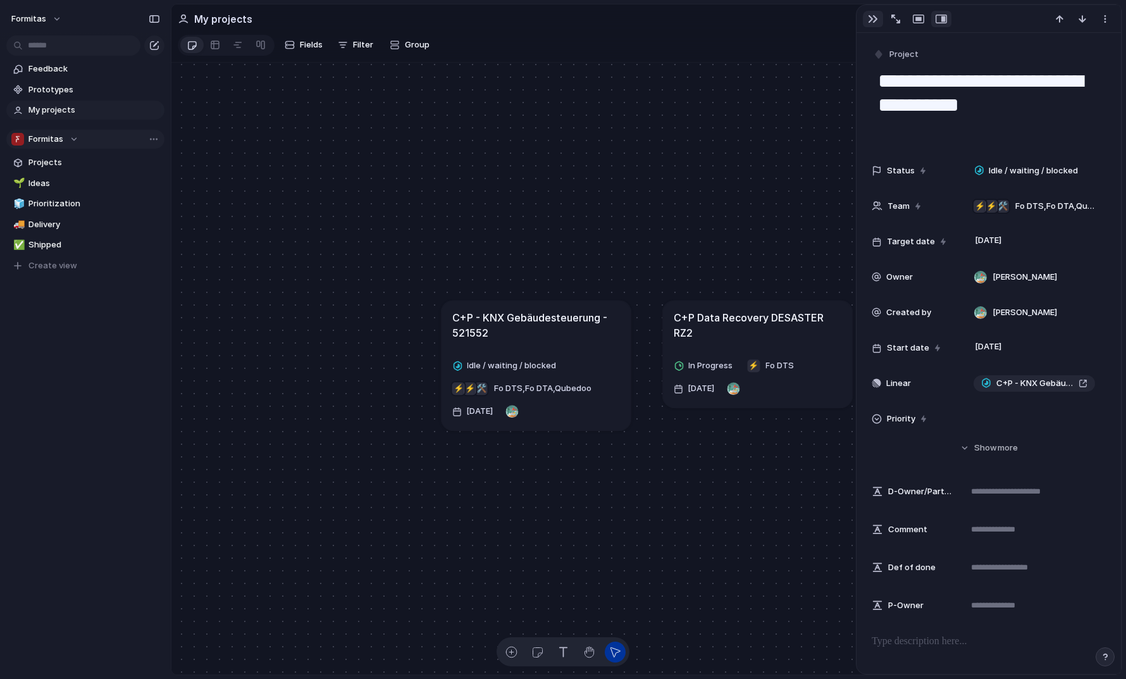
click at [868, 16] on div "button" at bounding box center [873, 19] width 10 height 10
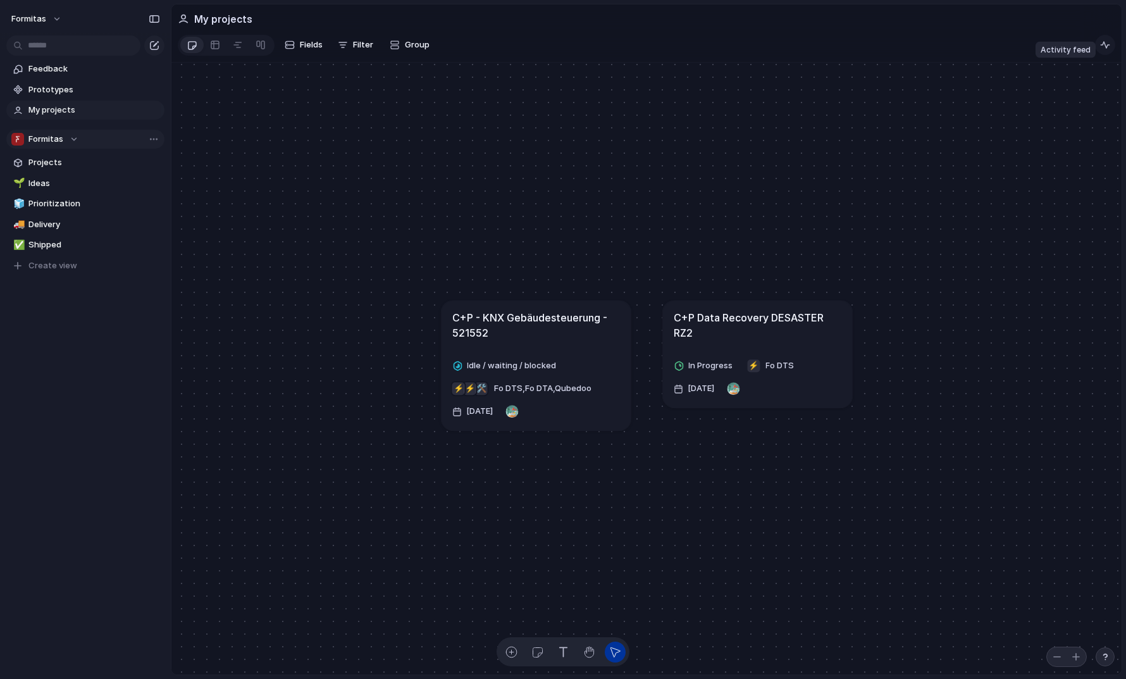
click at [976, 50] on div "button" at bounding box center [1105, 45] width 10 height 10
click at [418, 47] on span "Group" at bounding box center [417, 45] width 25 height 13
click at [497, 35] on div "Team Design ready Freigegeben Impact Priority Aufwand Status Extern Dev Custome…" at bounding box center [563, 339] width 1126 height 679
click at [263, 46] on div at bounding box center [261, 45] width 10 height 20
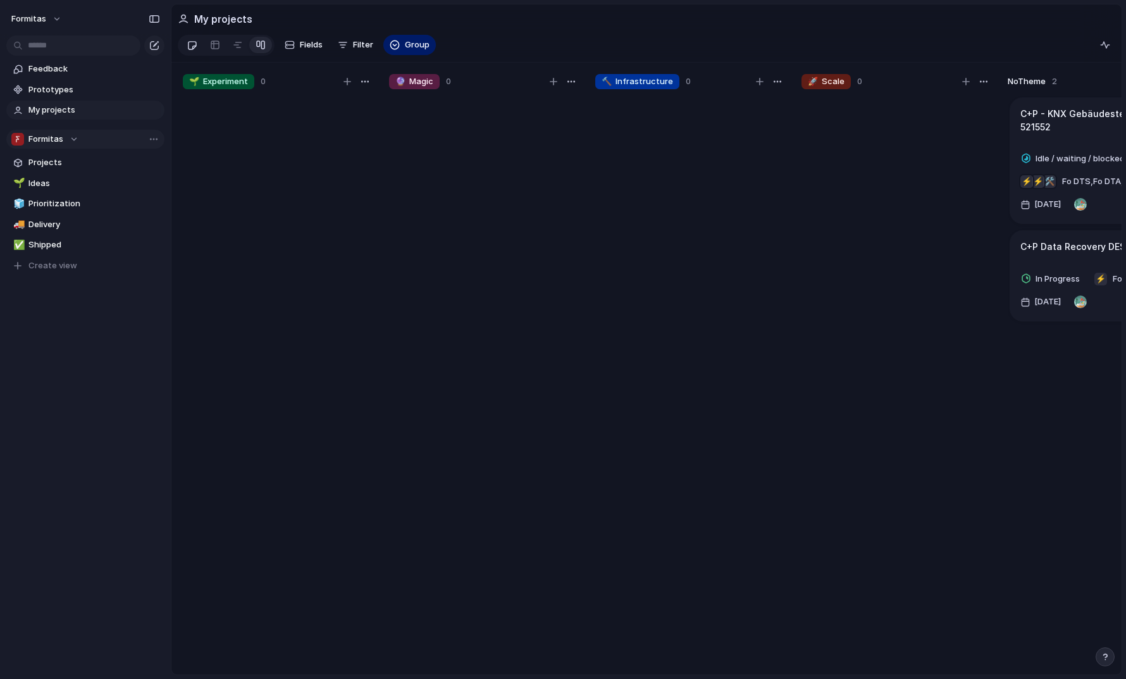
click at [197, 44] on link at bounding box center [191, 45] width 23 height 20
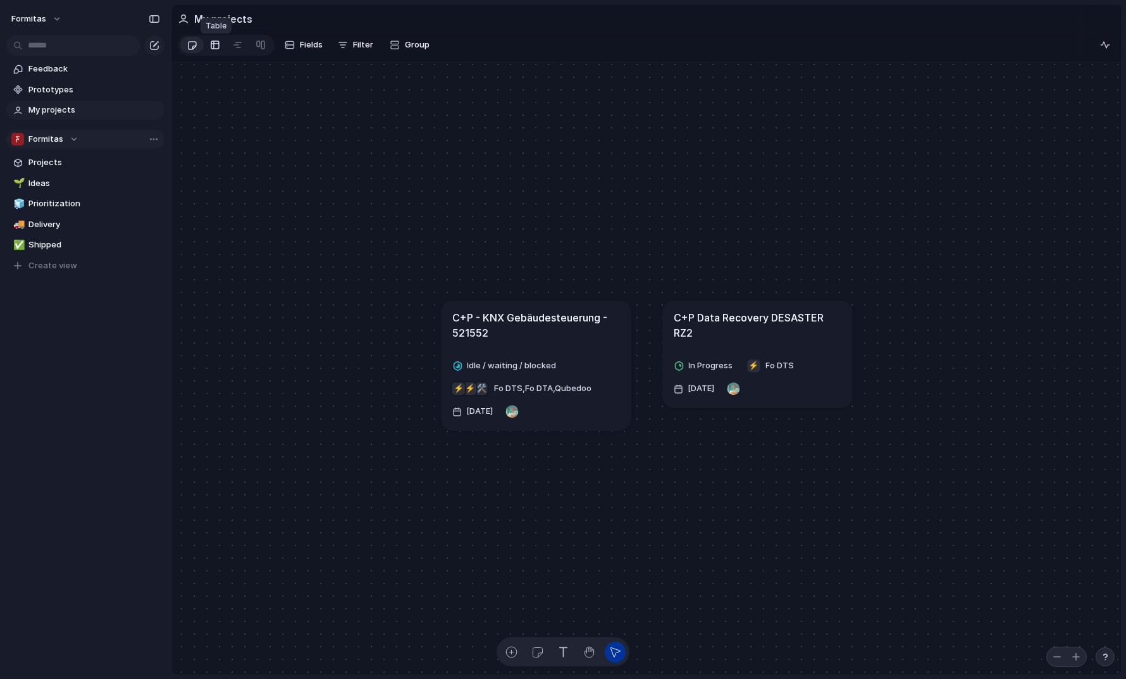
click at [213, 48] on div at bounding box center [215, 45] width 10 height 20
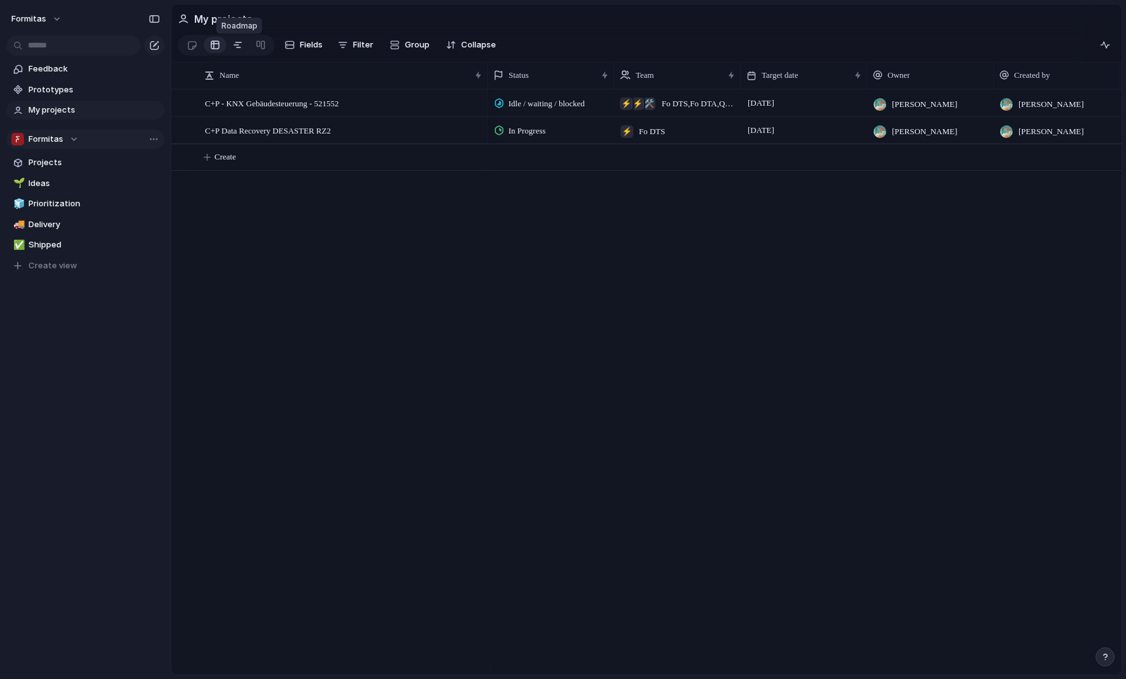
click at [244, 48] on link at bounding box center [238, 45] width 23 height 20
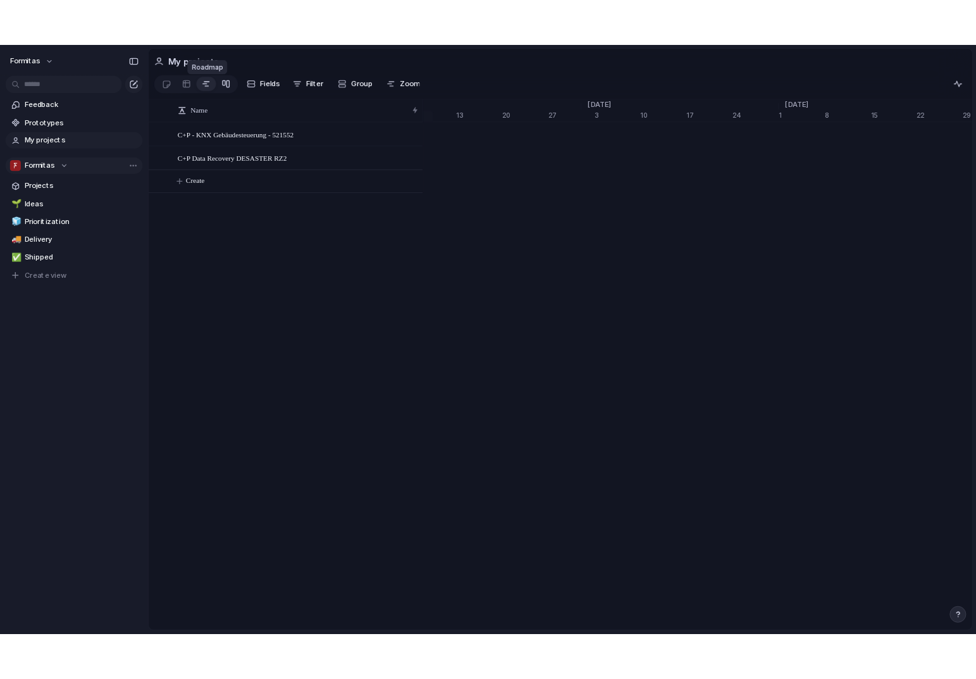
scroll to position [0, 8376]
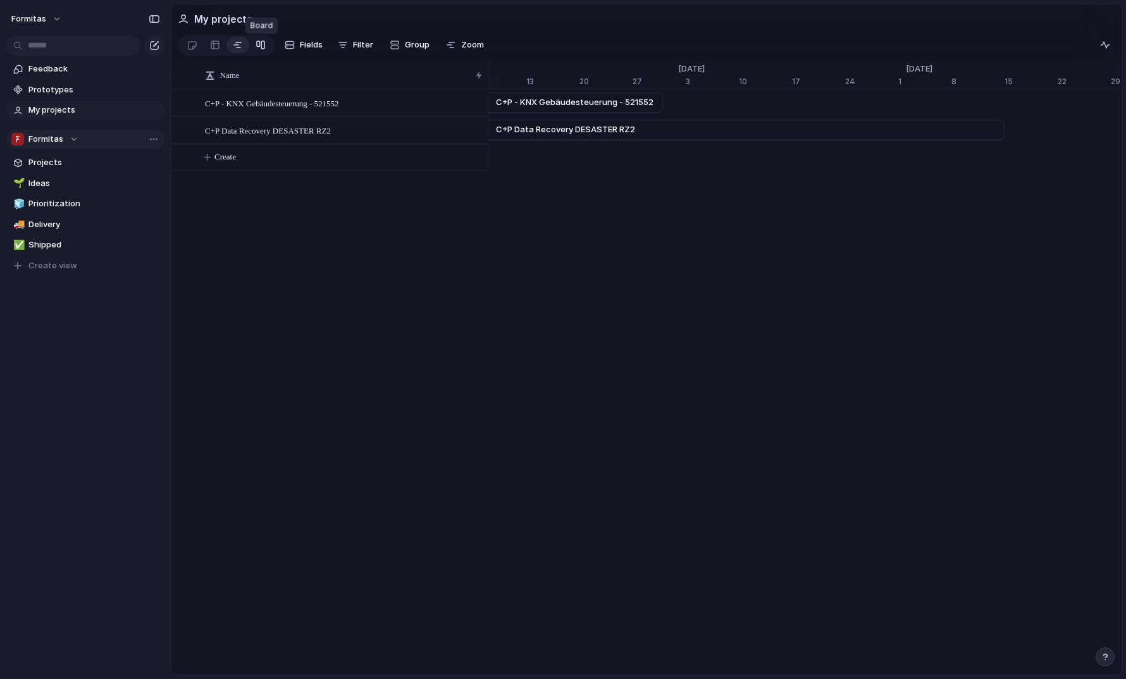
click at [255, 49] on link at bounding box center [260, 45] width 23 height 20
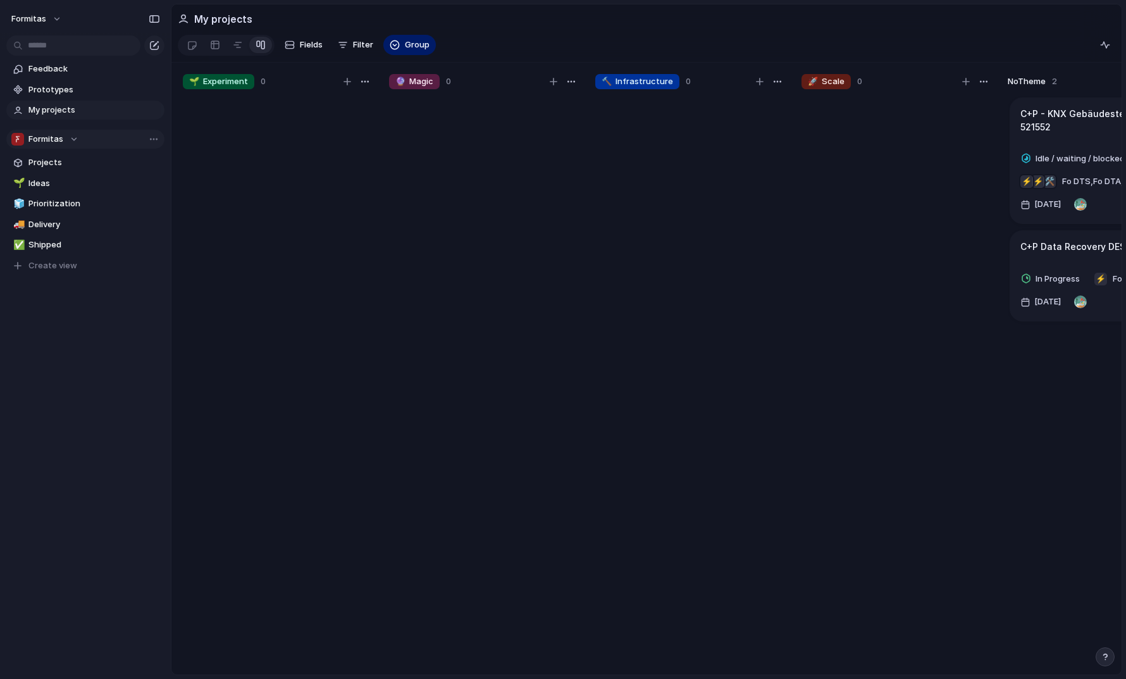
click at [388, 29] on section "My projects" at bounding box center [646, 18] width 950 height 28
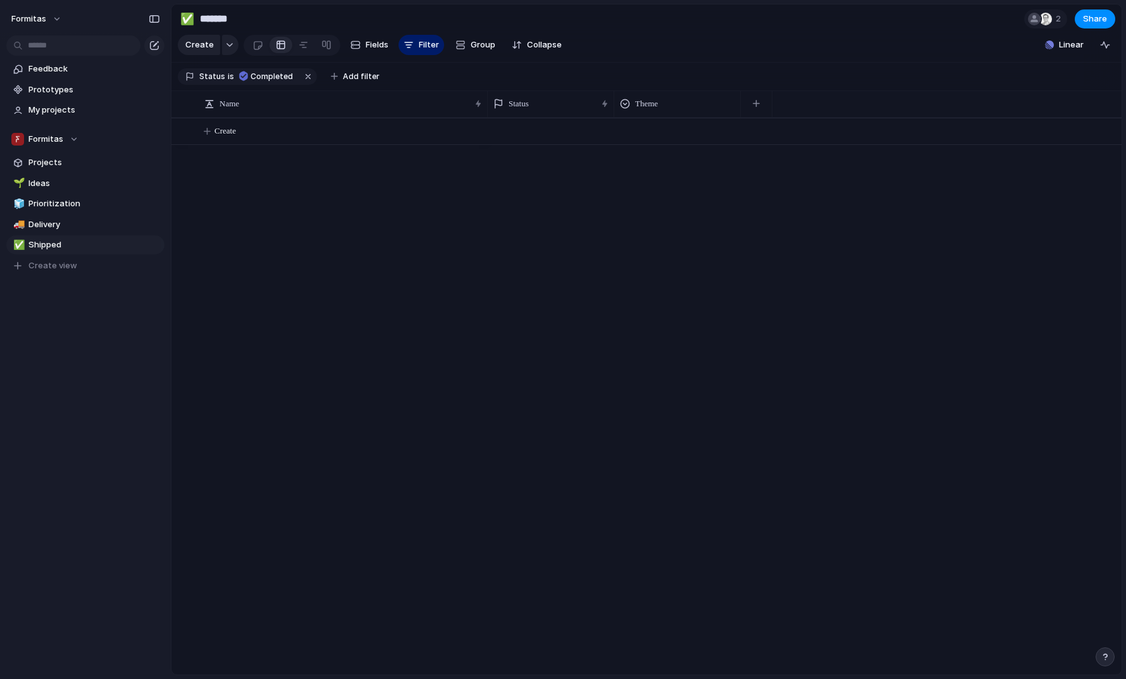
click at [249, 224] on div "Create" at bounding box center [646, 396] width 950 height 557
click at [121, 340] on div "Feedback Prototypes My projects Formitas Projects 🌱 Ideas 🧊 Prioritization 🚚 De…" at bounding box center [85, 189] width 171 height 378
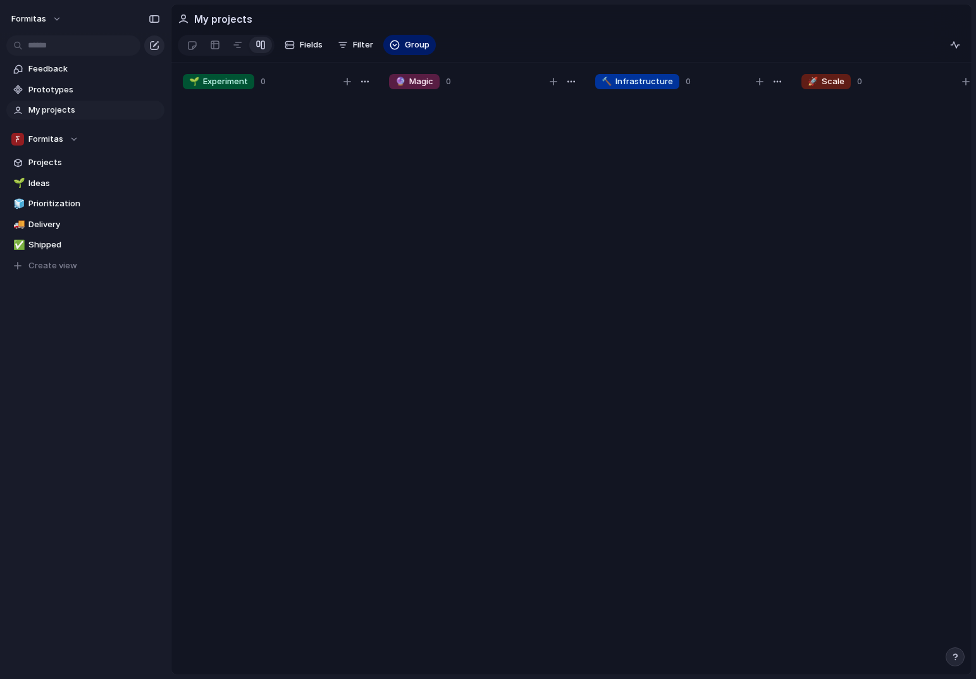
click at [158, 44] on div "button" at bounding box center [154, 45] width 10 height 10
click at [151, 47] on div "button" at bounding box center [154, 45] width 10 height 10
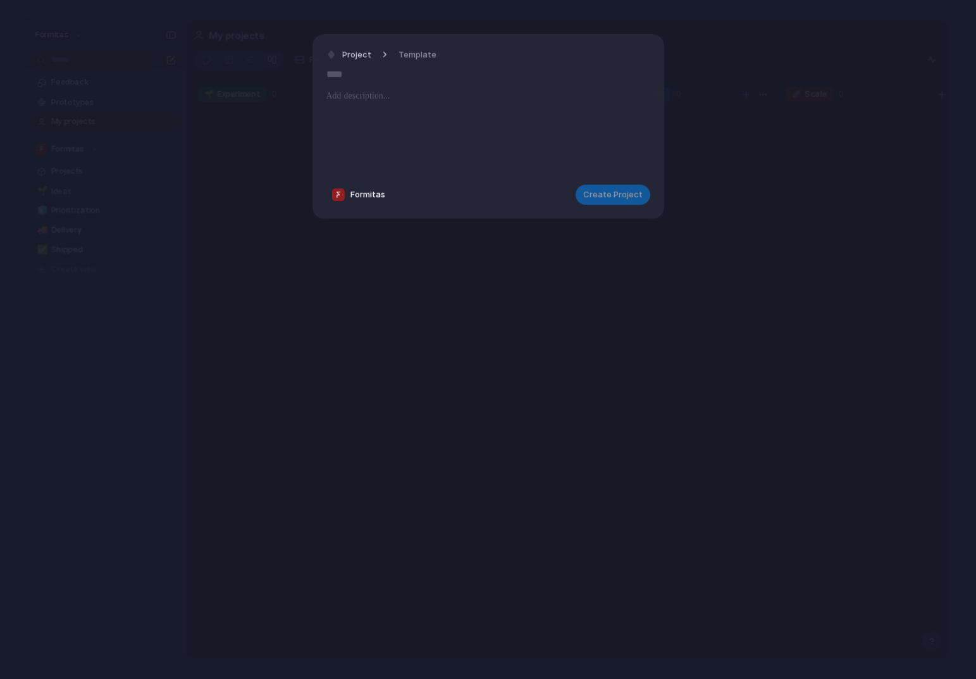
click at [378, 54] on div "Project Template" at bounding box center [386, 55] width 118 height 18
click at [364, 56] on span "Project" at bounding box center [356, 54] width 29 height 13
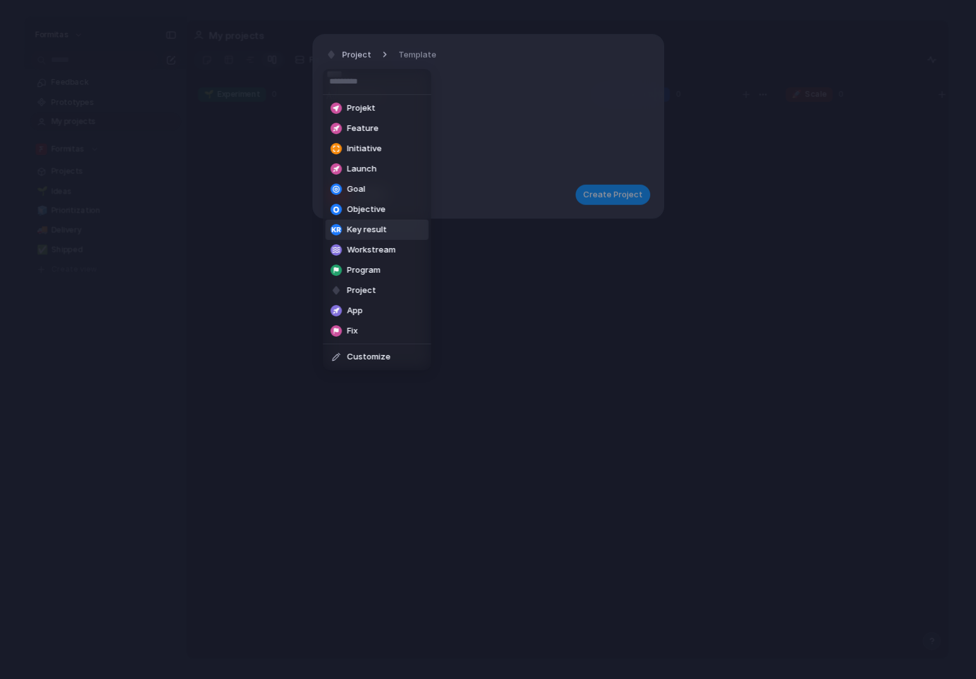
click at [530, 275] on div "Projekt Feature Initiative Launch Goal Objective Key result Workstream Program …" at bounding box center [488, 339] width 976 height 679
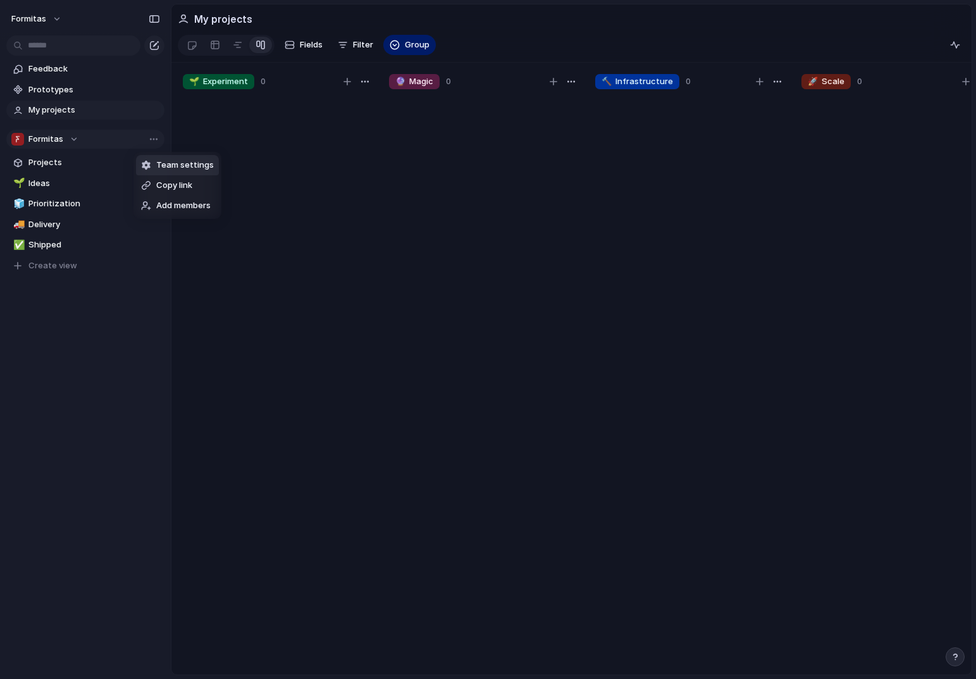
click at [161, 169] on span "Team settings" at bounding box center [185, 165] width 58 height 13
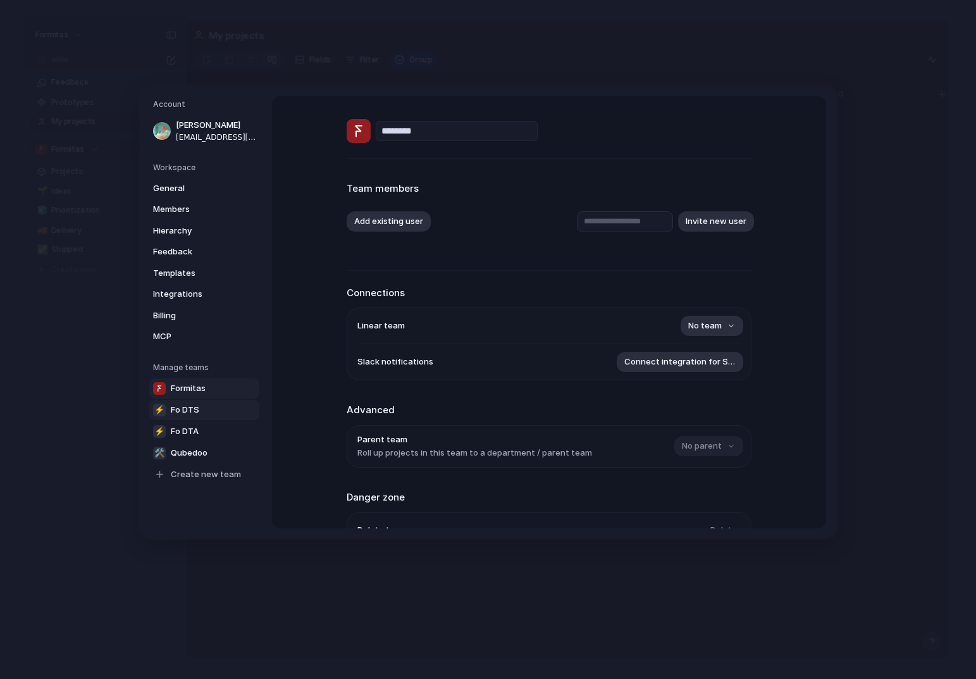
click at [196, 411] on span "Fo DTS" at bounding box center [185, 410] width 28 height 13
click at [194, 432] on span "Fo DTA" at bounding box center [185, 431] width 28 height 13
click at [199, 456] on span "Qubedoo" at bounding box center [189, 453] width 37 height 13
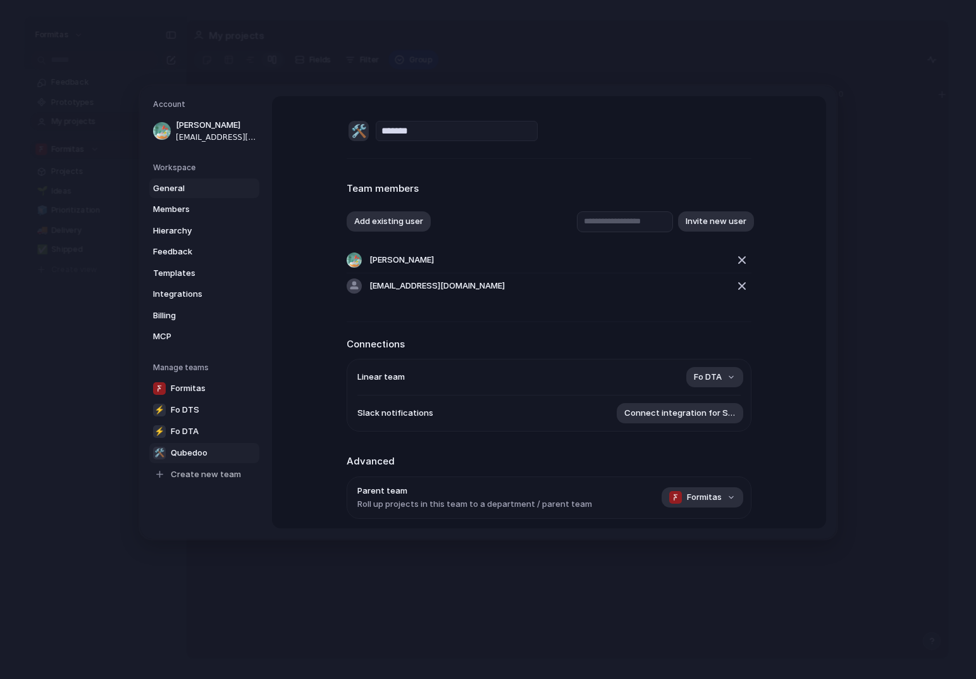
click at [188, 192] on span "General" at bounding box center [193, 188] width 81 height 13
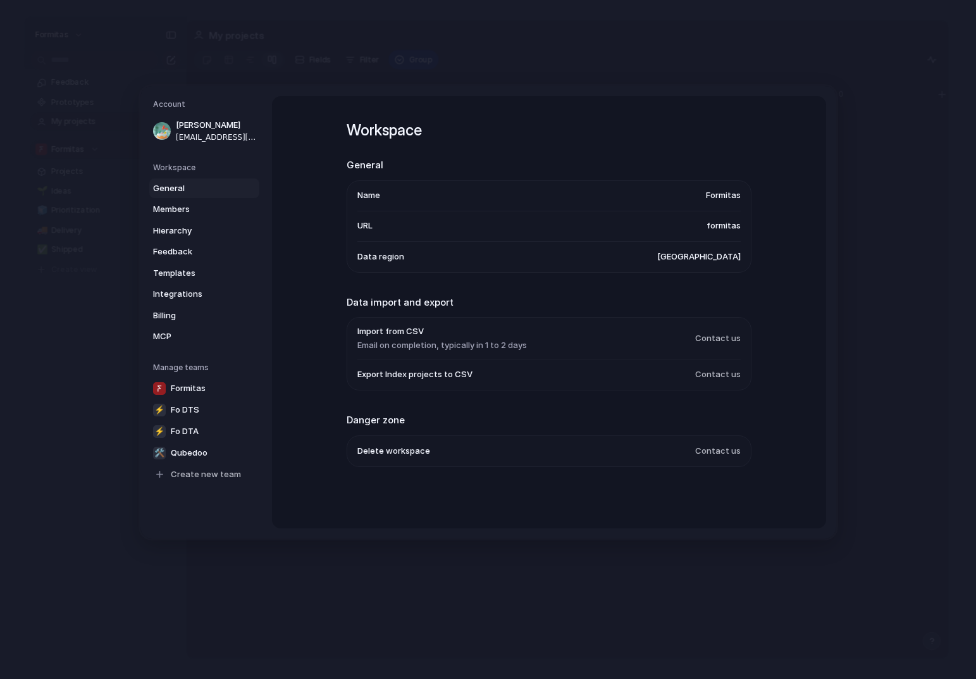
click at [715, 261] on span "[GEOGRAPHIC_DATA]" at bounding box center [699, 257] width 84 height 13
click at [199, 215] on span "Members" at bounding box center [193, 209] width 81 height 13
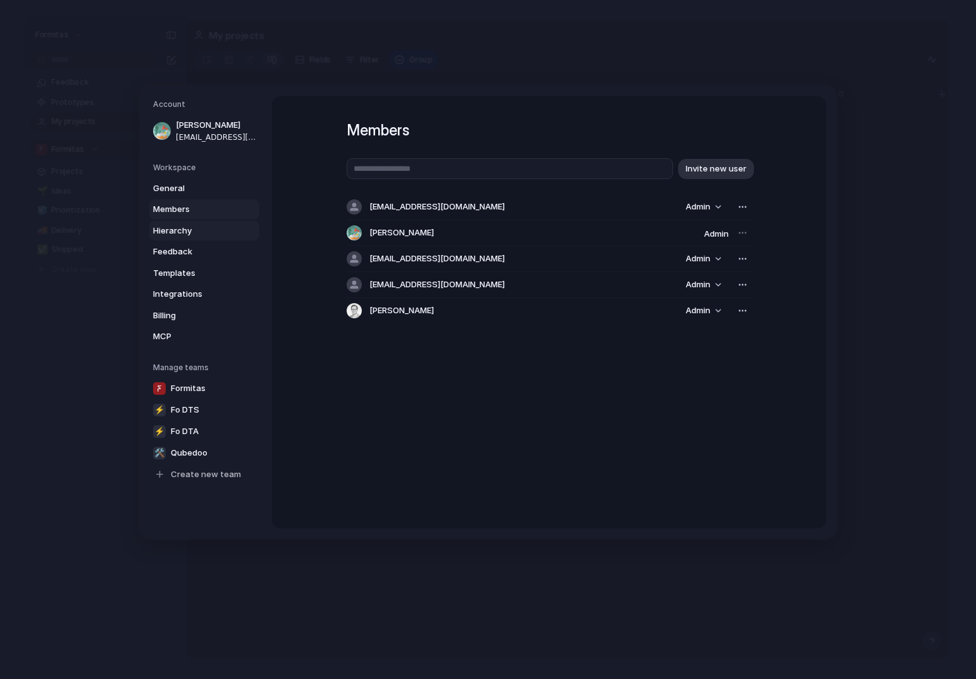
click at [190, 237] on link "Hierarchy" at bounding box center [204, 231] width 110 height 20
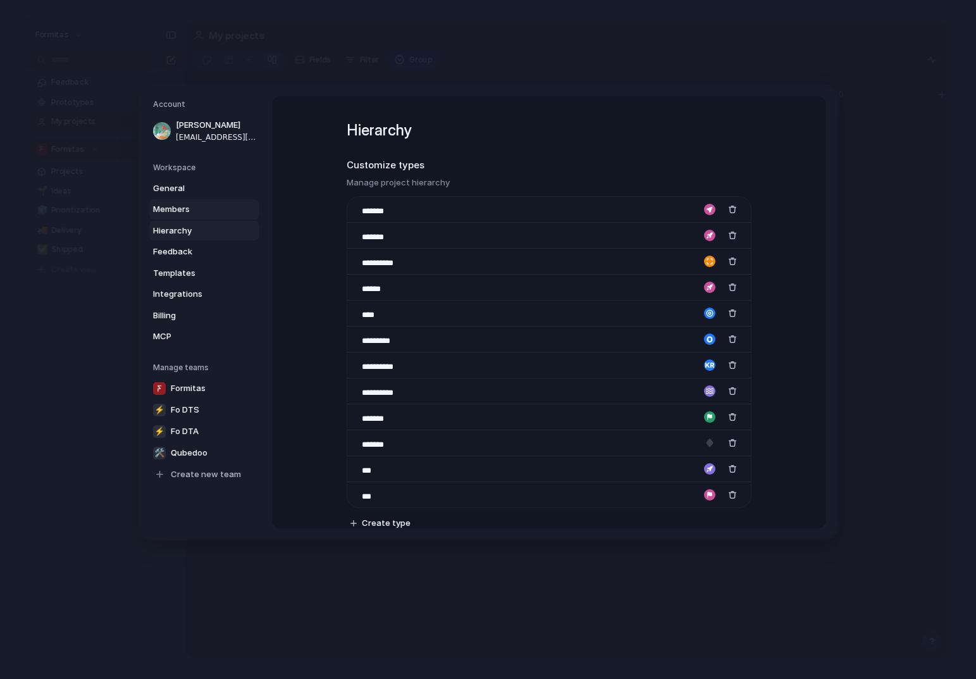
click at [198, 209] on span "Members" at bounding box center [193, 209] width 81 height 13
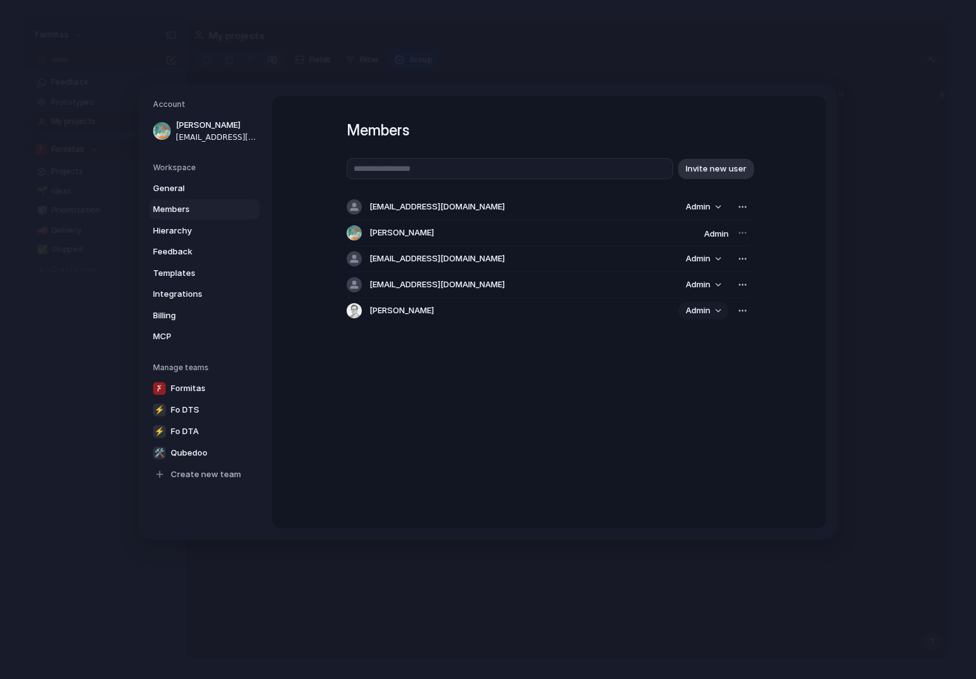
click at [706, 314] on span "Admin" at bounding box center [698, 310] width 25 height 13
click at [718, 363] on span "Contributor" at bounding box center [706, 358] width 47 height 13
click at [739, 309] on div "button" at bounding box center [743, 311] width 10 height 10
click at [807, 323] on div "Remove from workspace" at bounding box center [488, 339] width 976 height 679
click at [716, 284] on button "Admin" at bounding box center [703, 285] width 51 height 18
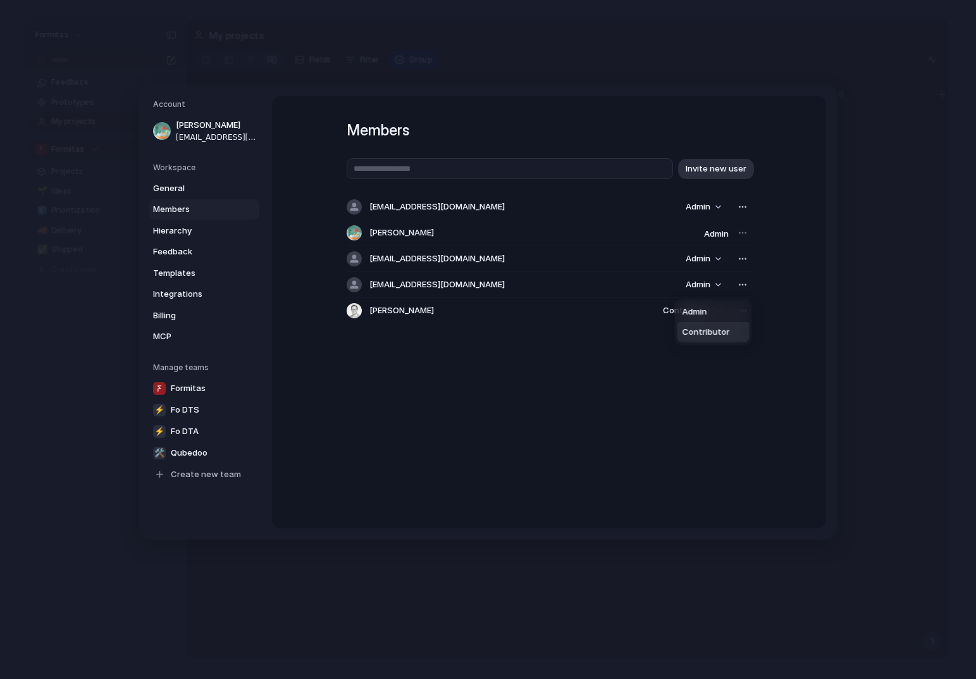
click at [709, 330] on span "Contributor" at bounding box center [706, 332] width 47 height 13
click at [713, 259] on button "Admin" at bounding box center [703, 259] width 51 height 18
click at [819, 274] on div "Admin Contributor" at bounding box center [488, 339] width 976 height 679
click at [184, 223] on link "Hierarchy" at bounding box center [204, 231] width 110 height 20
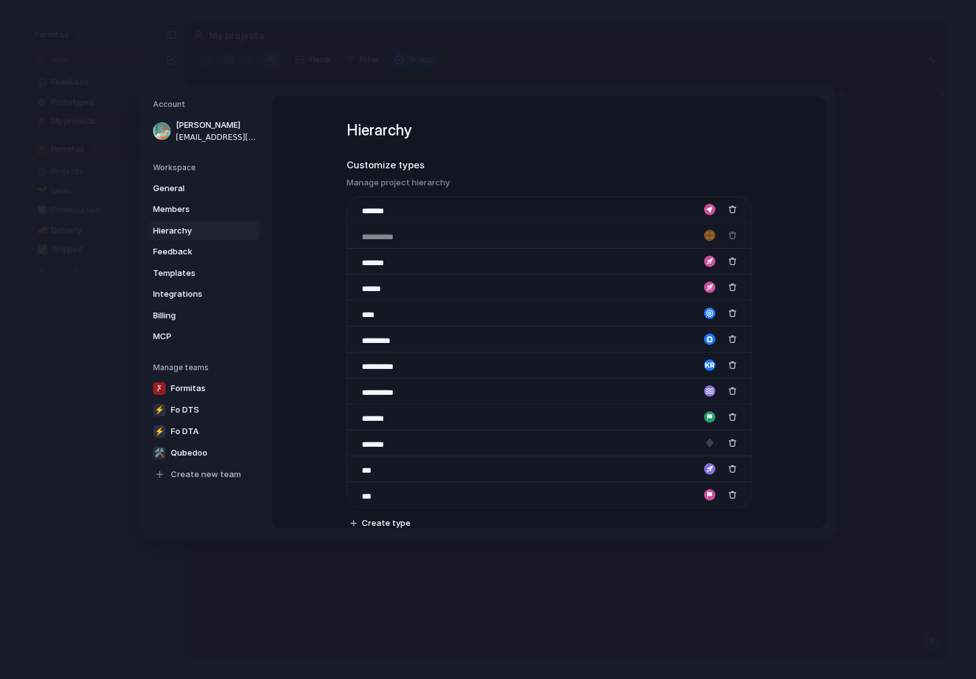
drag, startPoint x: 354, startPoint y: 264, endPoint x: 352, endPoint y: 230, distance: 34.3
click at [352, 230] on body "Formitas Feedback Prototypes My projects Formitas Projects 🌱 Ideas 🧊 Prioritiza…" at bounding box center [488, 339] width 976 height 679
drag, startPoint x: 354, startPoint y: 368, endPoint x: 343, endPoint y: 362, distance: 13.0
click at [343, 362] on div "**********" at bounding box center [549, 312] width 554 height 432
drag, startPoint x: 351, startPoint y: 366, endPoint x: 340, endPoint y: 251, distance: 116.3
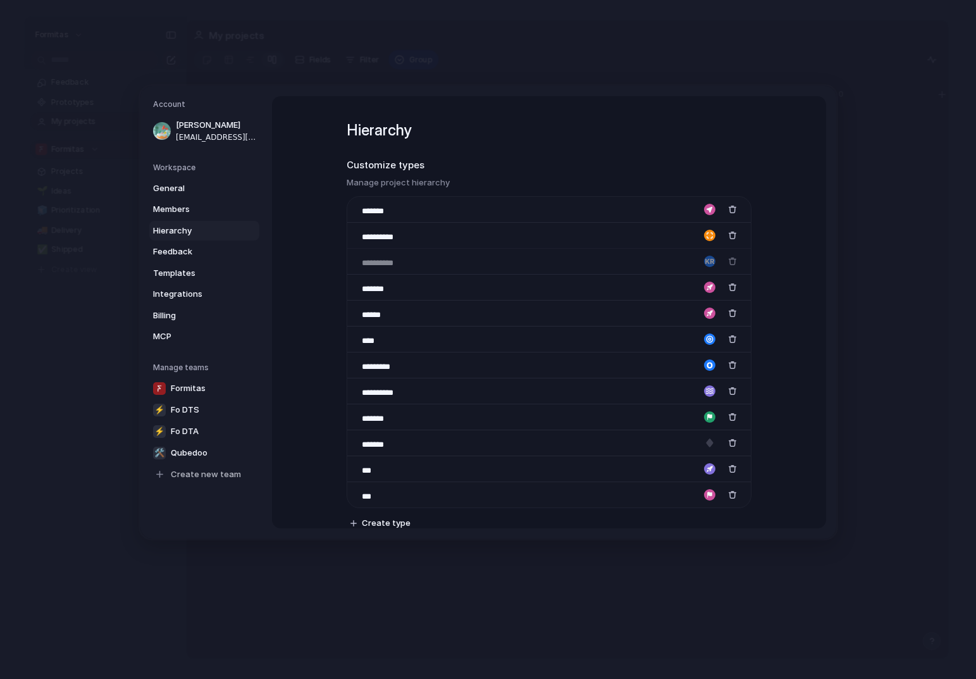
click at [340, 251] on body "Formitas Feedback Prototypes My projects Formitas Projects 🌱 Ideas 🧊 Prioritiza…" at bounding box center [488, 339] width 976 height 679
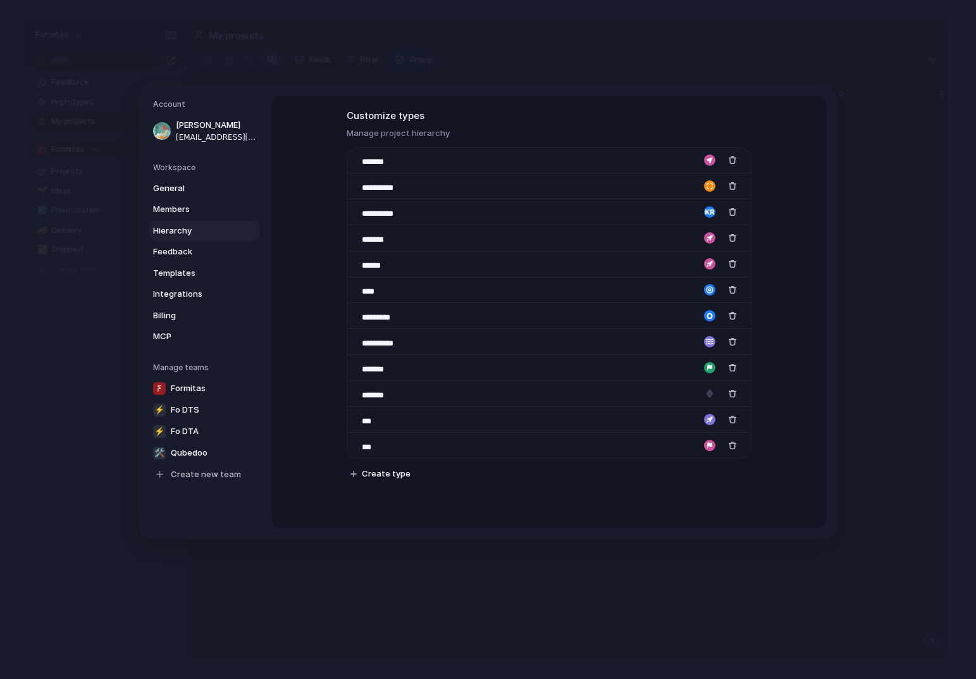
click at [299, 277] on div "**********" at bounding box center [549, 312] width 554 height 432
click at [191, 272] on span "Templates" at bounding box center [193, 273] width 81 height 13
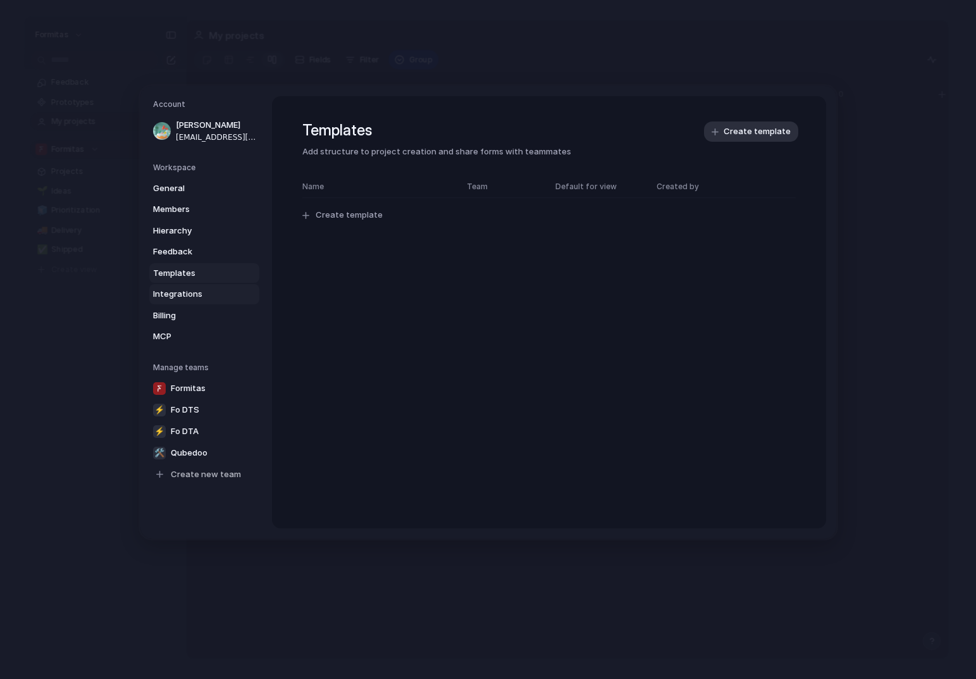
click at [192, 286] on link "Integrations" at bounding box center [204, 294] width 110 height 20
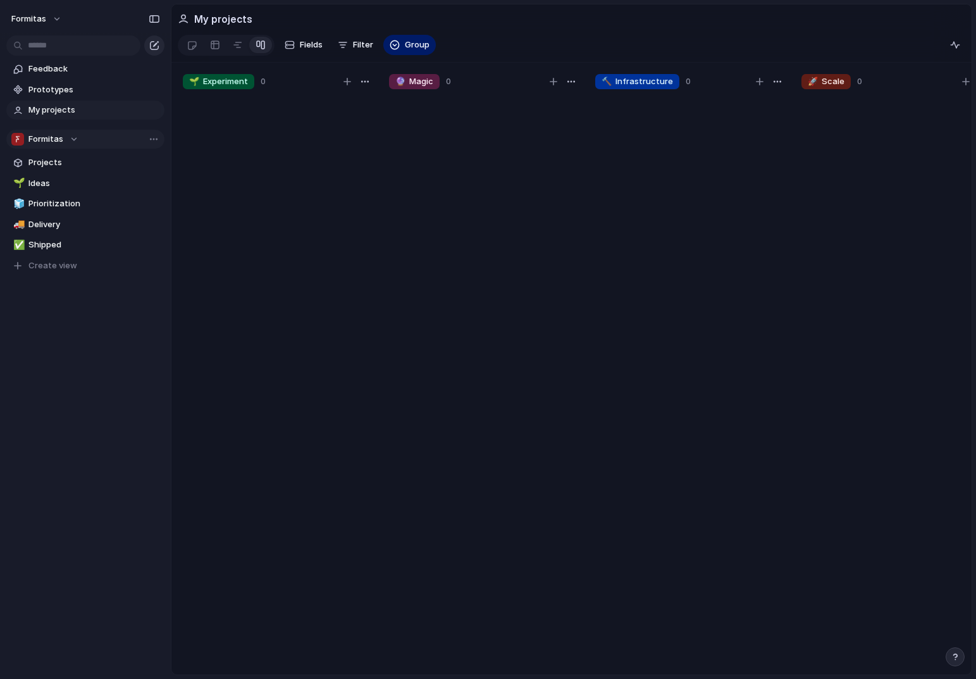
click at [154, 47] on div "button" at bounding box center [154, 45] width 10 height 10
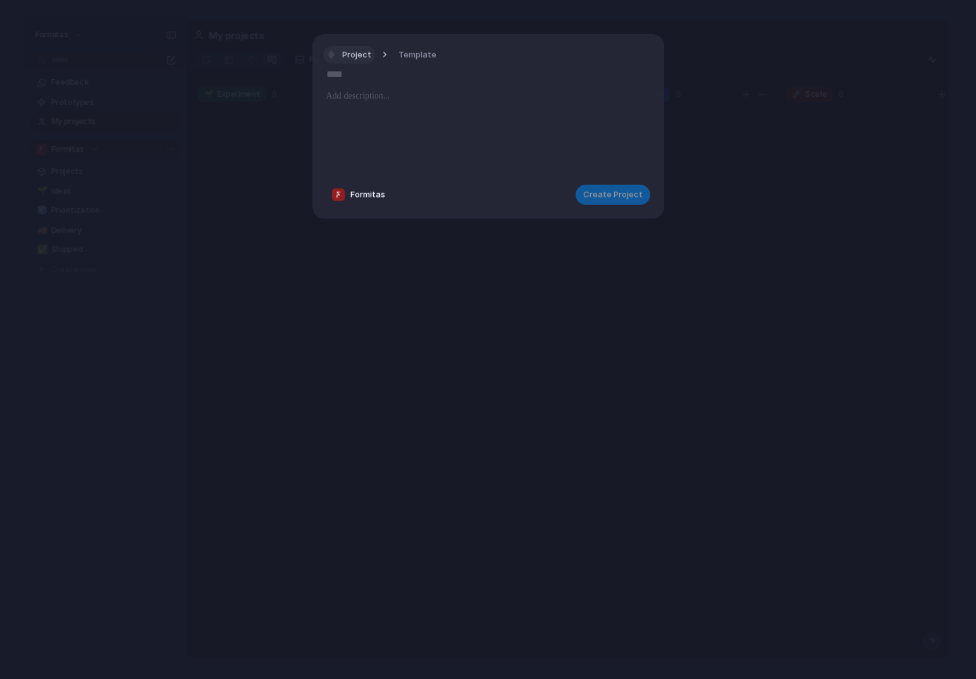
click at [368, 59] on span "Project" at bounding box center [356, 54] width 29 height 13
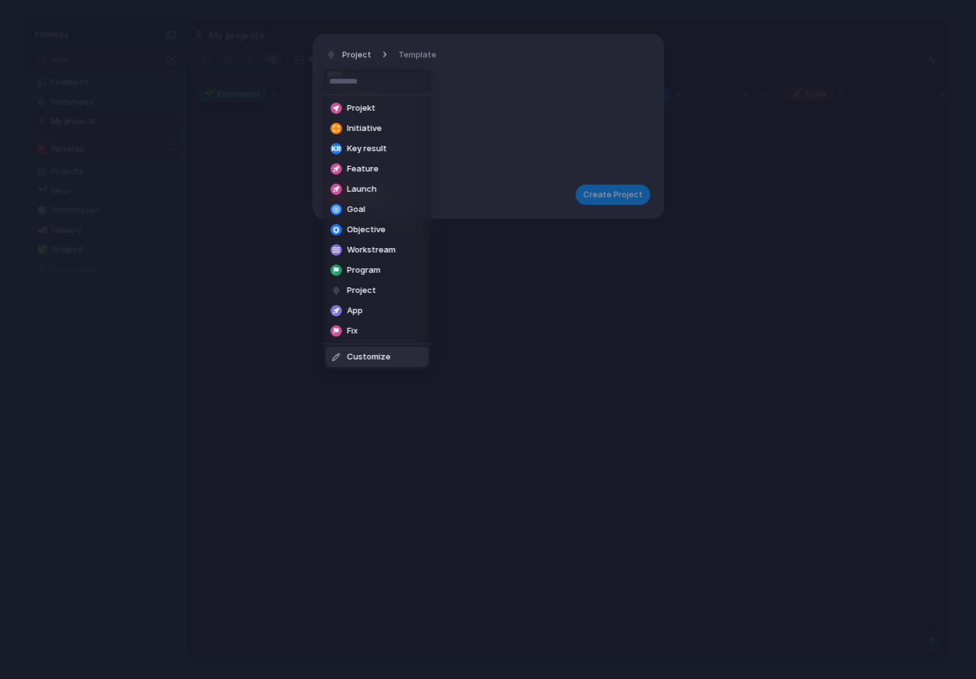
click at [344, 439] on div "Projekt Initiative Key result Feature Launch Goal Objective Workstream Program …" at bounding box center [488, 339] width 976 height 679
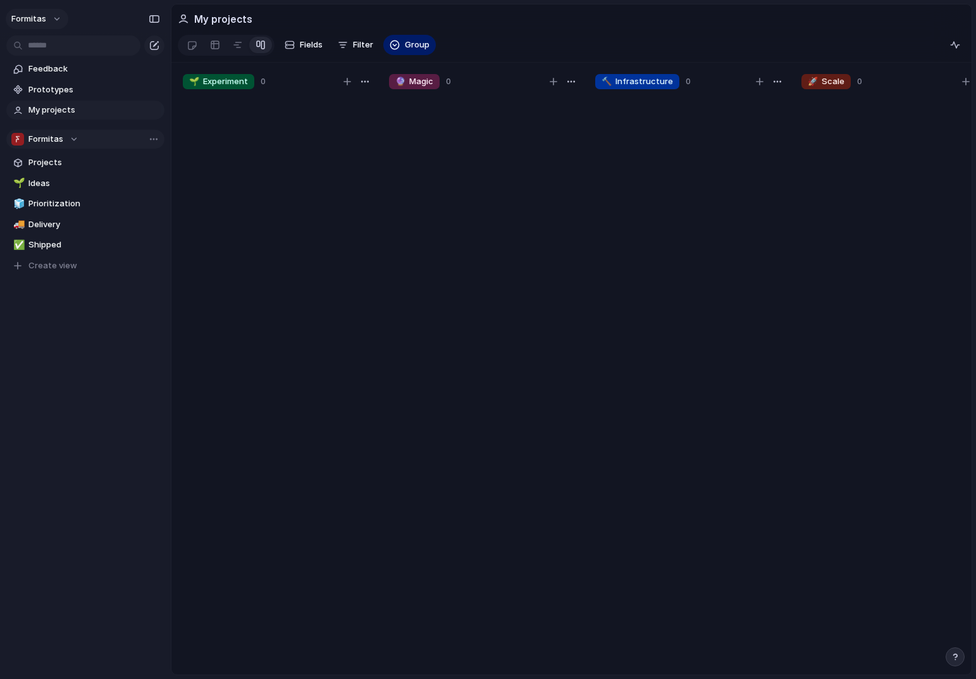
click at [52, 23] on button "Formitas" at bounding box center [37, 19] width 63 height 20
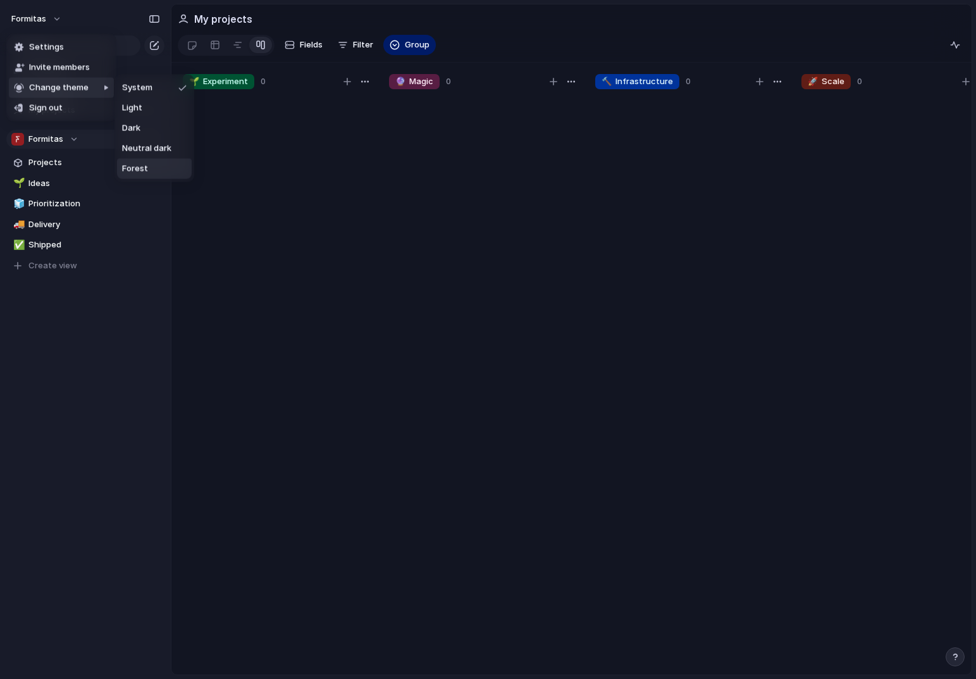
click at [161, 164] on li "Forest" at bounding box center [154, 169] width 75 height 20
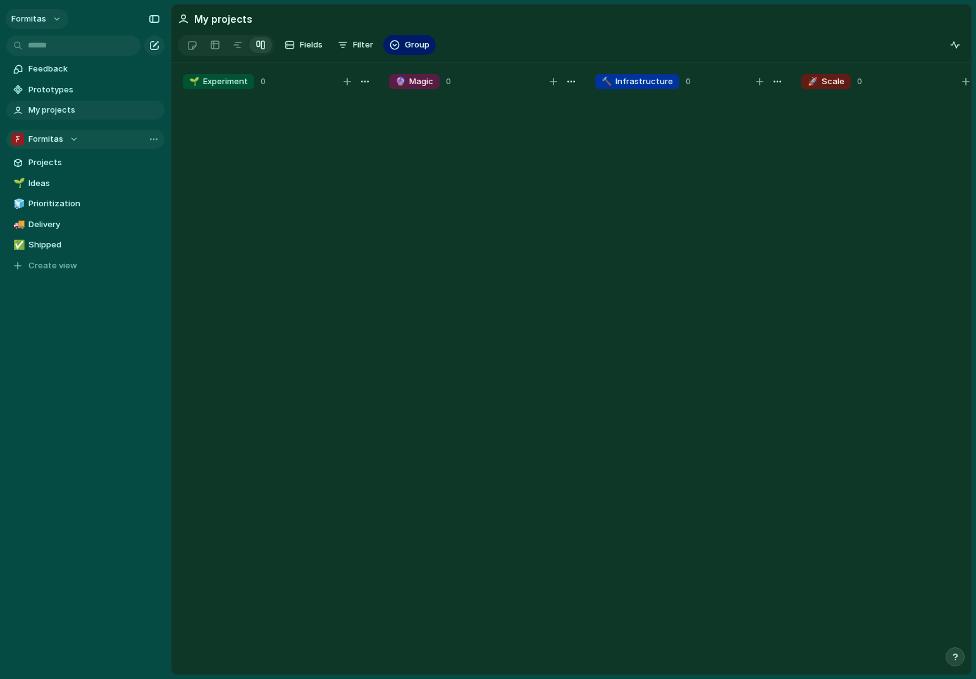
click at [49, 17] on button "Formitas" at bounding box center [37, 19] width 63 height 20
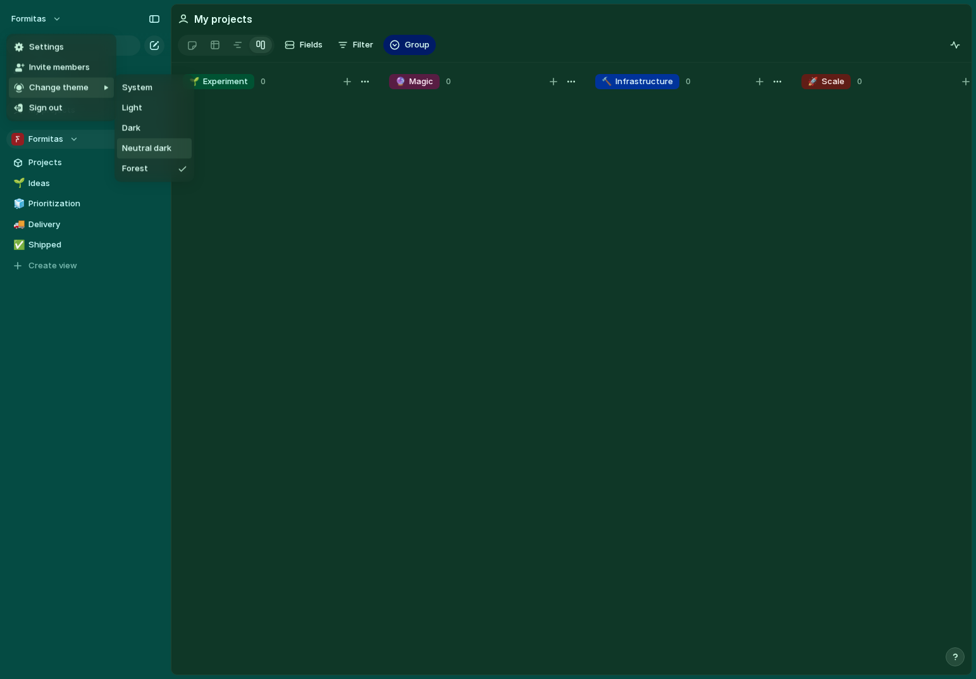
click at [164, 151] on span "Neutral dark" at bounding box center [146, 148] width 49 height 13
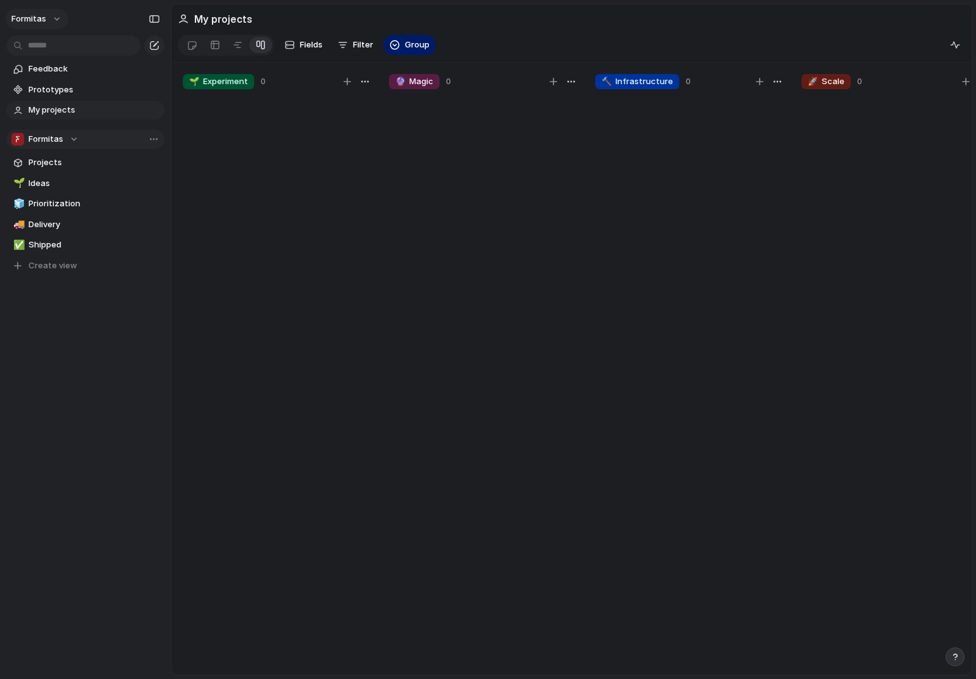
click at [49, 18] on button "Formitas" at bounding box center [37, 19] width 63 height 20
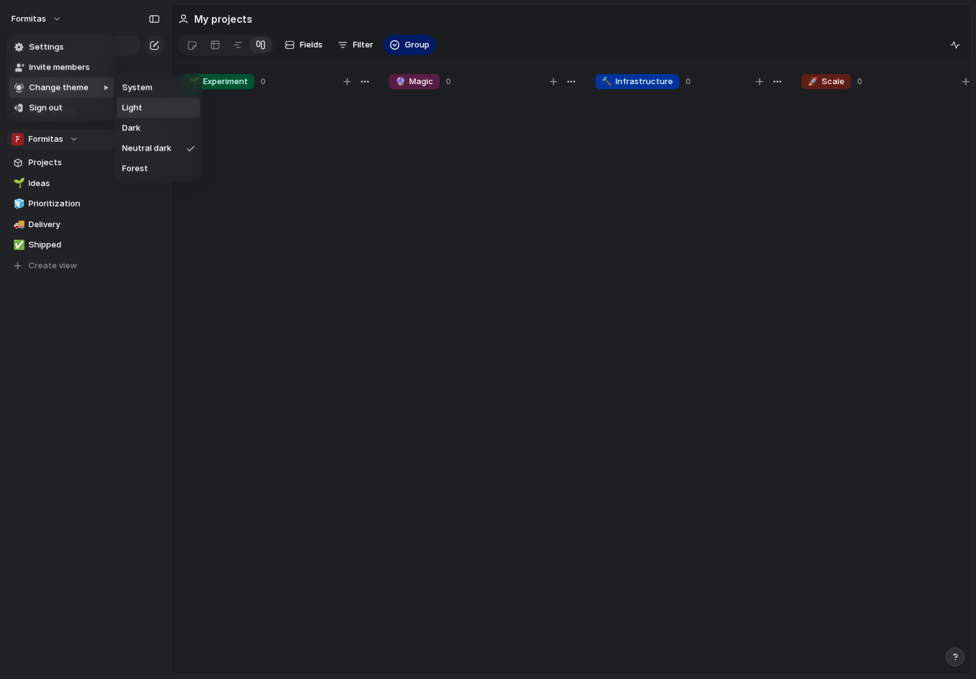
click at [147, 104] on li "Light" at bounding box center [158, 108] width 83 height 20
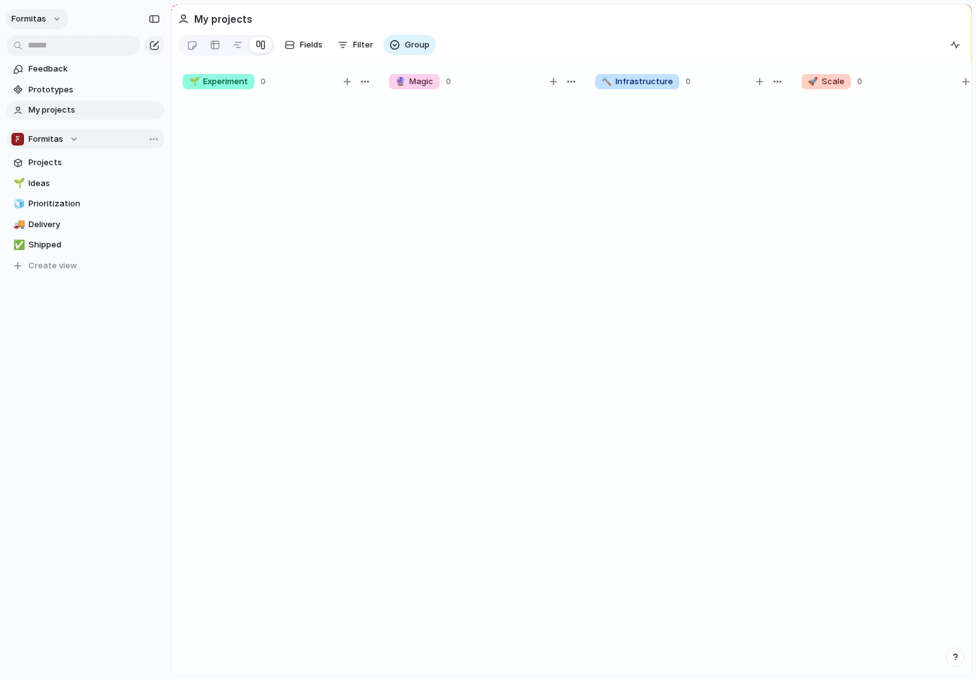
click at [53, 15] on button "Formitas" at bounding box center [37, 19] width 63 height 20
click at [152, 171] on li "Forest" at bounding box center [154, 169] width 75 height 20
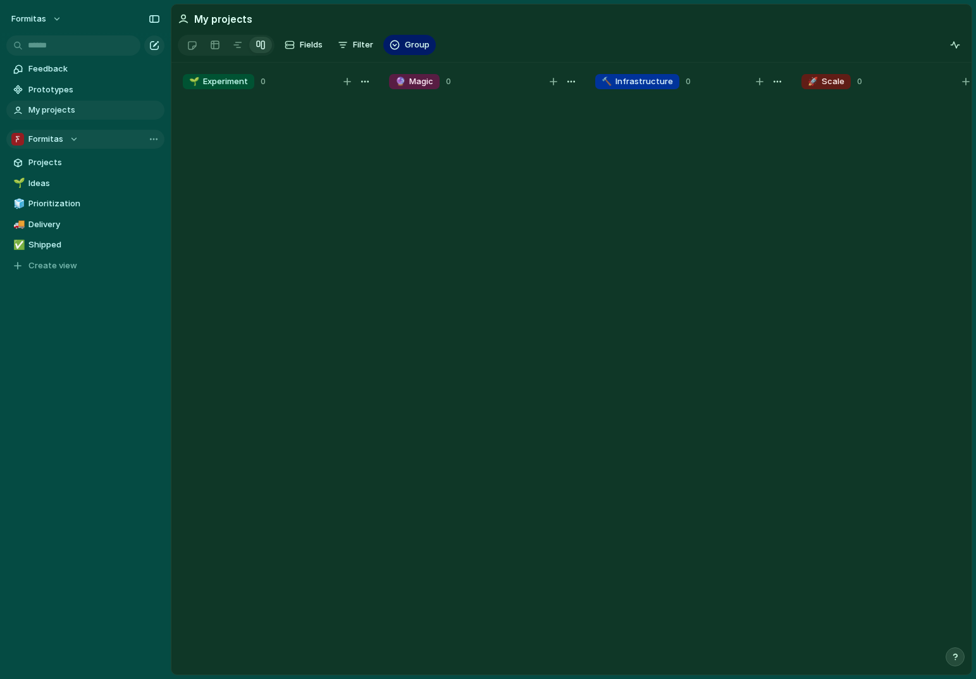
click at [156, 134] on button "Formitas" at bounding box center [85, 139] width 158 height 19
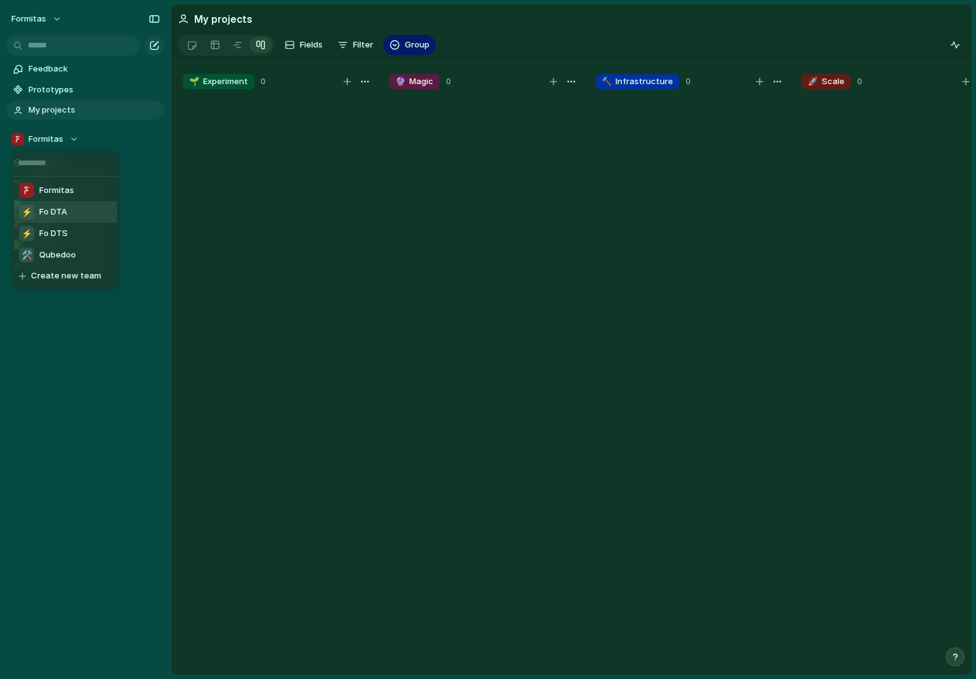
click at [59, 208] on span "Fo DTA" at bounding box center [53, 212] width 28 height 13
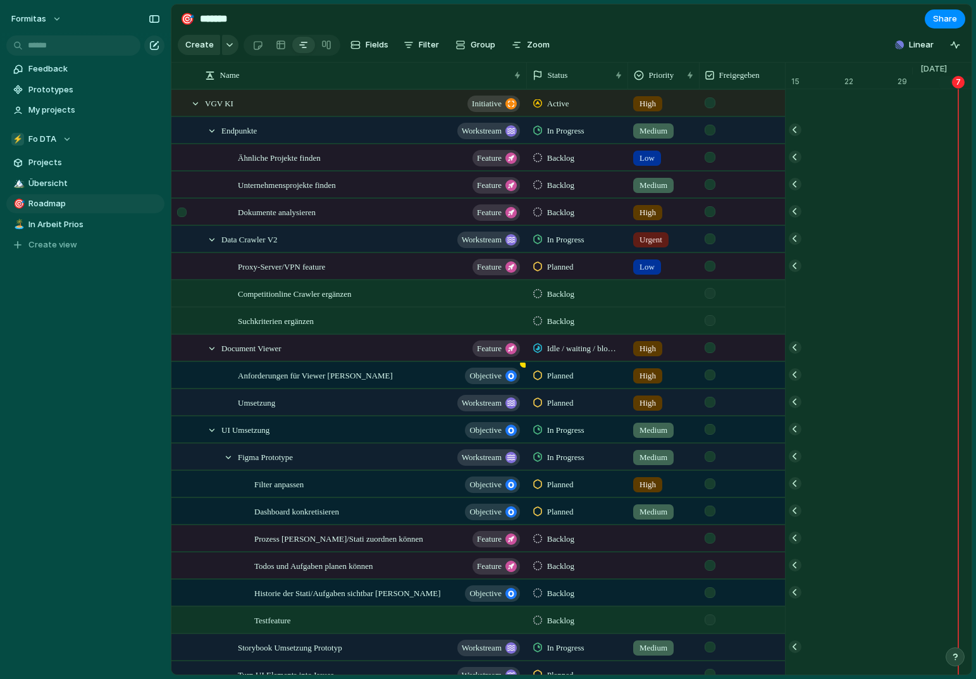
scroll to position [0, 8195]
click at [67, 144] on div "⚡ Fo DTA" at bounding box center [41, 139] width 60 height 13
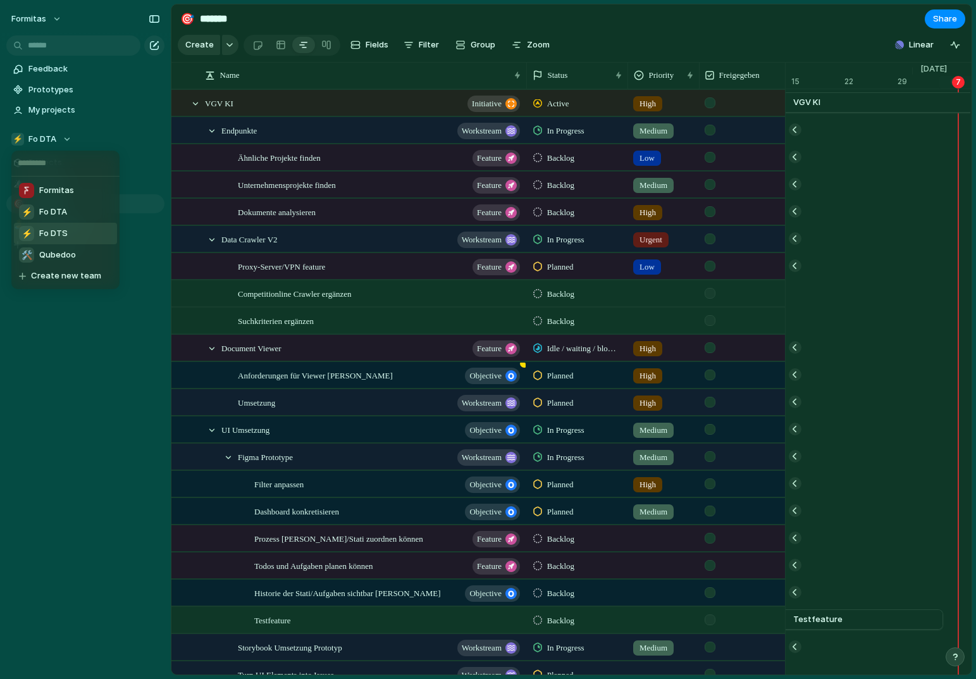
click at [51, 236] on span "Fo DTS" at bounding box center [53, 233] width 28 height 13
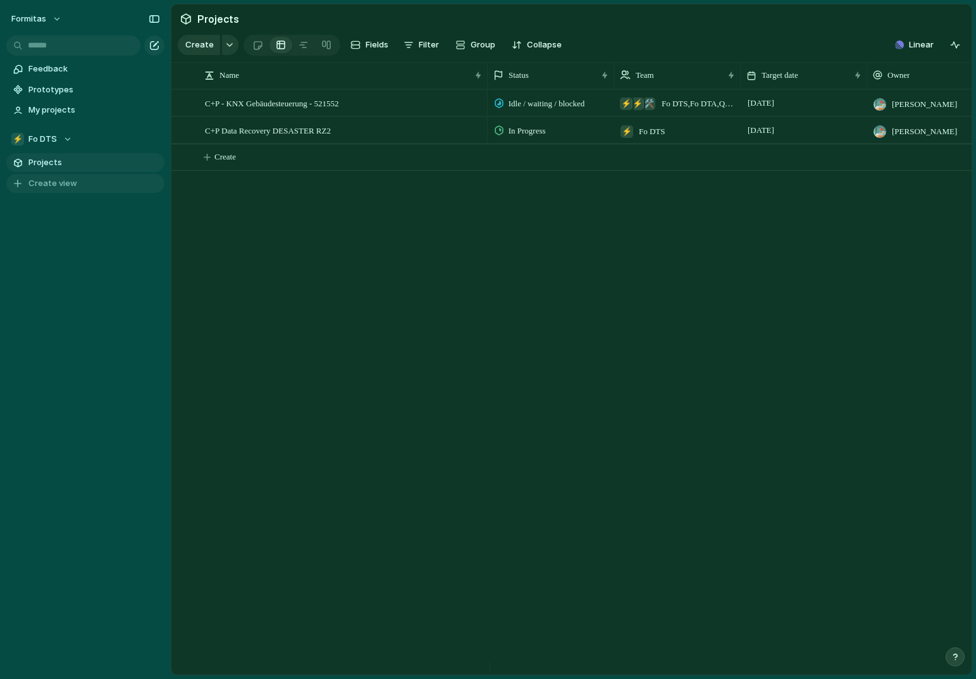
click at [44, 184] on span "Create view" at bounding box center [52, 183] width 49 height 13
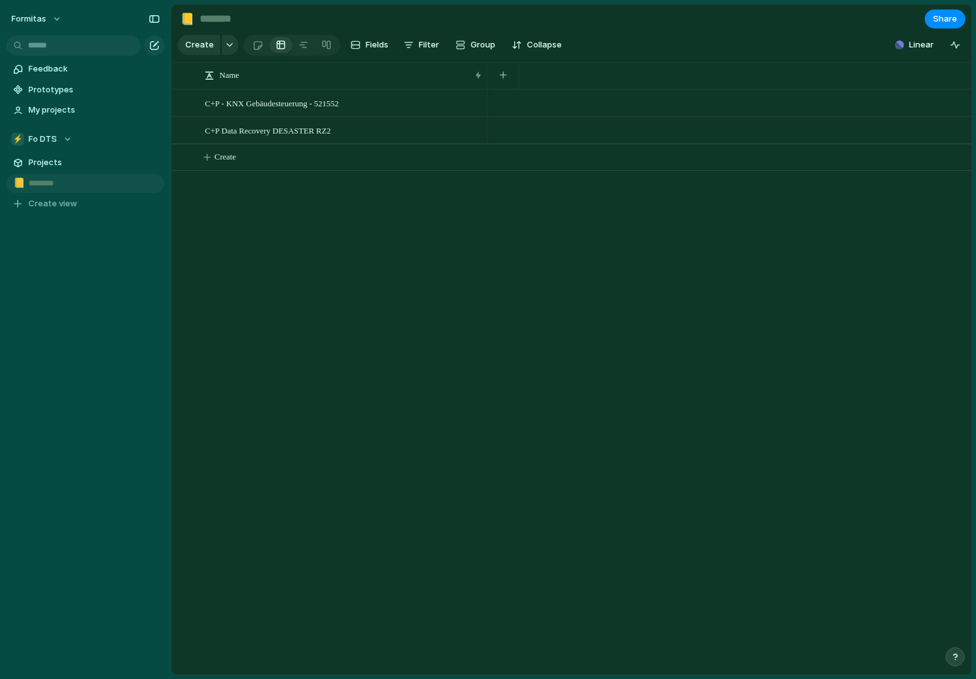
click at [37, 181] on input "text" at bounding box center [94, 183] width 132 height 13
type input "*"
click at [211, 256] on div "C+P - KNX Gebäudesteuerung - 521552 C+P Data Recovery DESASTER RZ2 Create" at bounding box center [571, 381] width 800 height 585
click at [76, 216] on div "Feedback Prototypes My projects ⚡ Fo DTS Projects 📒 1 To pick up a draggable it…" at bounding box center [85, 158] width 171 height 316
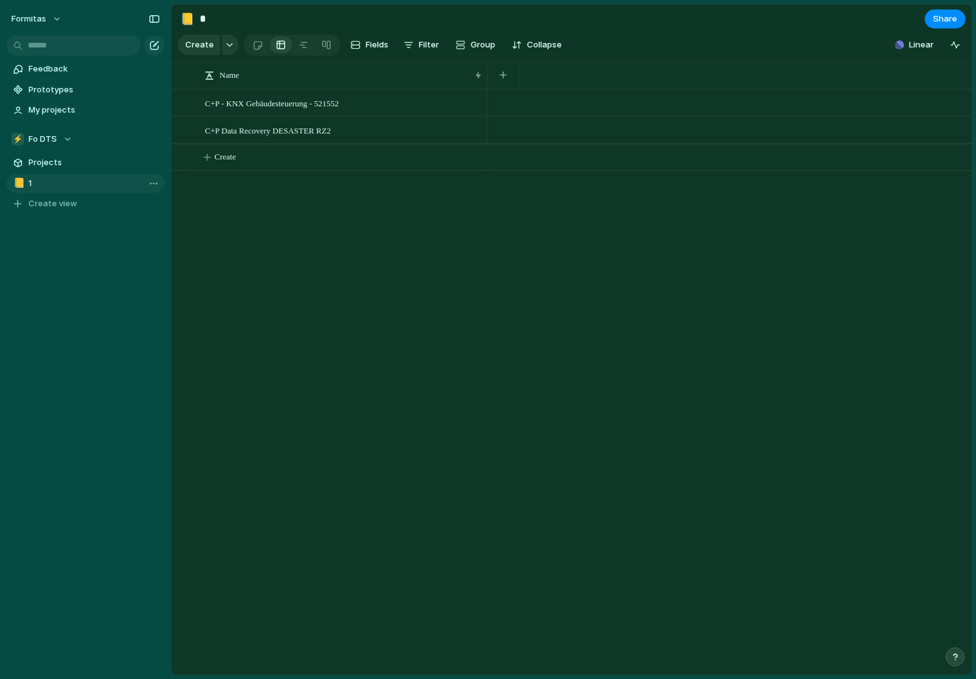
click at [52, 180] on span "1" at bounding box center [94, 183] width 132 height 13
click at [413, 49] on button "Filter" at bounding box center [422, 45] width 46 height 20
click at [435, 37] on div "Description Design ready Start date Target date Freigegeben Impact Priority Auf…" at bounding box center [488, 339] width 976 height 679
click at [302, 225] on div "Open in new tab Copy link Duplicate view Rename view Delete view" at bounding box center [488, 339] width 976 height 679
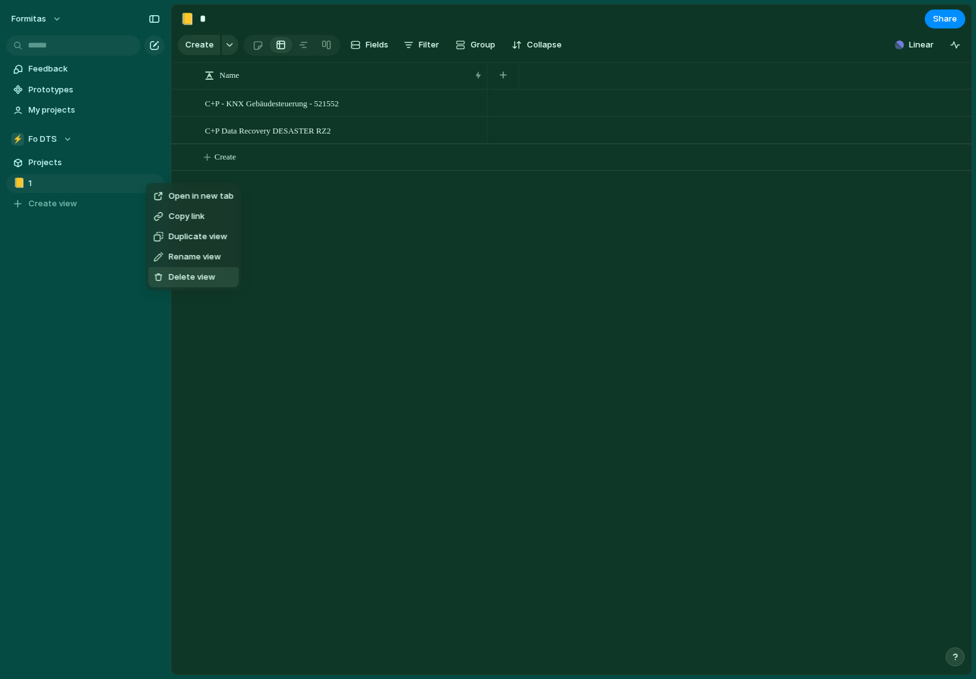
click at [216, 281] on li "Delete view" at bounding box center [194, 277] width 90 height 20
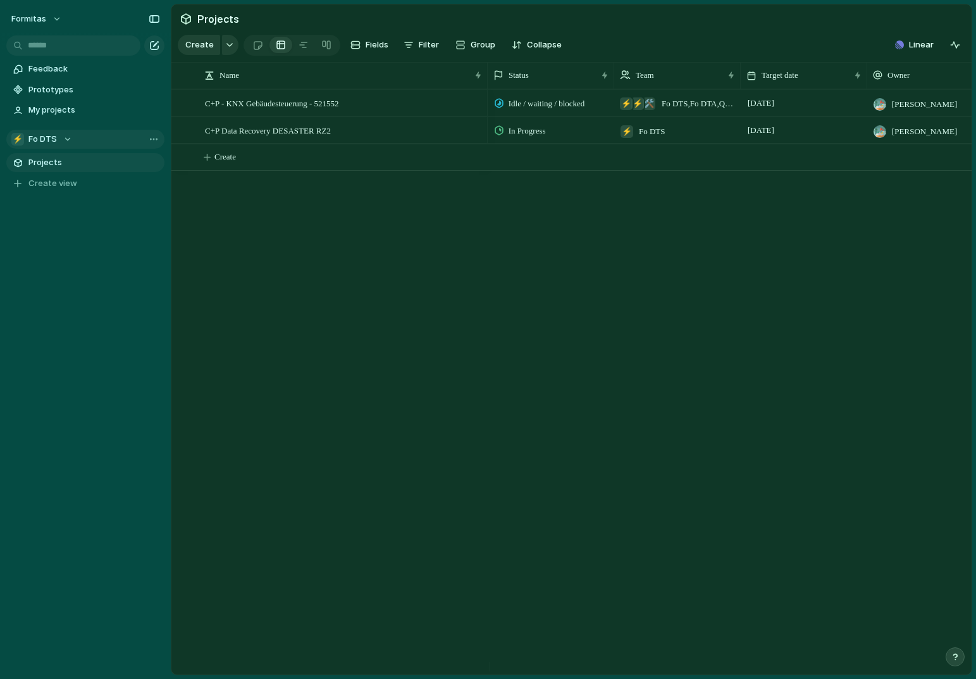
click at [64, 138] on div "⚡ Fo DTS" at bounding box center [41, 139] width 61 height 13
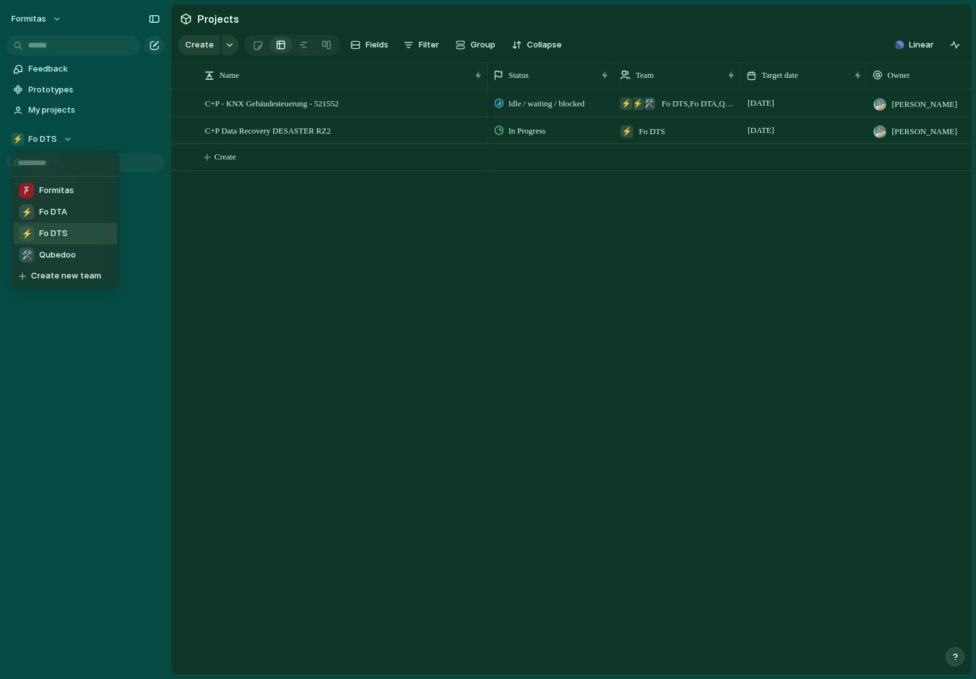
click at [101, 141] on div "Formitas ⚡ Fo DTA ⚡ Fo DTS 🛠️ Qubedoo Create new team" at bounding box center [488, 339] width 976 height 679
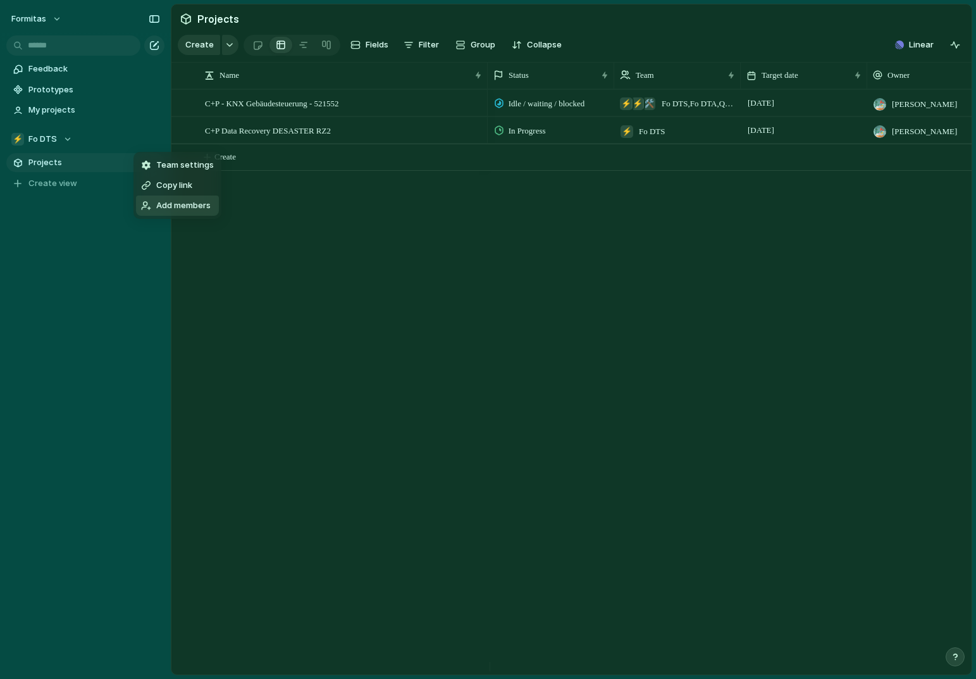
click at [235, 248] on div "Team settings Copy link Add members" at bounding box center [488, 339] width 976 height 679
click at [158, 54] on div at bounding box center [85, 44] width 171 height 23
click at [153, 49] on div "button" at bounding box center [154, 45] width 10 height 10
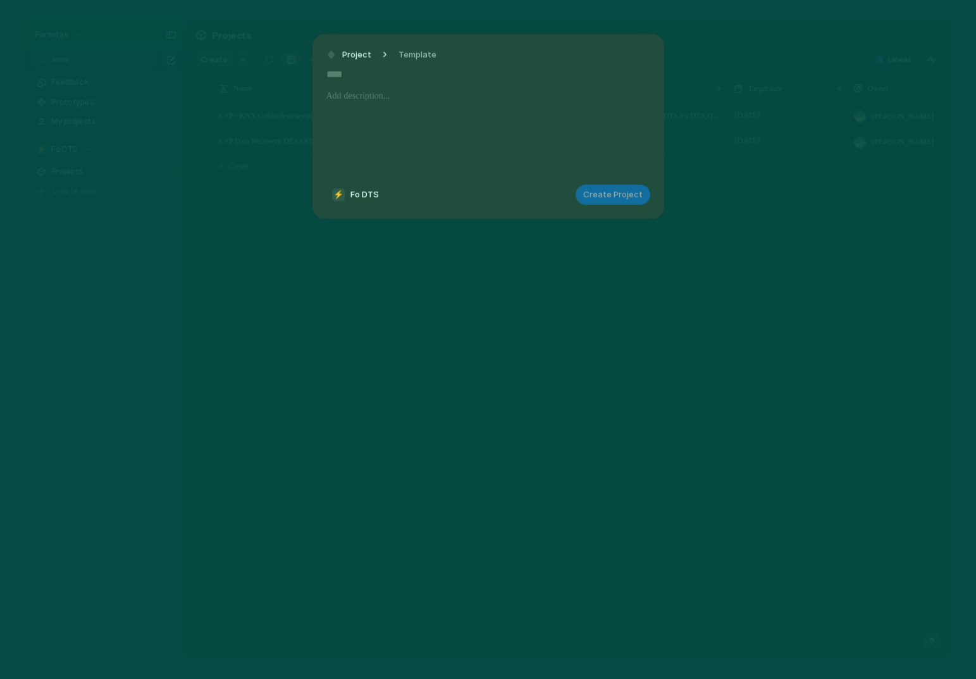
click at [375, 58] on div "Project Template" at bounding box center [386, 55] width 118 height 18
click at [366, 57] on span "Project" at bounding box center [356, 54] width 29 height 13
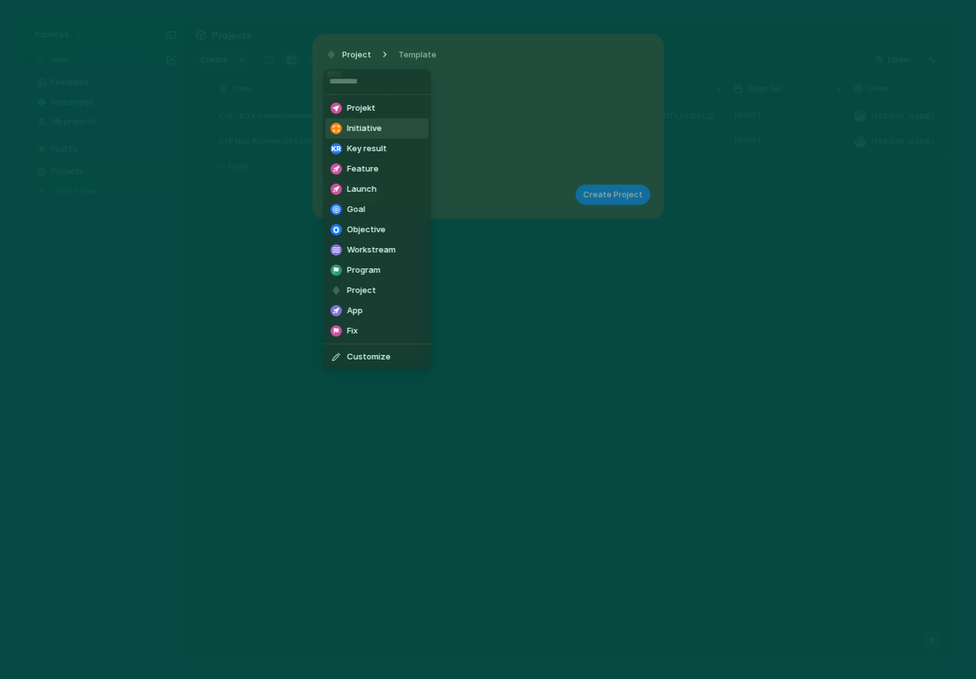
click at [354, 132] on span "Initiative" at bounding box center [364, 128] width 35 height 13
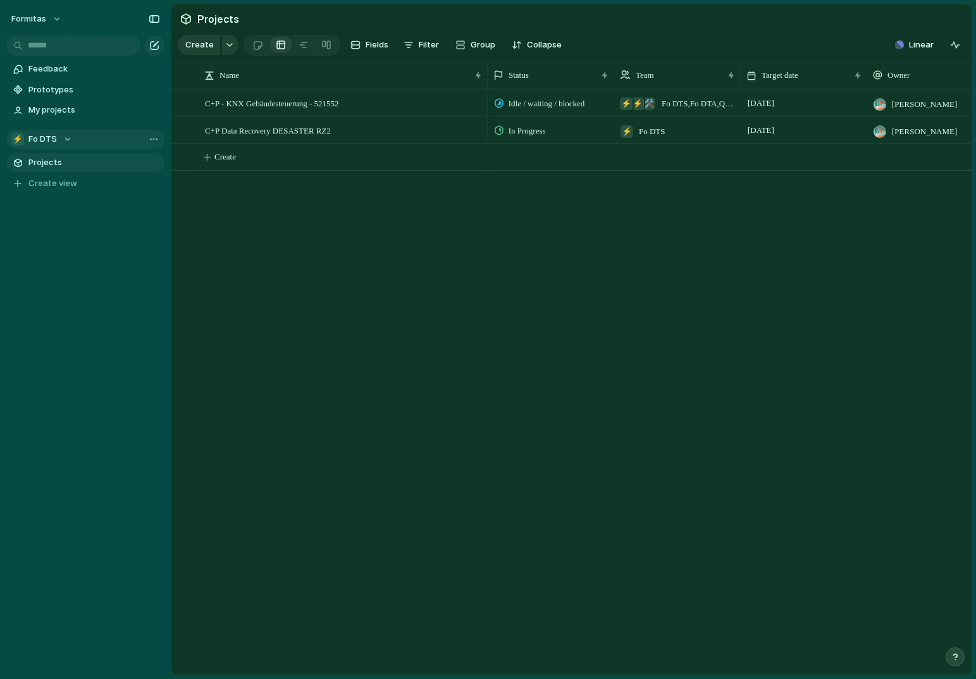
click at [60, 137] on div "⚡ Fo DTS" at bounding box center [41, 139] width 61 height 13
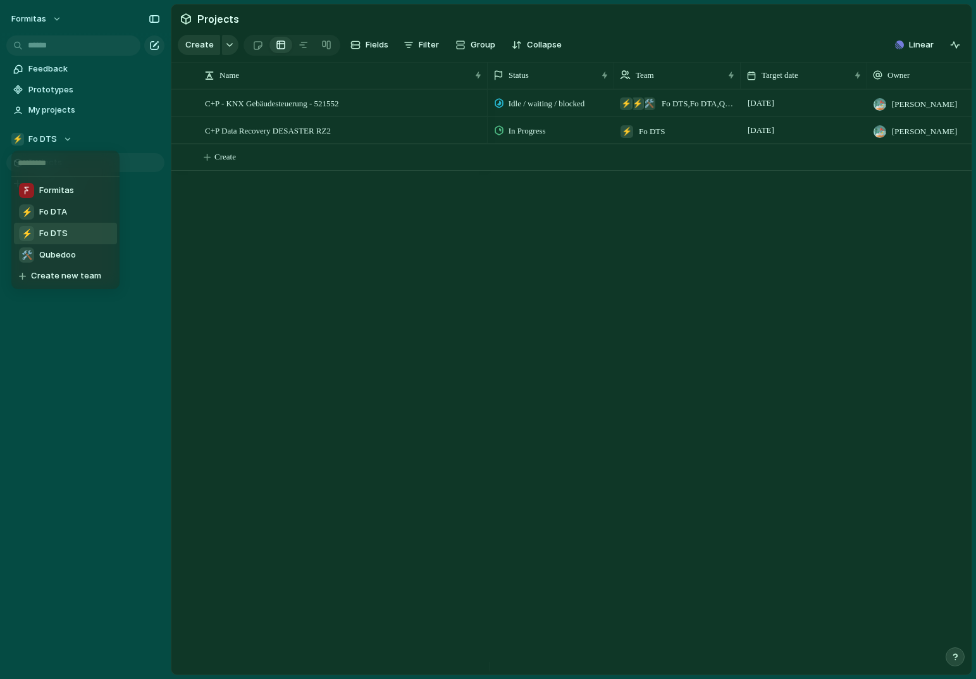
click at [43, 184] on div "Formitas" at bounding box center [46, 190] width 55 height 15
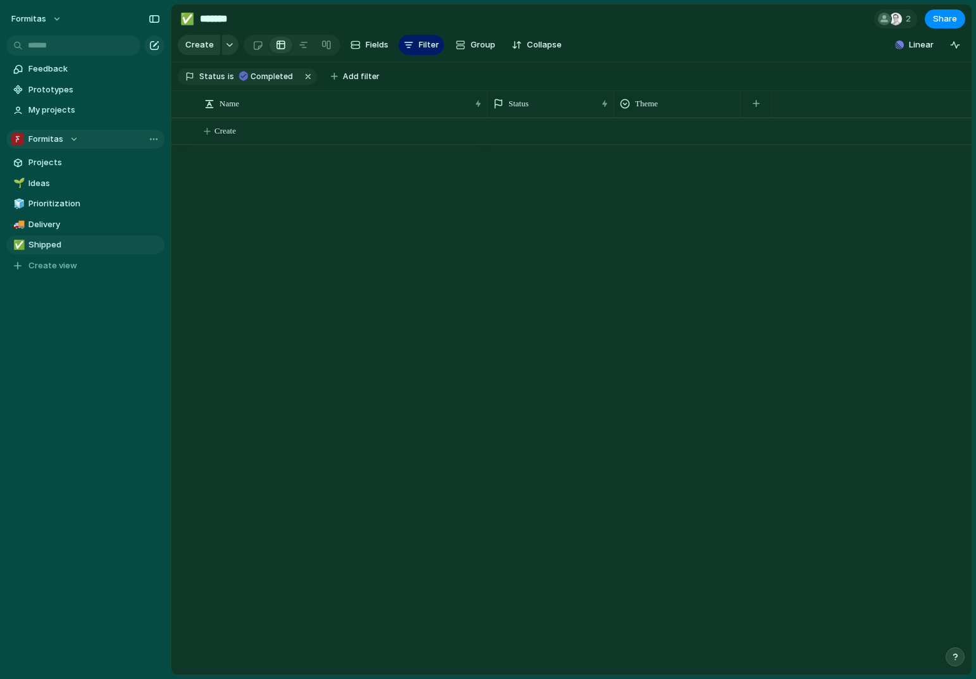
click at [67, 140] on div "Formitas" at bounding box center [44, 139] width 67 height 13
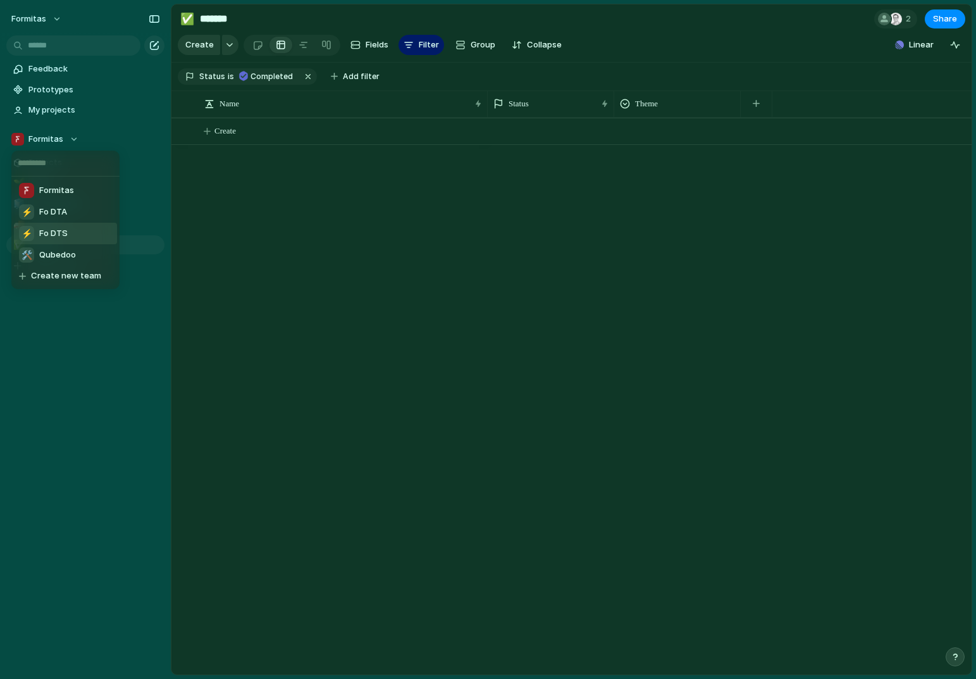
click at [63, 237] on span "Fo DTS" at bounding box center [53, 233] width 28 height 13
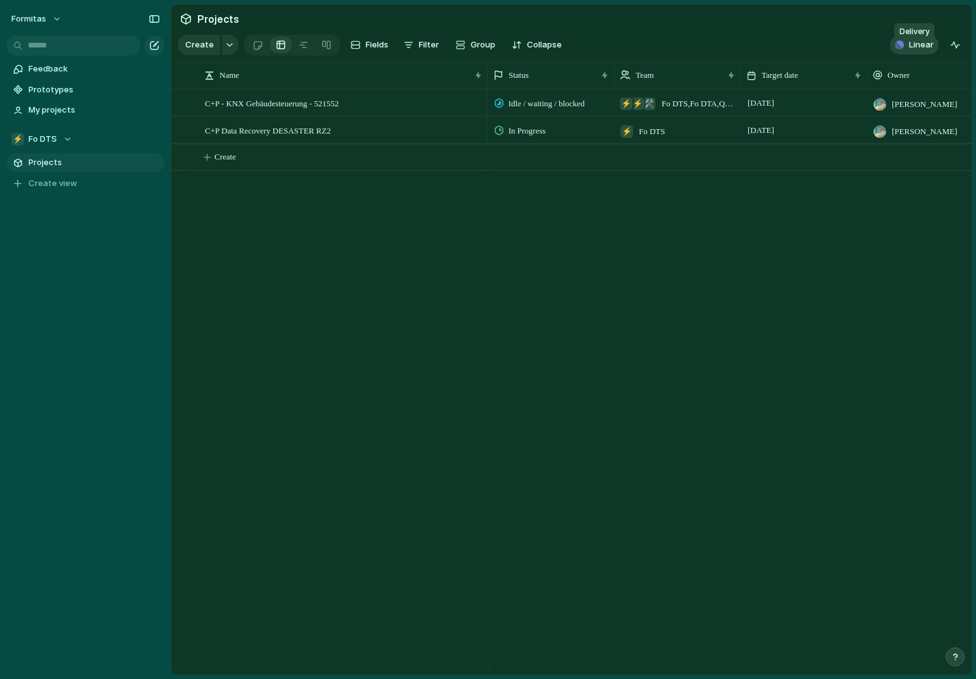
click at [926, 51] on span "Linear" at bounding box center [921, 45] width 25 height 13
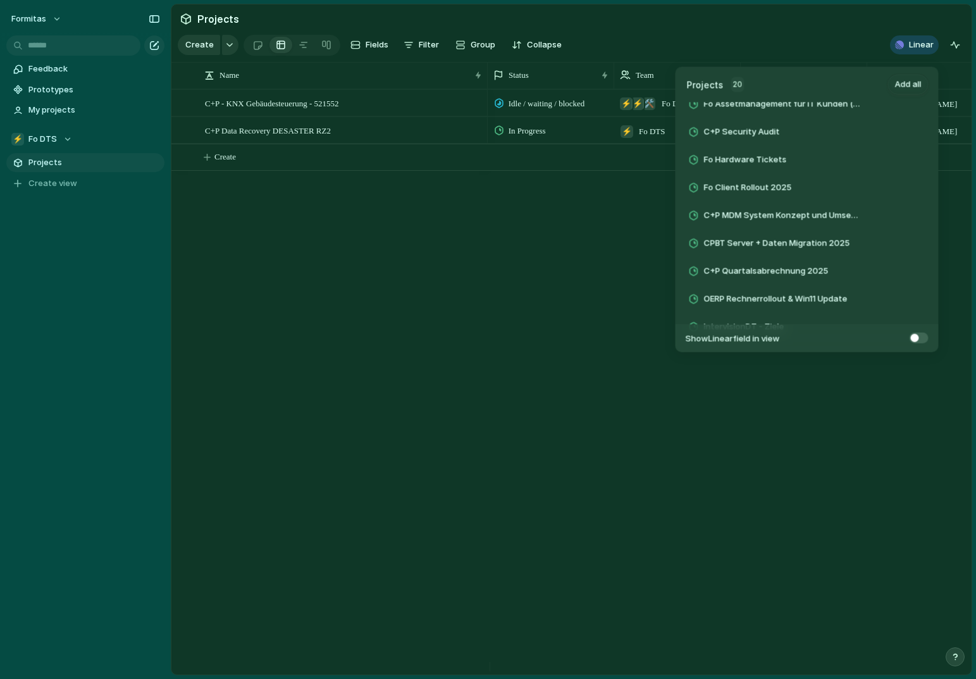
scroll to position [365, 0]
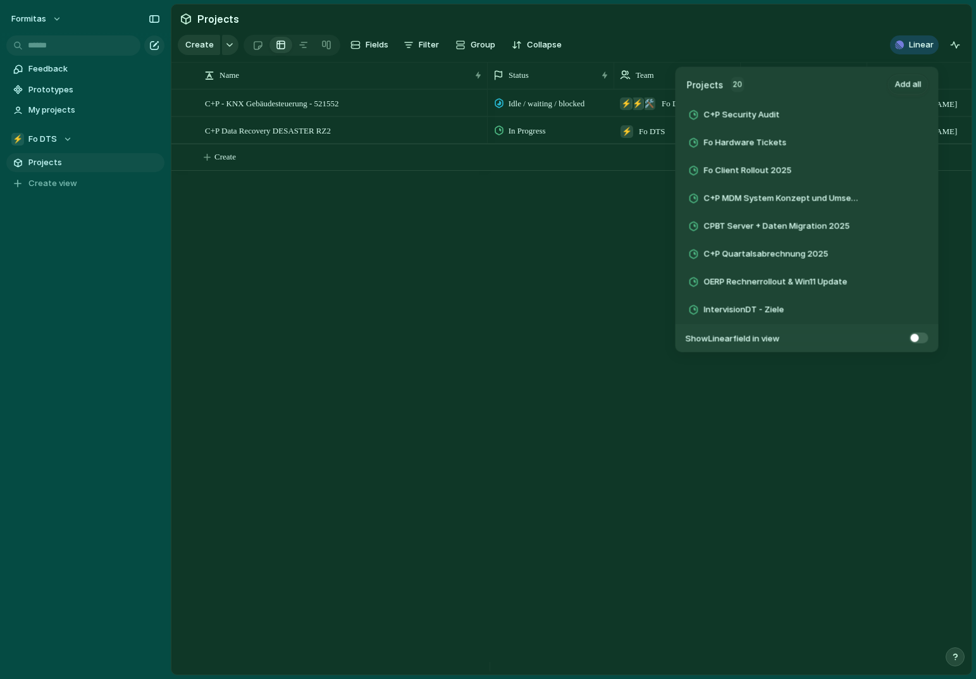
click at [928, 335] on span at bounding box center [919, 337] width 19 height 11
click at [892, 392] on div "Projects 20 Add all OERP Client Rechner 2025 Add Zugriffsbasierte DFS/DFSR Add …" at bounding box center [488, 339] width 976 height 679
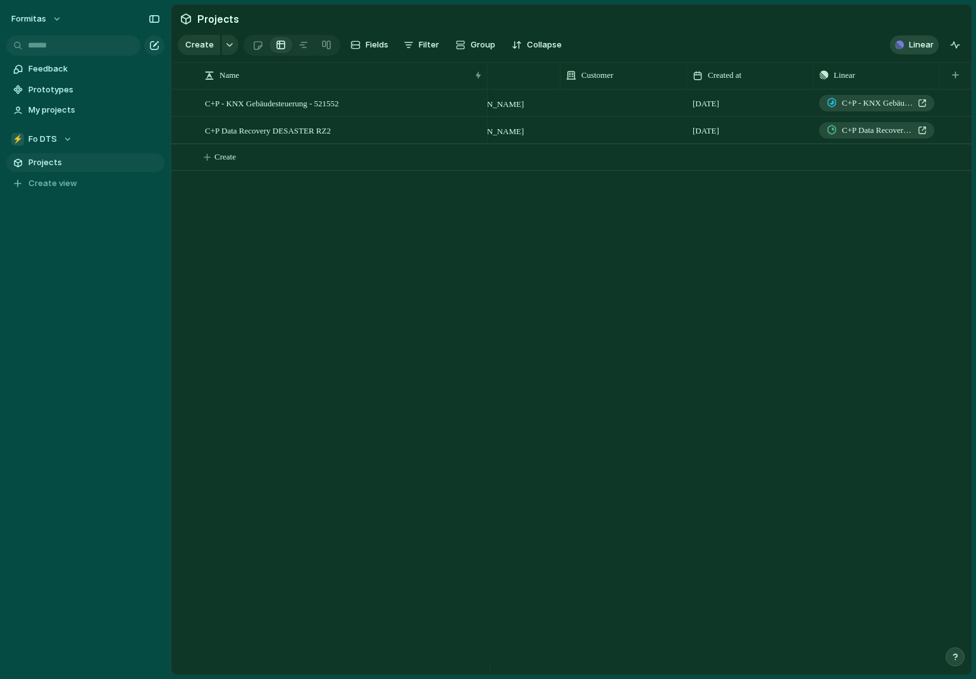
click at [898, 49] on div "button" at bounding box center [899, 44] width 9 height 9
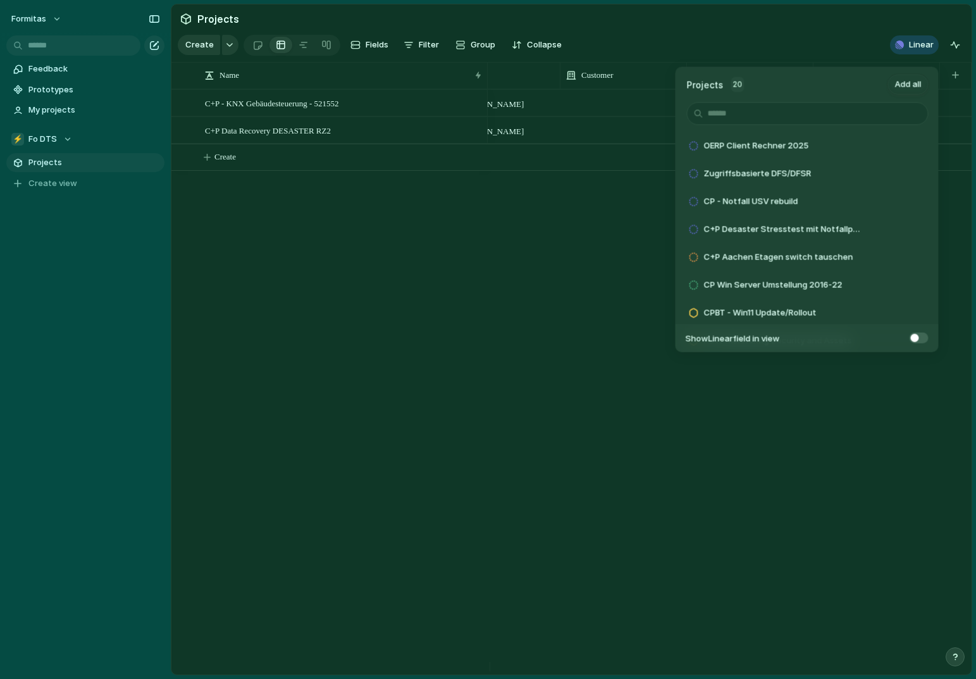
click at [918, 332] on span at bounding box center [919, 337] width 19 height 11
click at [659, 393] on div "Projects 20 Add all OERP Client Rechner 2025 Add Zugriffsbasierte DFS/DFSR Add …" at bounding box center [488, 339] width 976 height 679
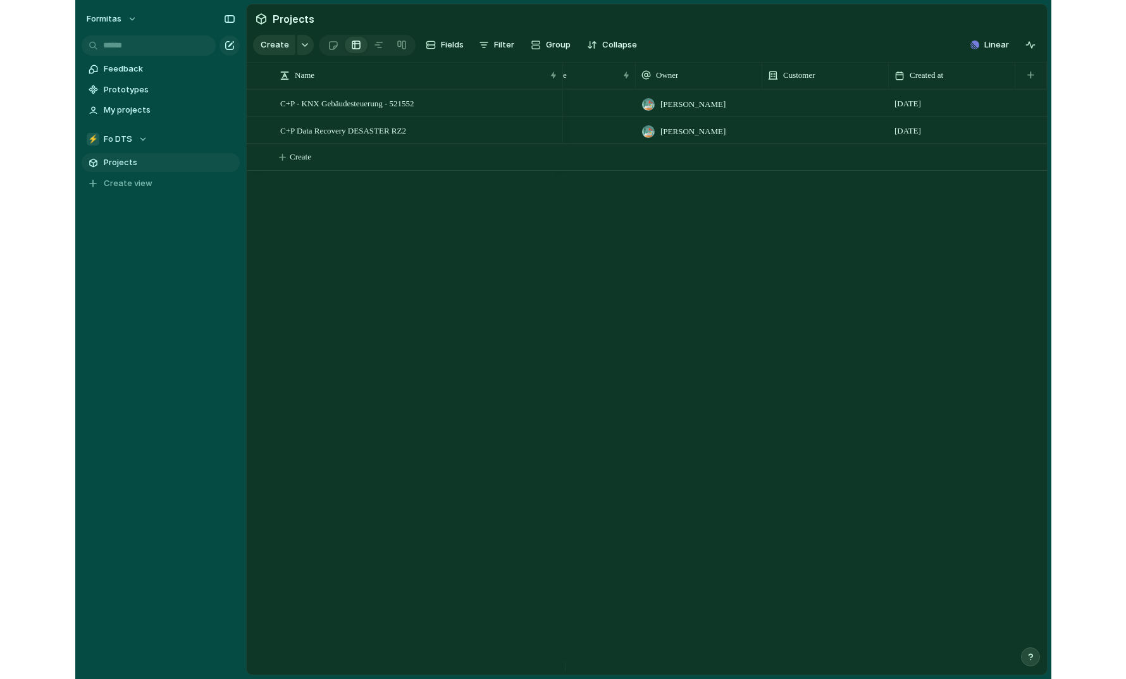
scroll to position [0, 0]
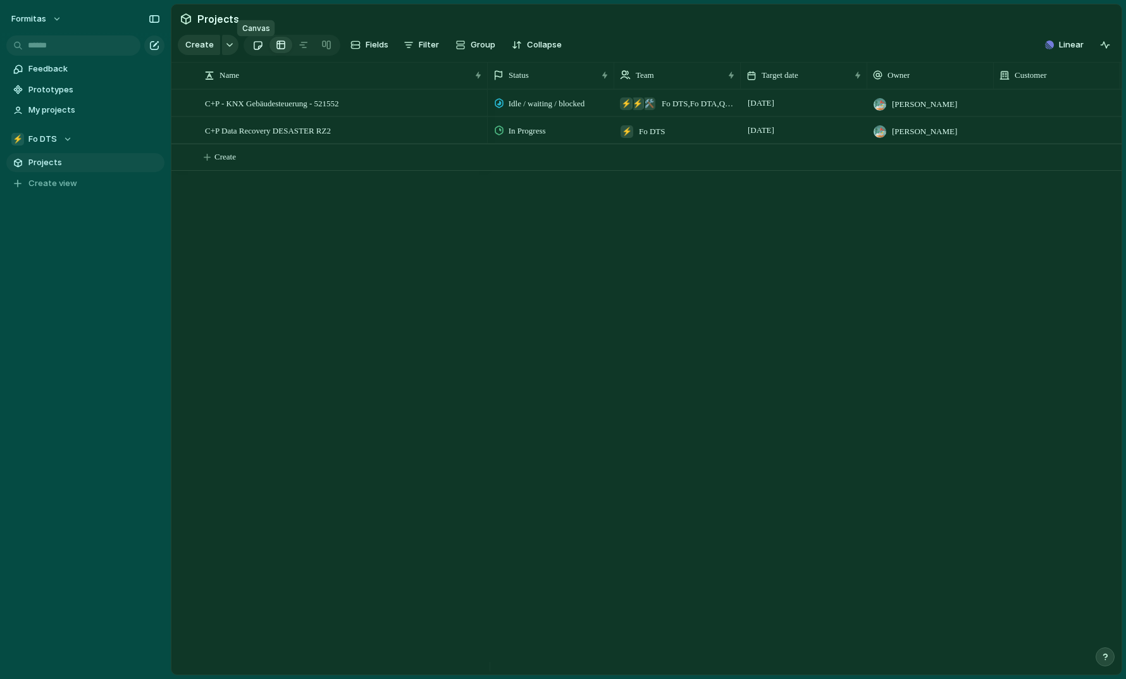
click at [252, 49] on div at bounding box center [257, 45] width 11 height 21
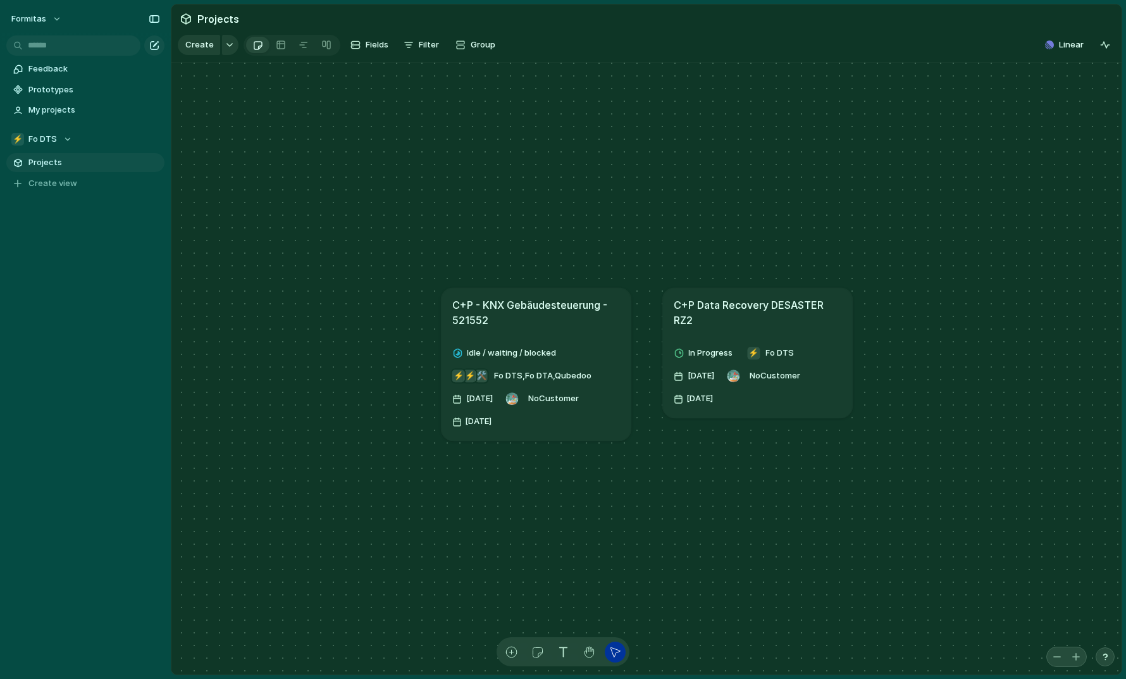
click at [595, 432] on div "Idle / waiting / blocked 🛠️ ⚡ ⚡ Fo DTS , Fo DTA , Qubedoo [DATE] No Customer [D…" at bounding box center [536, 387] width 168 height 89
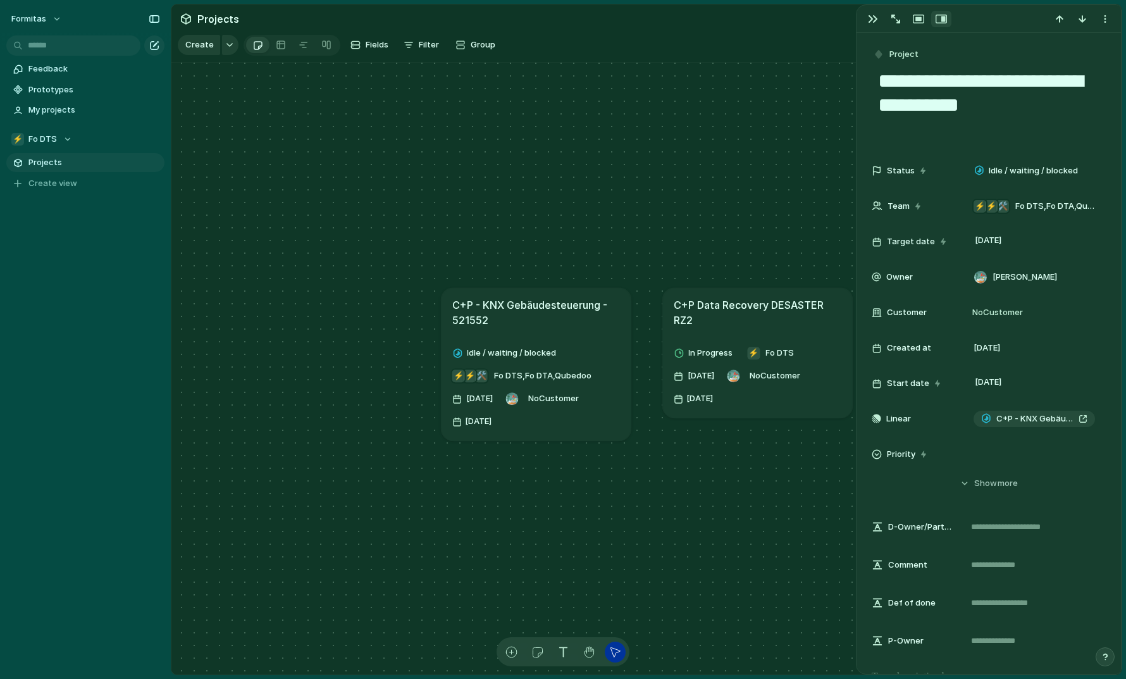
click at [607, 429] on div "Idle / waiting / blocked 🛠️ ⚡ ⚡ Fo DTS , Fo DTA , Qubedoo [DATE] No Customer [D…" at bounding box center [536, 387] width 168 height 89
click at [567, 652] on div "button" at bounding box center [563, 651] width 13 height 13
click at [486, 475] on div "C+P - KNX Gebäudesteuerung - 521552 Idle / waiting / blocked 🛠️ ⚡ ⚡ Fo DTS , Fo…" at bounding box center [646, 369] width 950 height 613
click at [552, 520] on div "*****" at bounding box center [549, 497] width 127 height 63
click at [494, 481] on p "*****" at bounding box center [496, 473] width 20 height 15
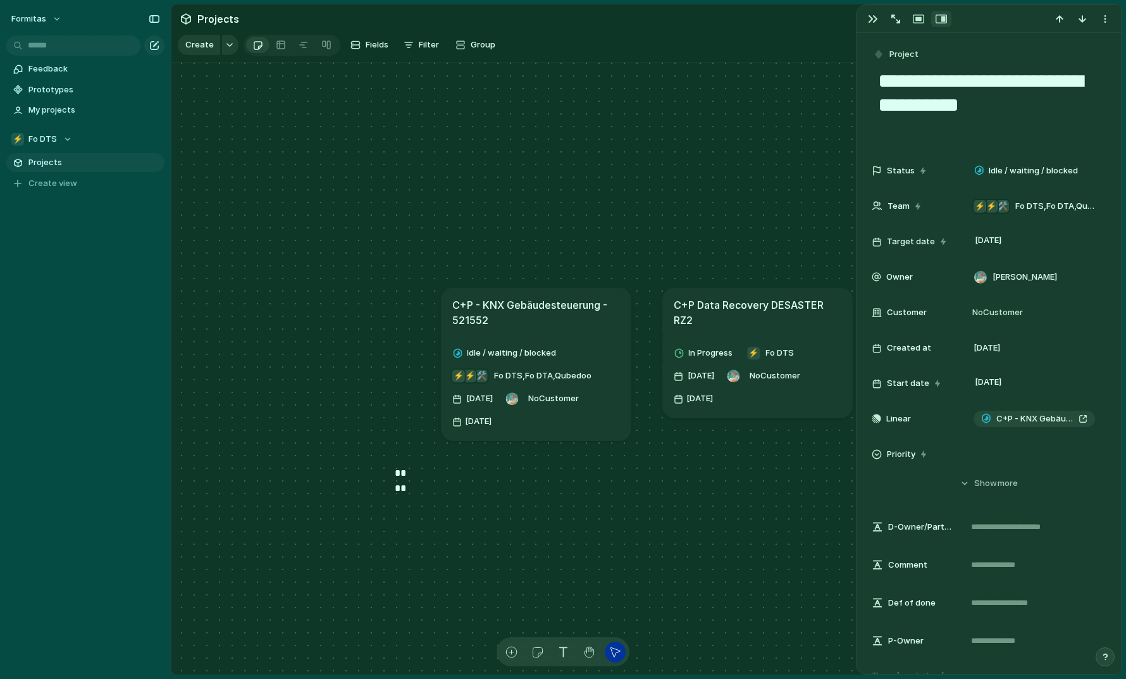
drag, startPoint x: 539, startPoint y: 482, endPoint x: 448, endPoint y: 482, distance: 91.1
click at [448, 482] on div "****" at bounding box center [458, 497] width 127 height 63
click at [403, 481] on p "****" at bounding box center [401, 473] width 13 height 15
click at [401, 481] on p "****" at bounding box center [401, 473] width 13 height 15
click at [404, 481] on p "****" at bounding box center [401, 473] width 13 height 15
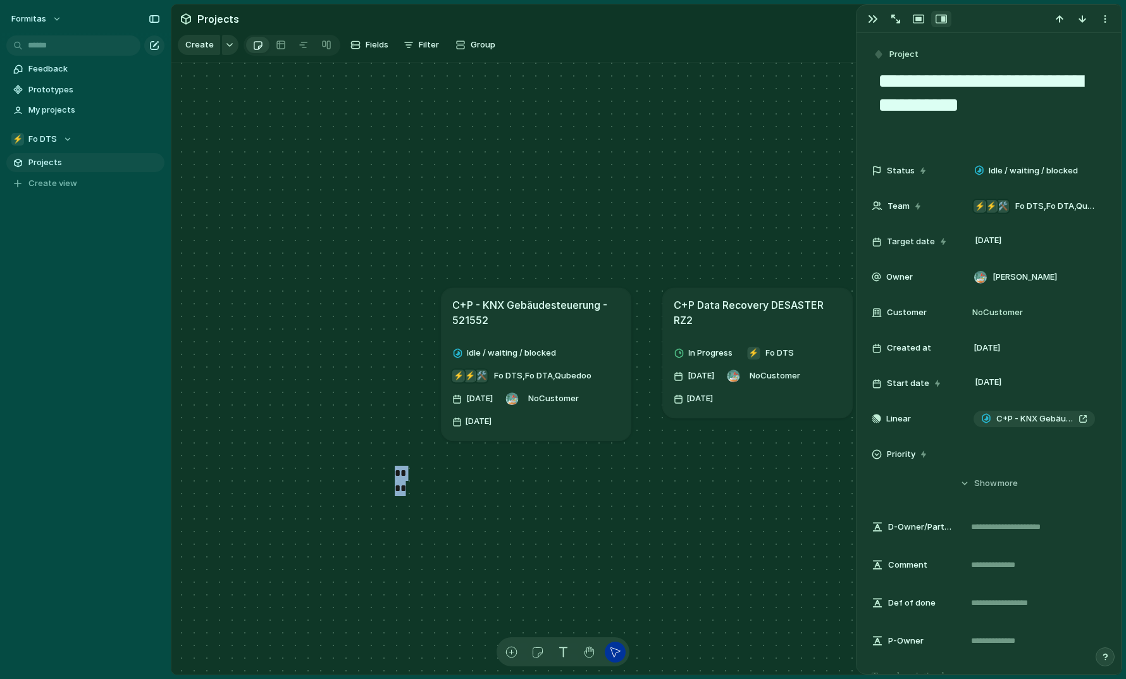
click at [404, 481] on p "****" at bounding box center [401, 473] width 13 height 15
click at [477, 514] on div at bounding box center [458, 497] width 127 height 63
click at [489, 519] on div at bounding box center [458, 497] width 127 height 63
click at [854, 21] on section "Projects" at bounding box center [646, 18] width 950 height 28
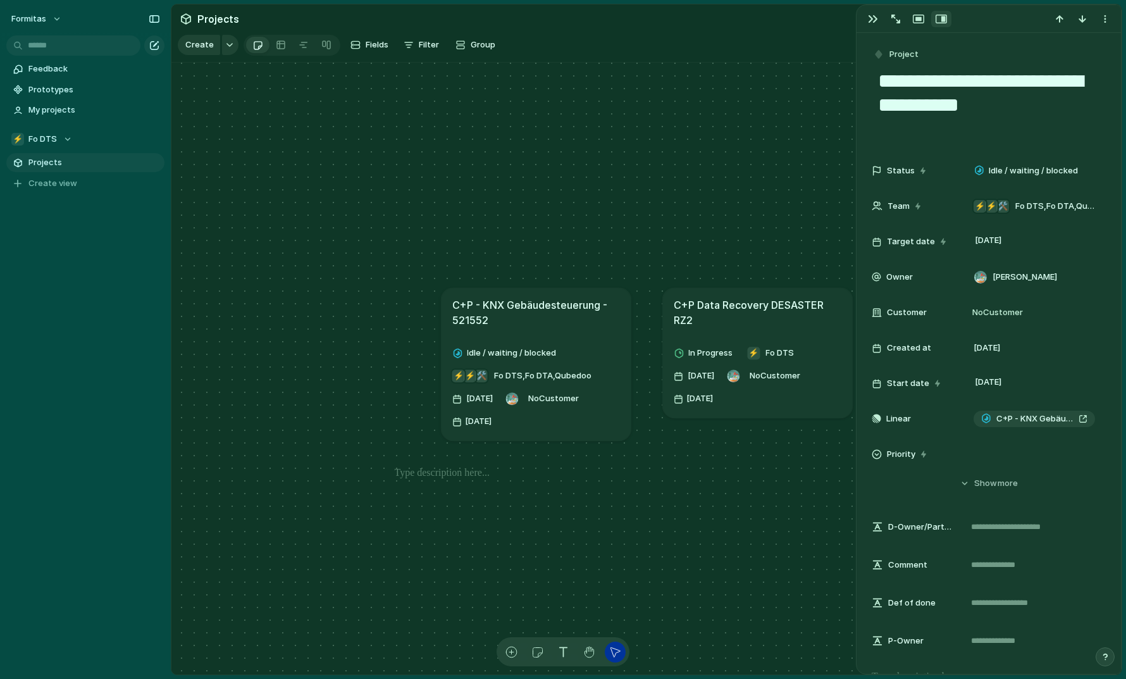
click at [859, 21] on div at bounding box center [989, 19] width 265 height 28
click at [863, 21] on button "button" at bounding box center [873, 19] width 20 height 16
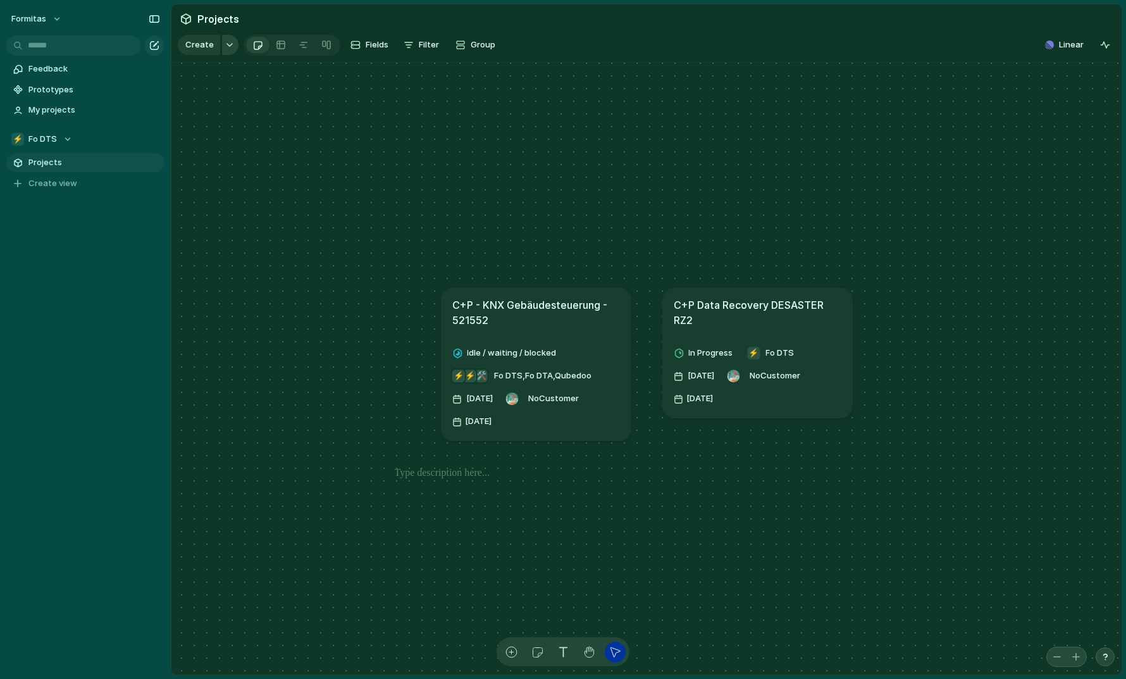
click at [227, 47] on div "button" at bounding box center [229, 44] width 9 height 5
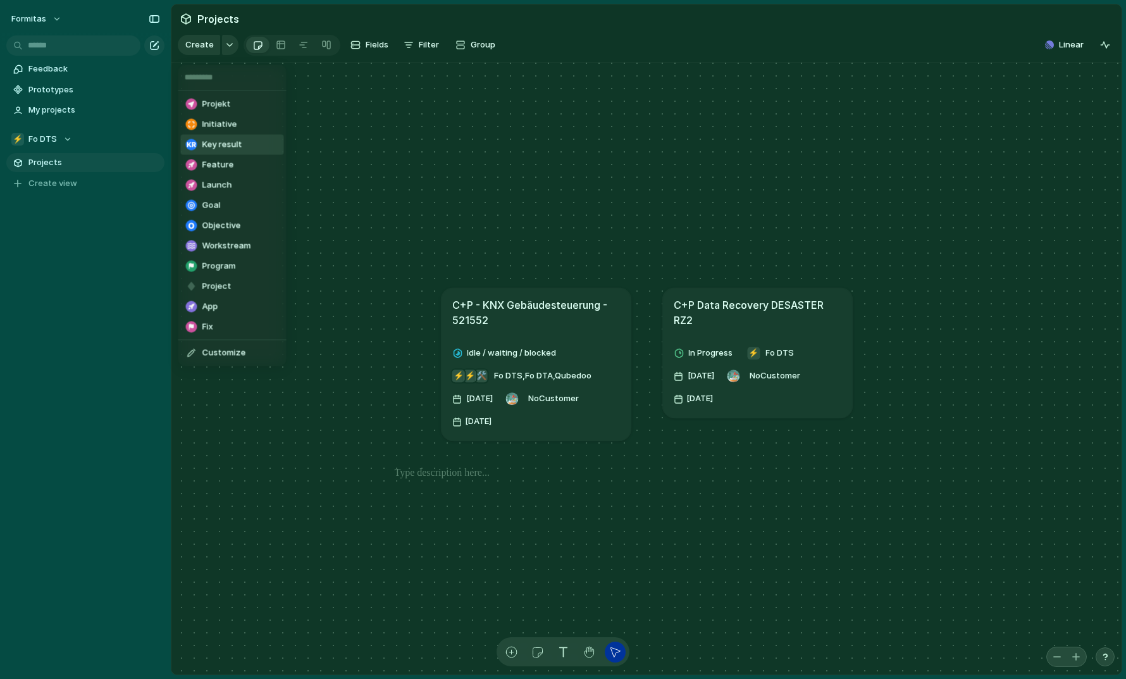
click at [229, 142] on span "Key result" at bounding box center [222, 145] width 40 height 13
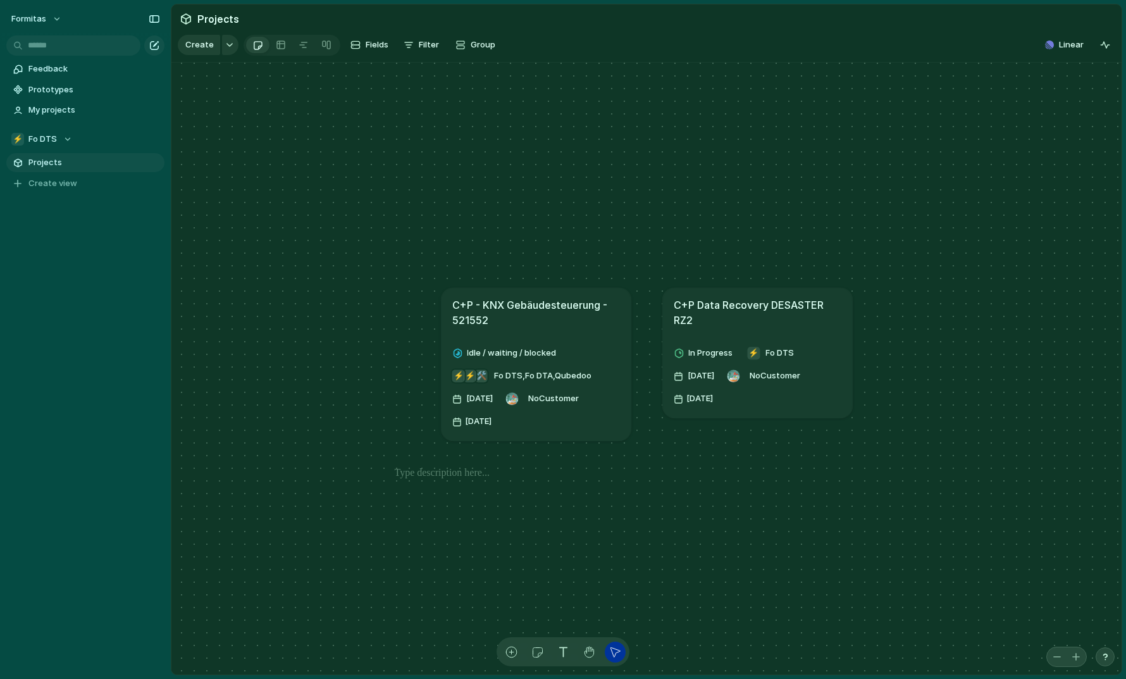
click at [219, 50] on div "Create" at bounding box center [208, 45] width 61 height 20
click at [228, 53] on button "button" at bounding box center [230, 45] width 16 height 20
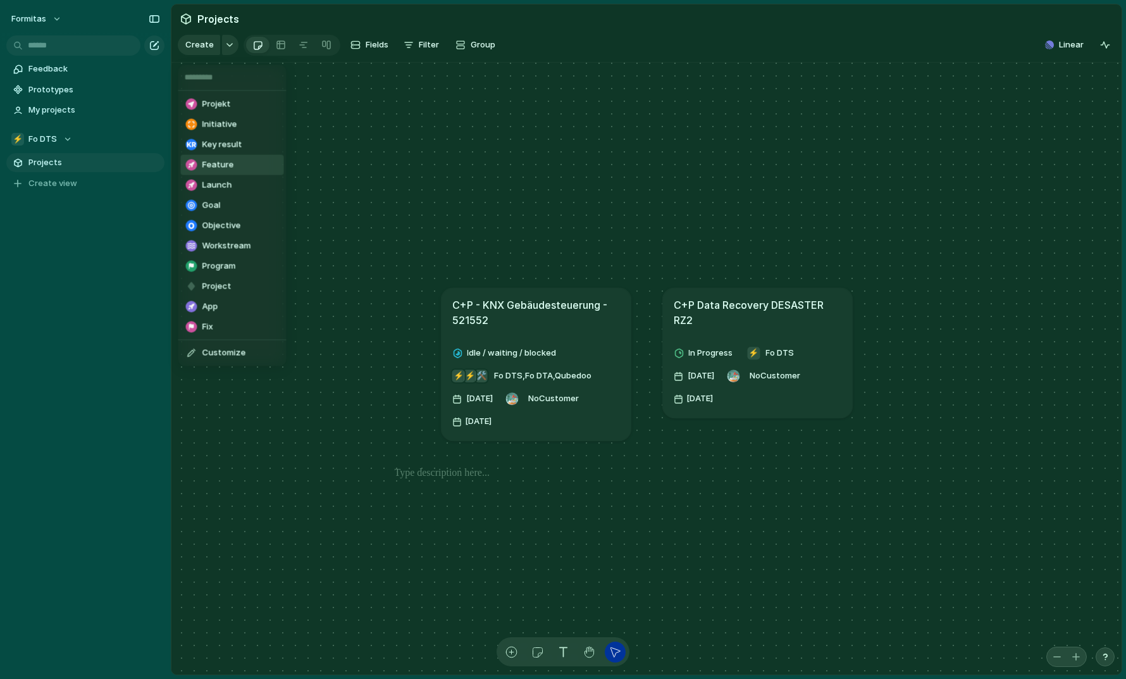
click at [224, 160] on span "Feature" at bounding box center [218, 165] width 32 height 13
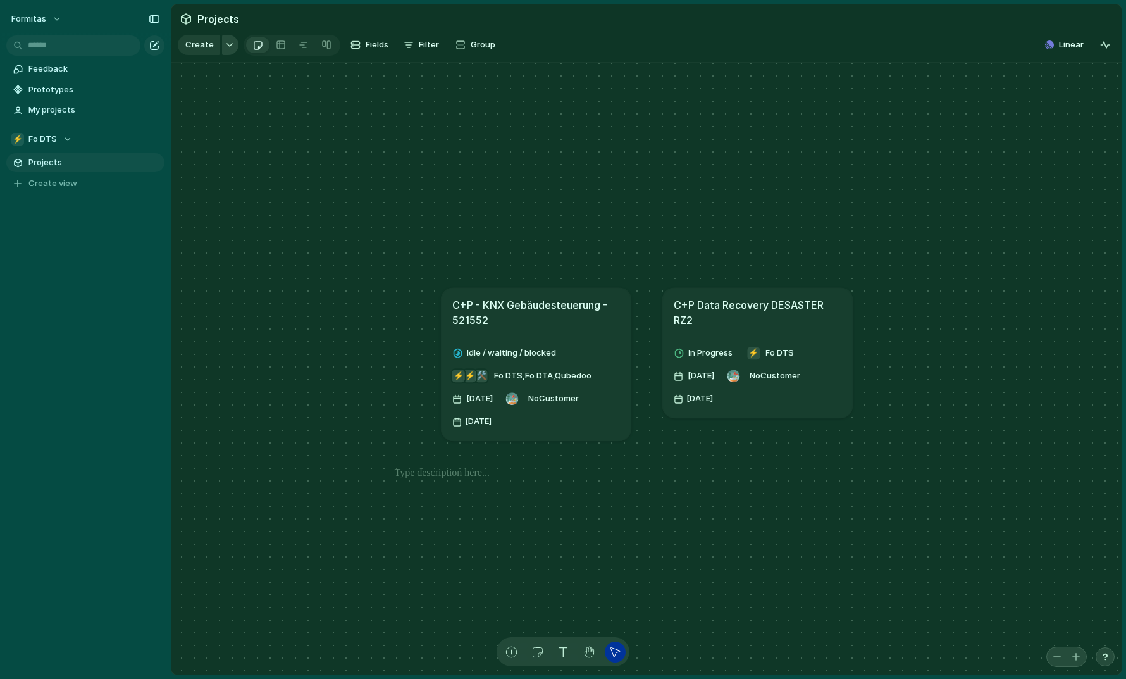
click at [232, 52] on button "button" at bounding box center [230, 45] width 16 height 20
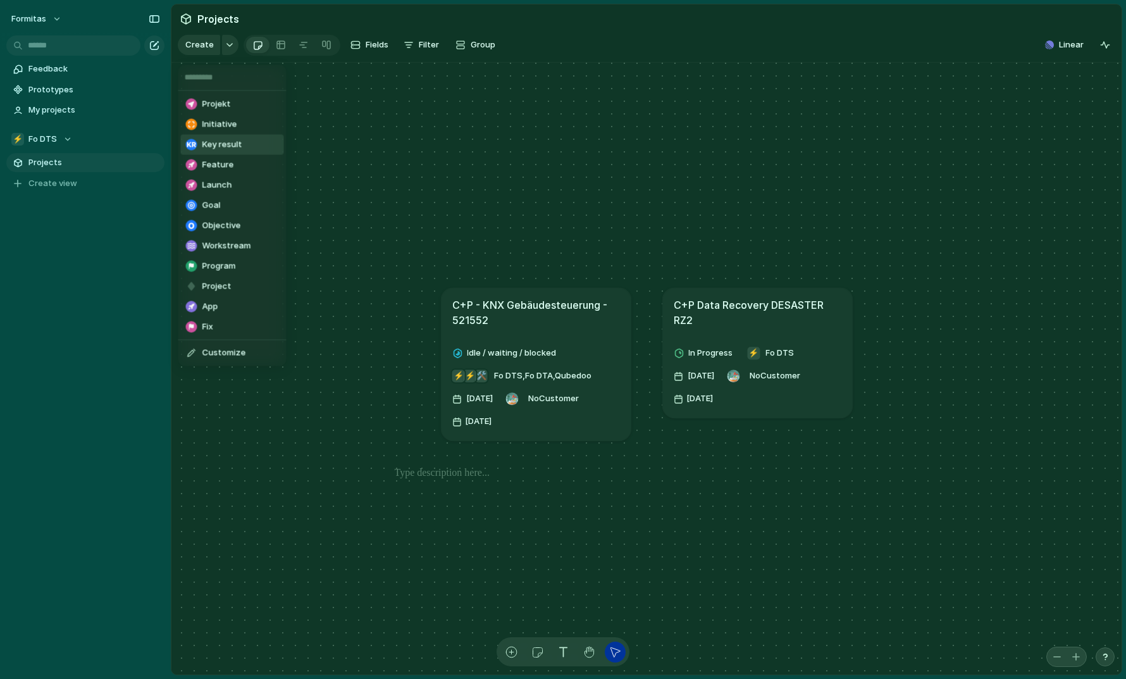
click at [235, 145] on span "Key result" at bounding box center [222, 145] width 40 height 13
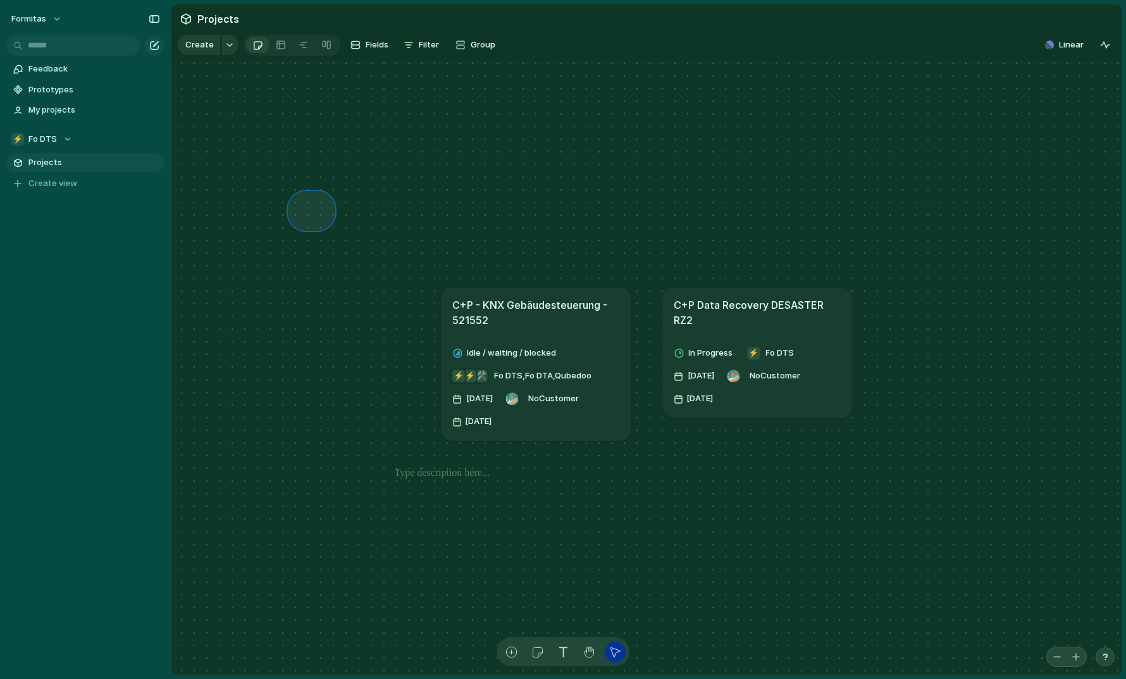
drag, startPoint x: 295, startPoint y: 207, endPoint x: 328, endPoint y: 232, distance: 41.5
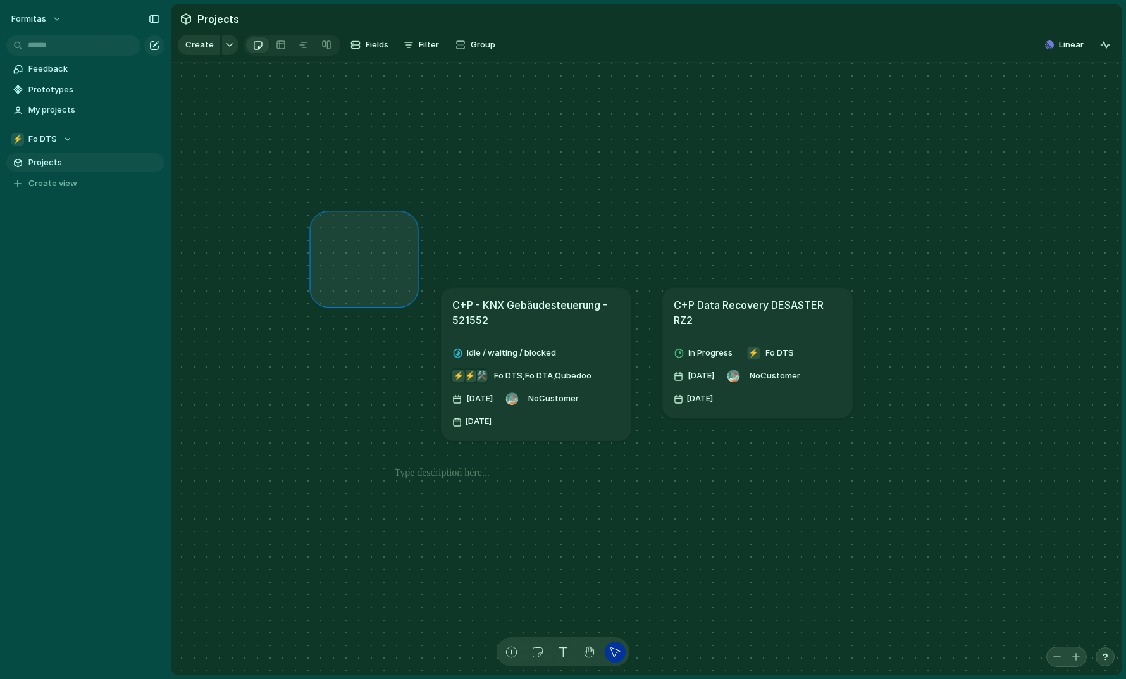
drag, startPoint x: 318, startPoint y: 228, endPoint x: 410, endPoint y: 308, distance: 122.4
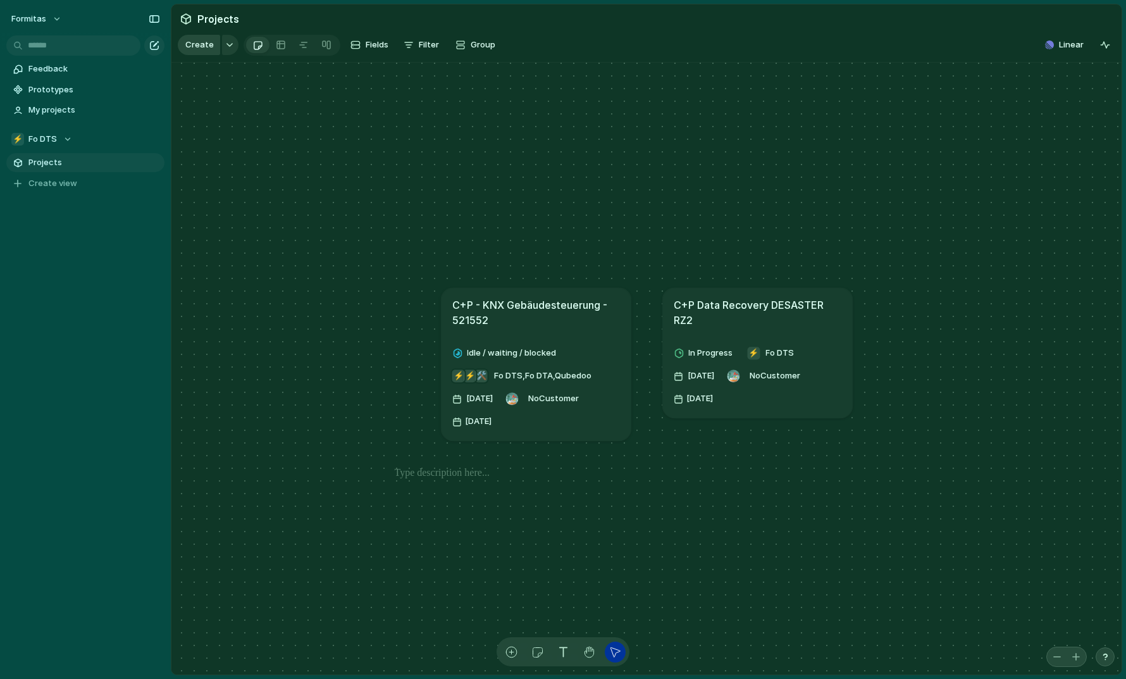
click at [206, 55] on button "Create" at bounding box center [199, 45] width 42 height 20
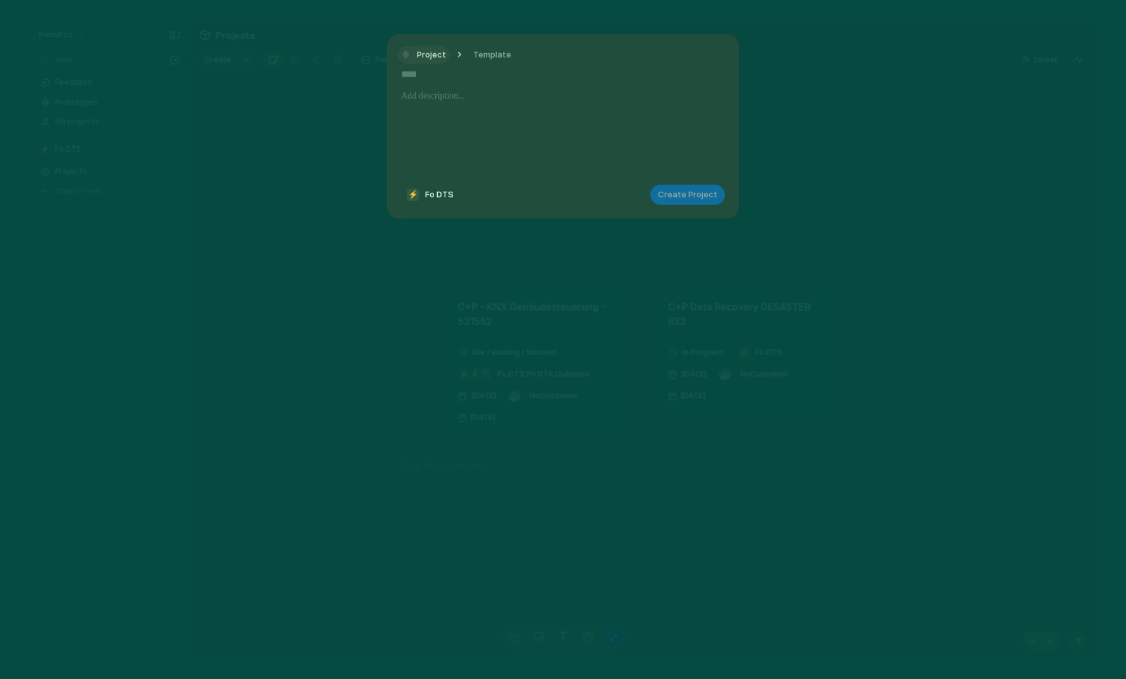
click at [426, 63] on button "Project" at bounding box center [424, 55] width 52 height 18
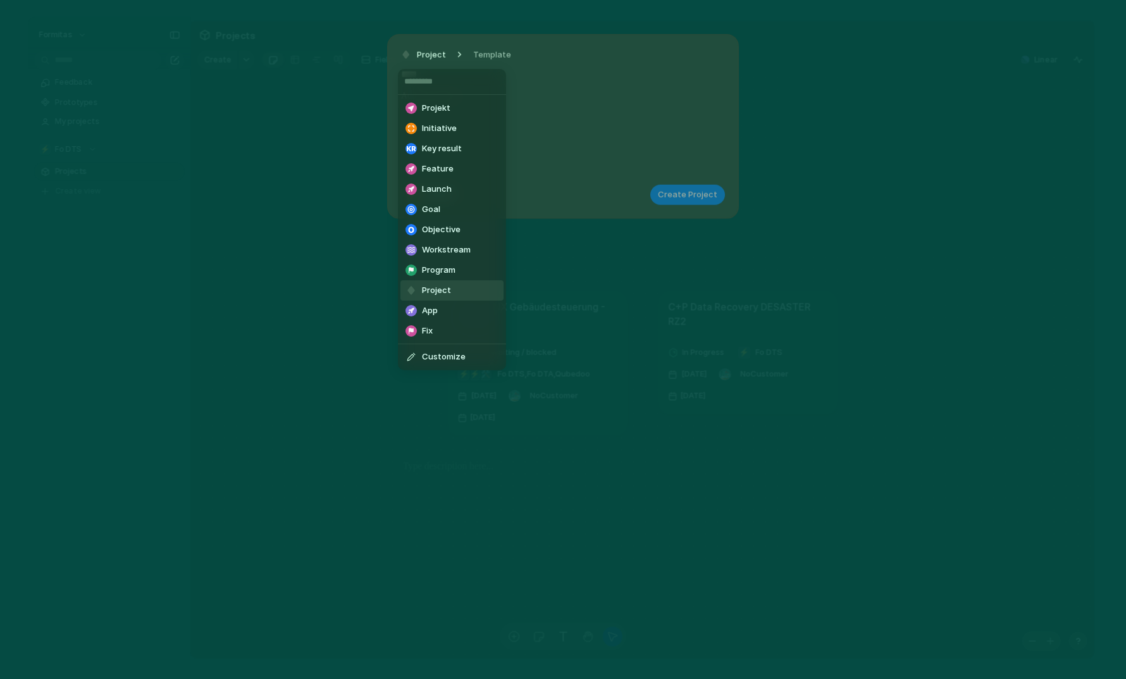
click at [424, 56] on div "Projekt Initiative Key result Feature Launch Goal Objective Workstream Program …" at bounding box center [563, 339] width 1126 height 679
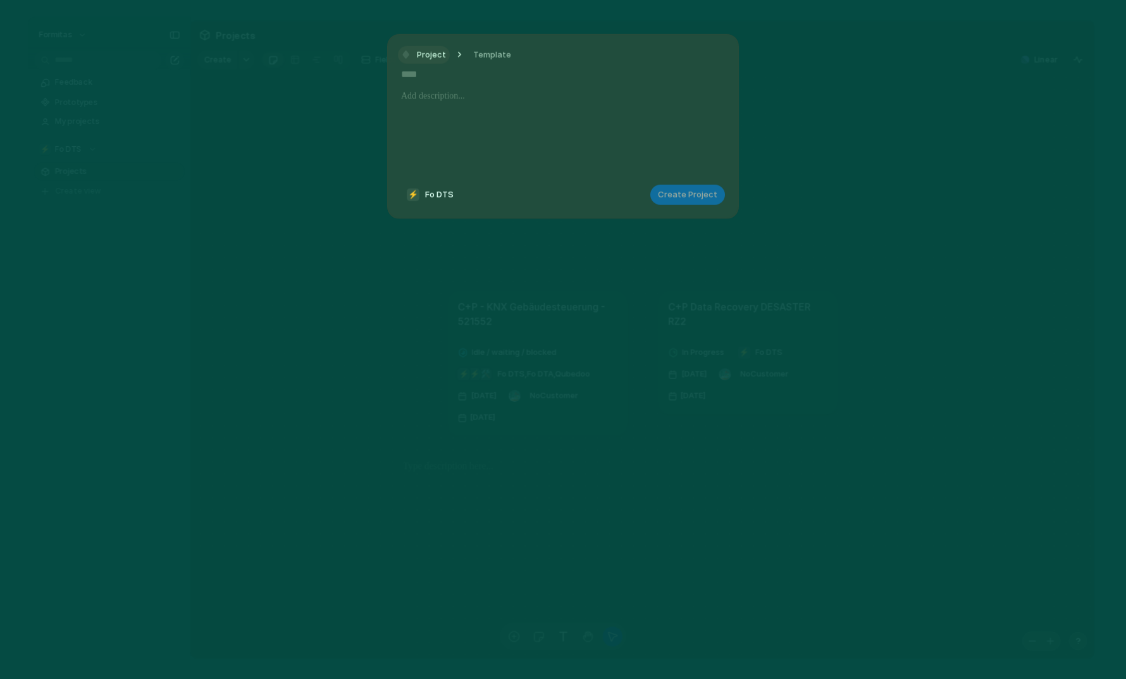
click at [424, 57] on span "Project" at bounding box center [431, 54] width 29 height 13
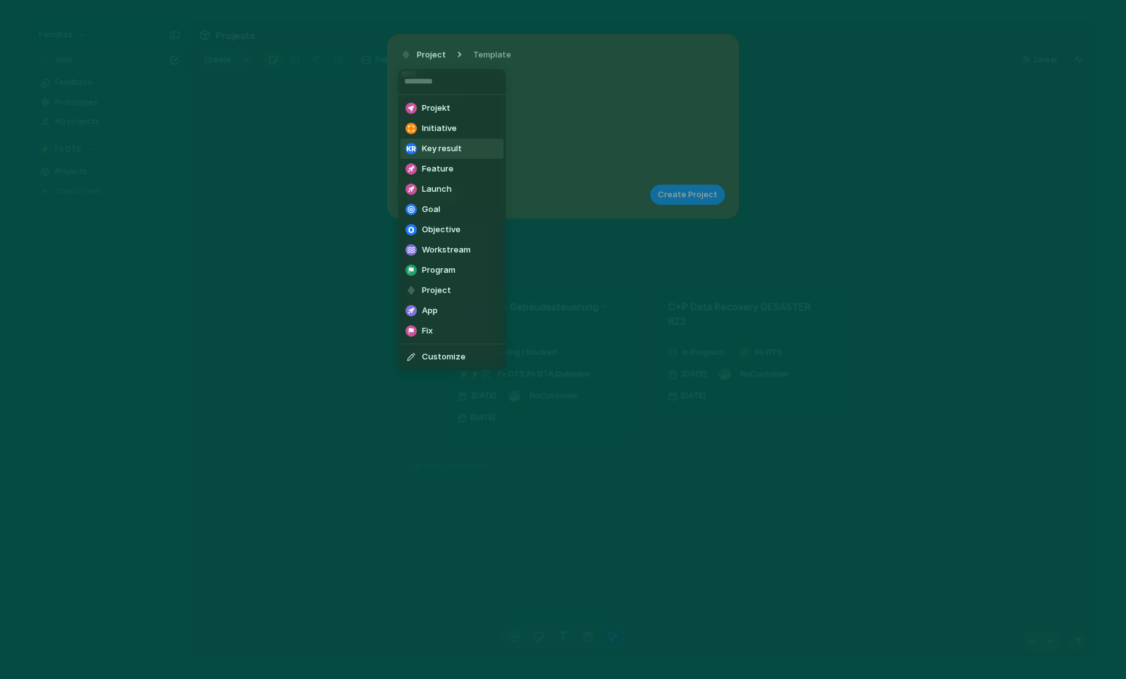
click at [454, 152] on span "Key result" at bounding box center [442, 148] width 40 height 13
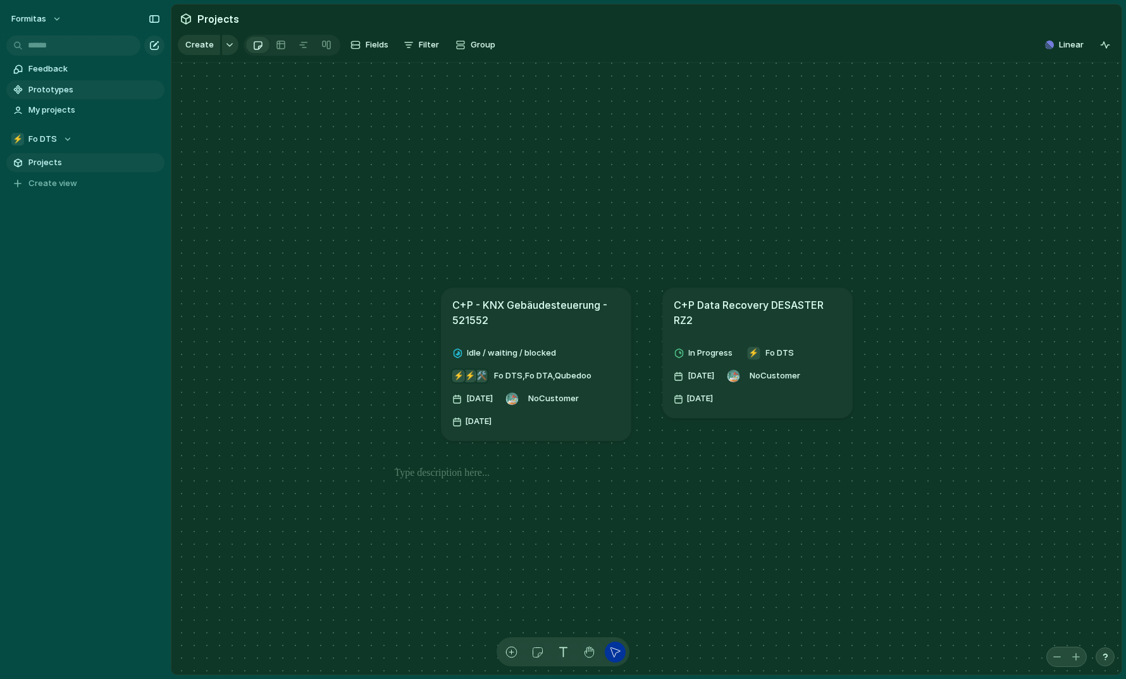
click at [47, 91] on span "Prototypes" at bounding box center [94, 90] width 132 height 13
click at [46, 114] on span "My projects" at bounding box center [94, 110] width 132 height 13
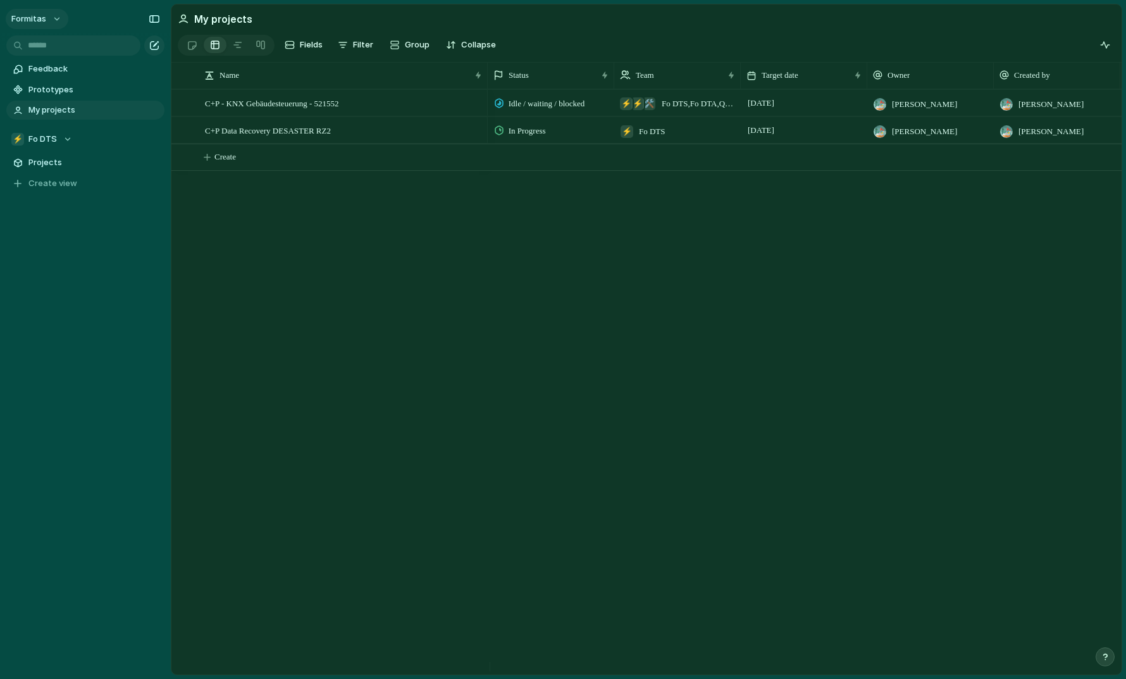
click at [54, 22] on button "Formitas" at bounding box center [37, 19] width 63 height 20
click at [104, 23] on div "Settings Invite members Change theme Sign out" at bounding box center [563, 339] width 1126 height 679
